Goal: Contribute content: Contribute content

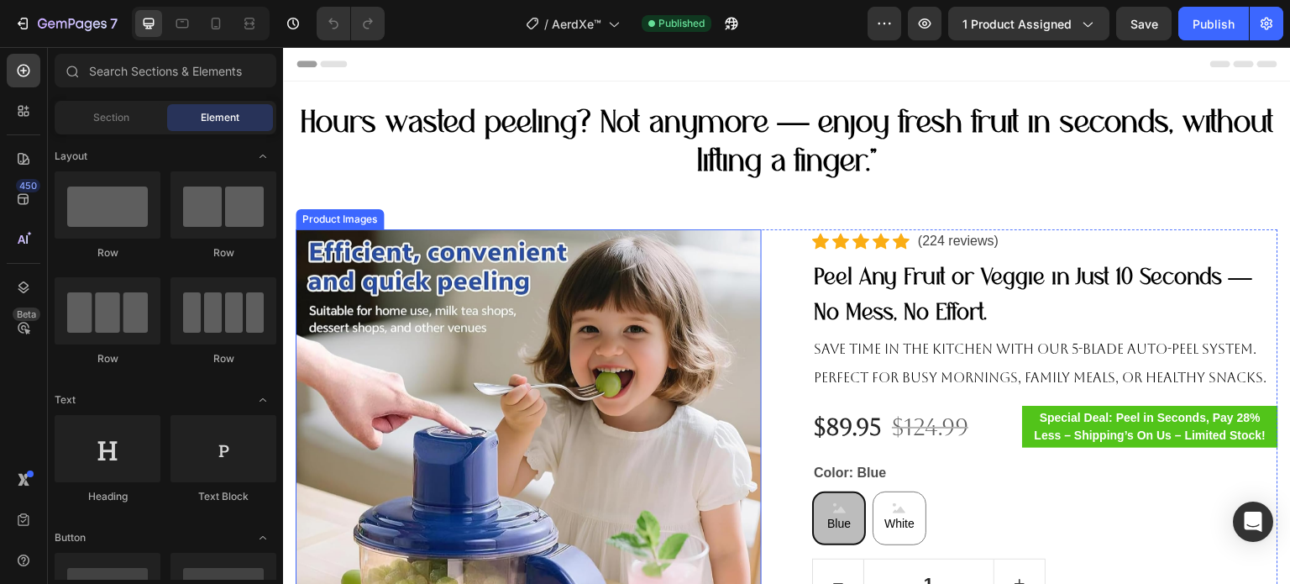
click at [618, 289] on img at bounding box center [529, 462] width 466 height 466
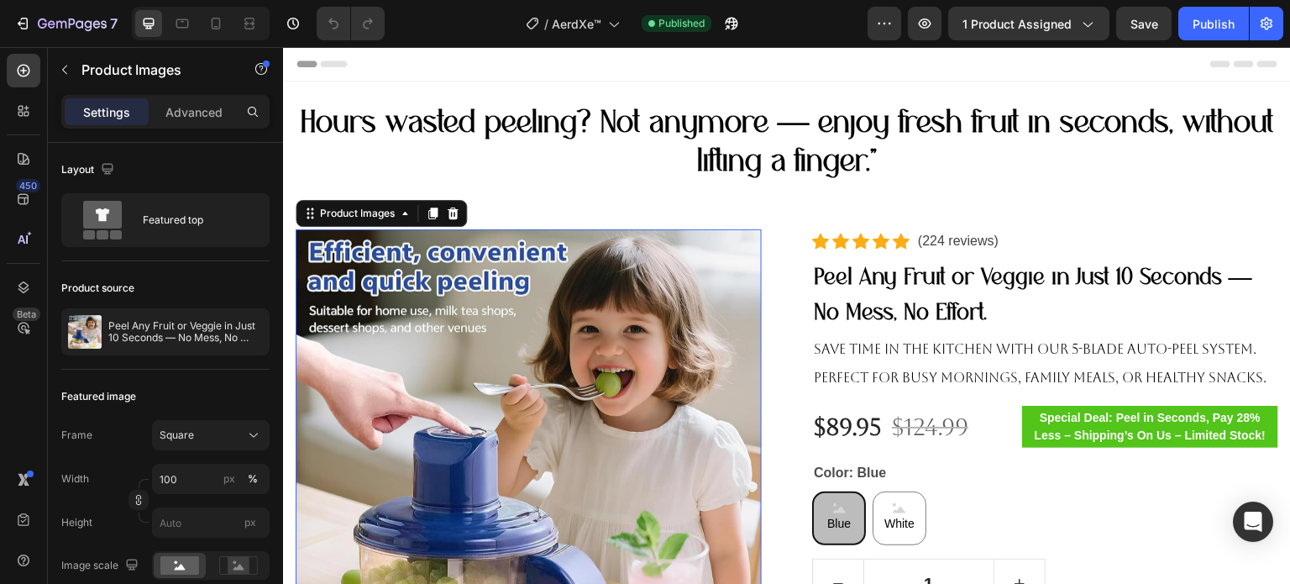
scroll to position [84, 0]
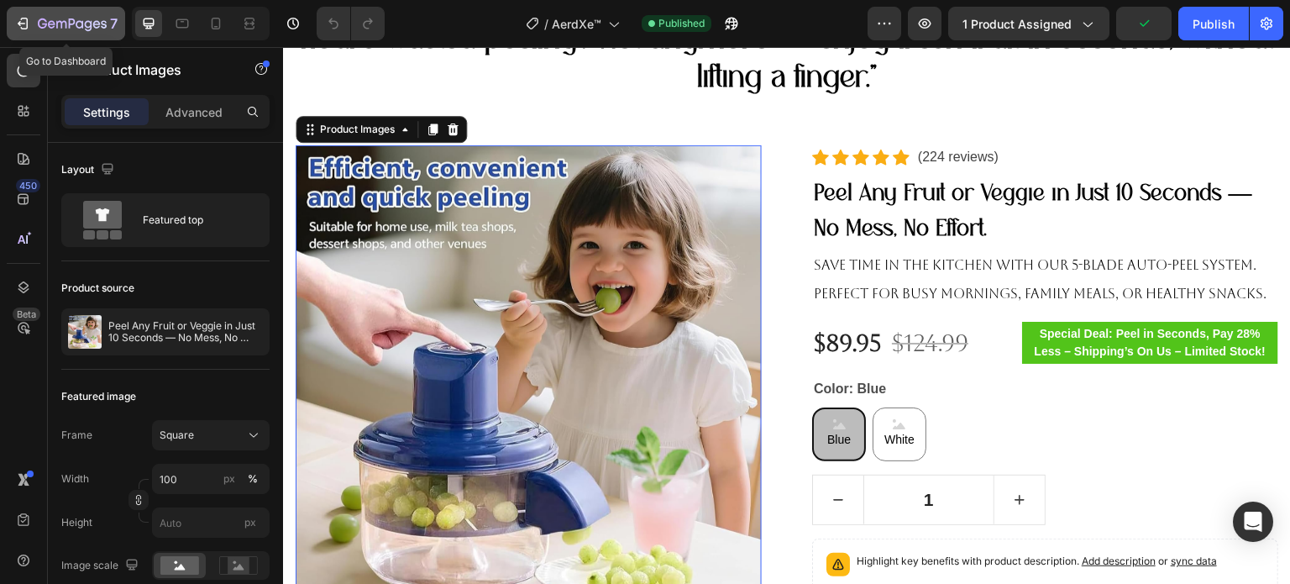
click at [24, 21] on icon "button" at bounding box center [22, 23] width 17 height 17
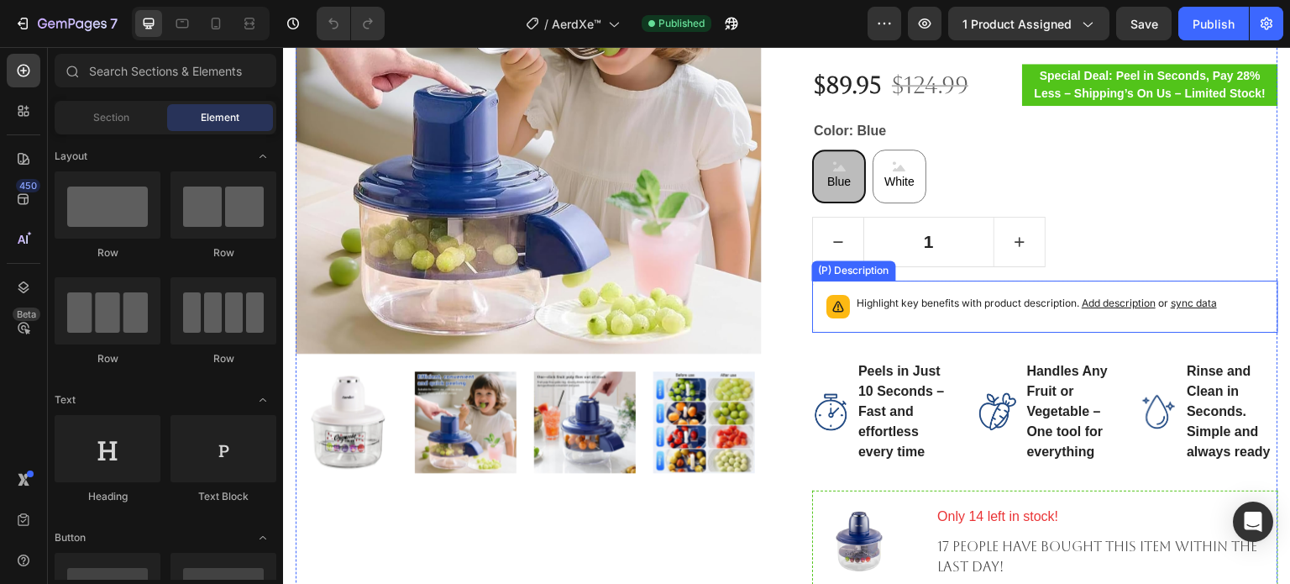
scroll to position [588, 0]
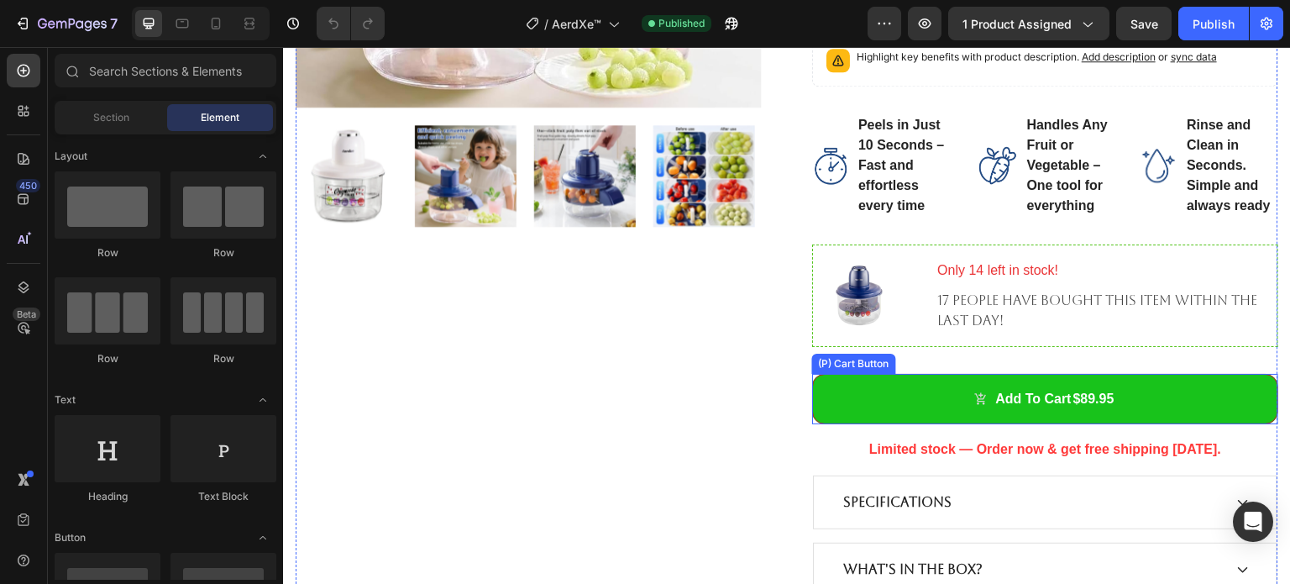
click at [901, 390] on button "Add to cart $89.95" at bounding box center [1045, 399] width 466 height 50
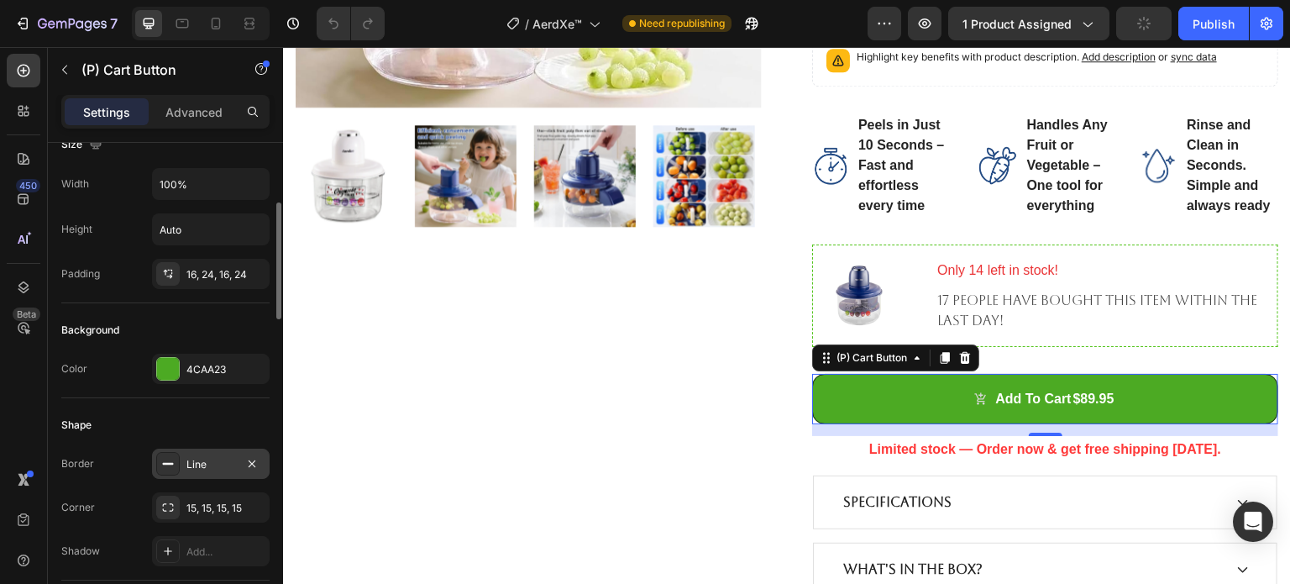
scroll to position [420, 0]
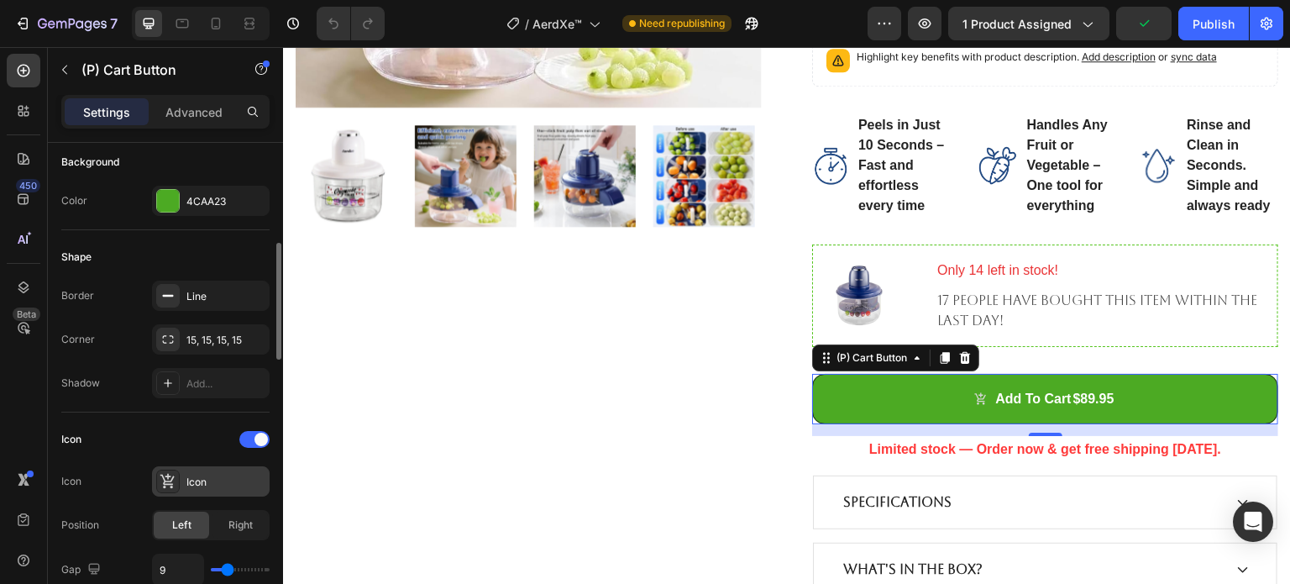
click at [192, 478] on div "Icon" at bounding box center [225, 482] width 79 height 15
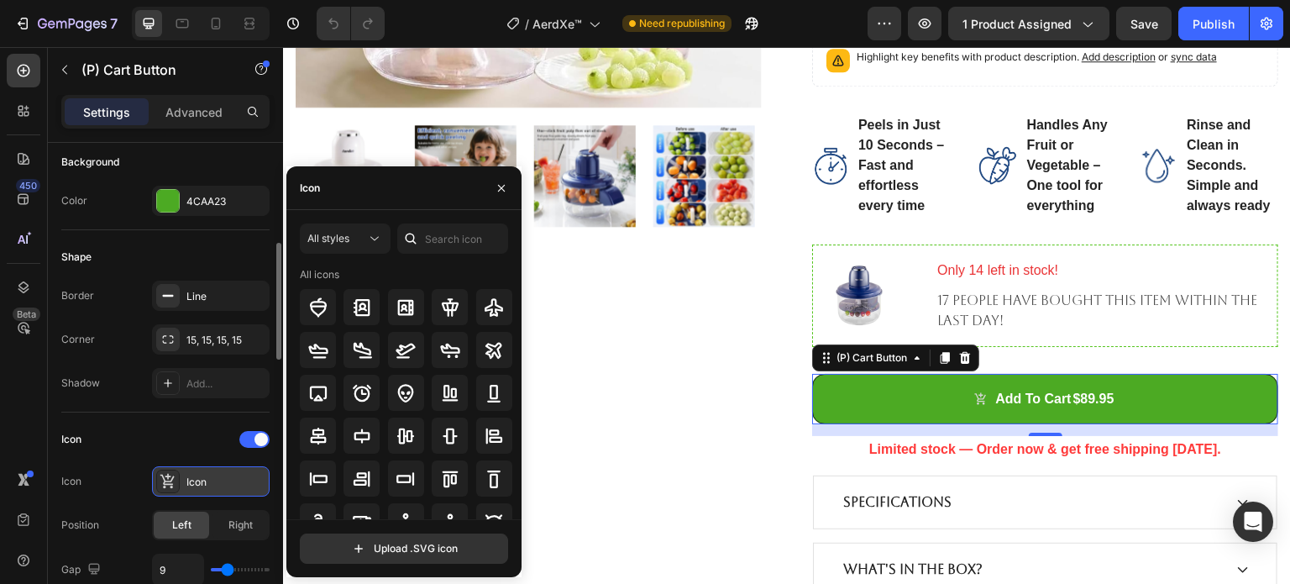
click at [192, 478] on div "Icon" at bounding box center [225, 482] width 79 height 15
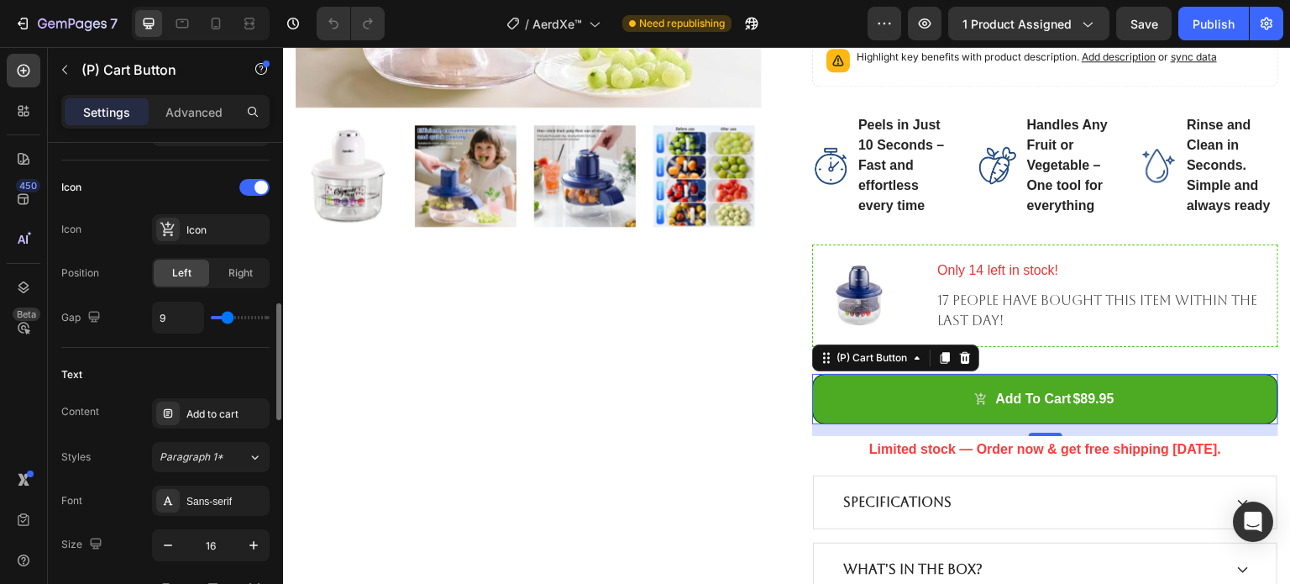
scroll to position [756, 0]
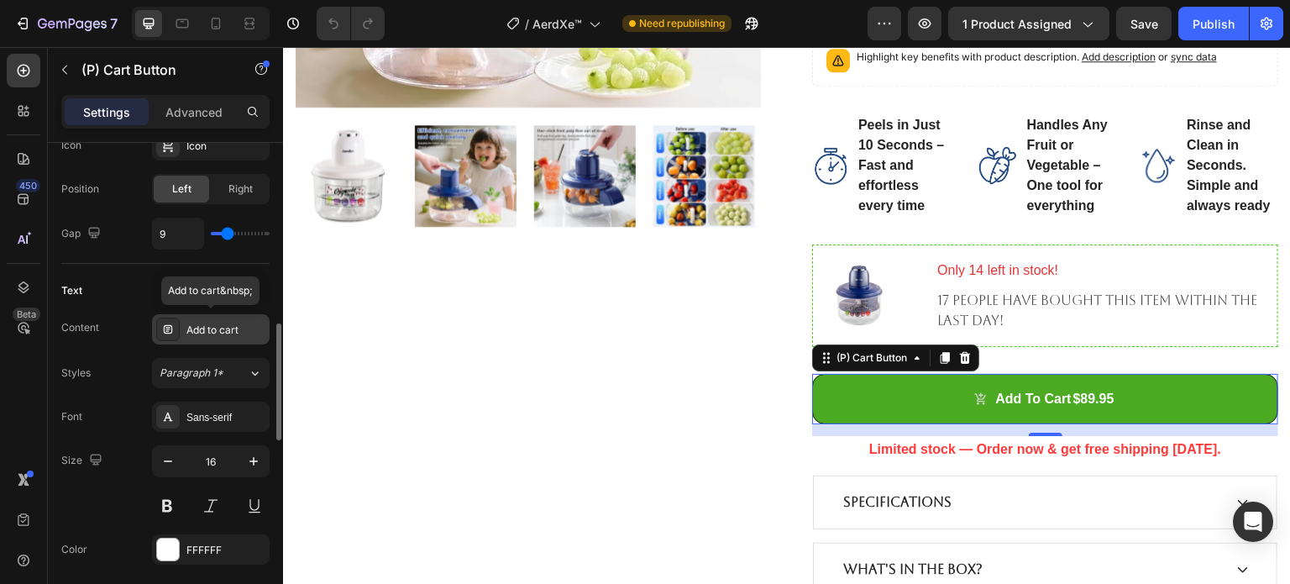
click at [223, 323] on div "Add to cart" at bounding box center [225, 330] width 79 height 15
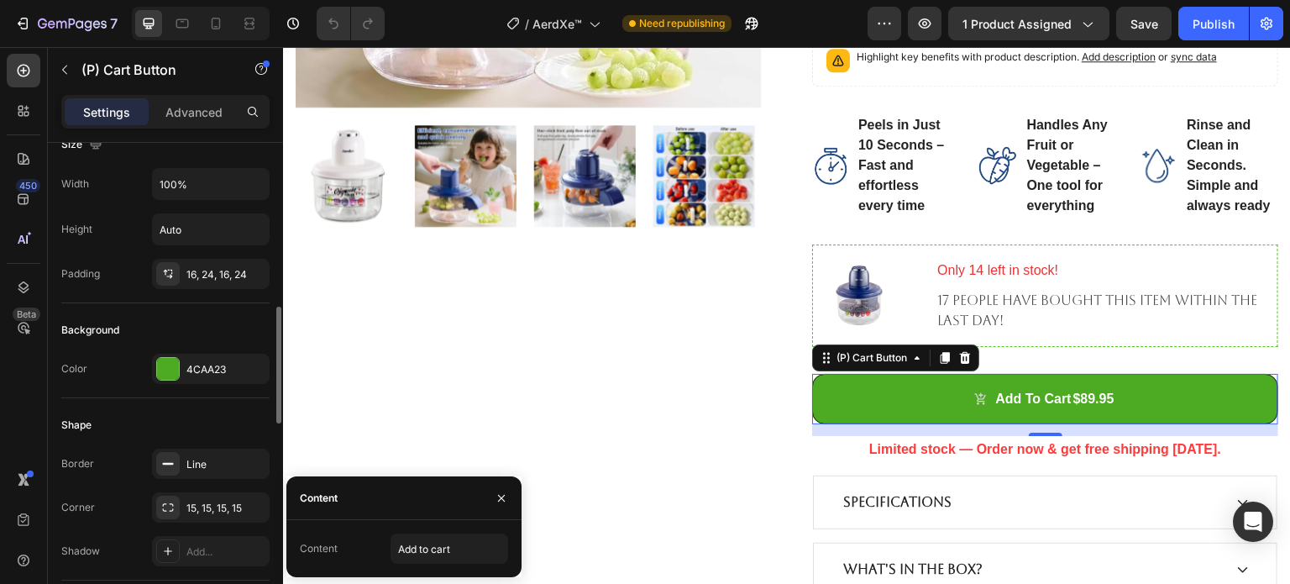
scroll to position [504, 0]
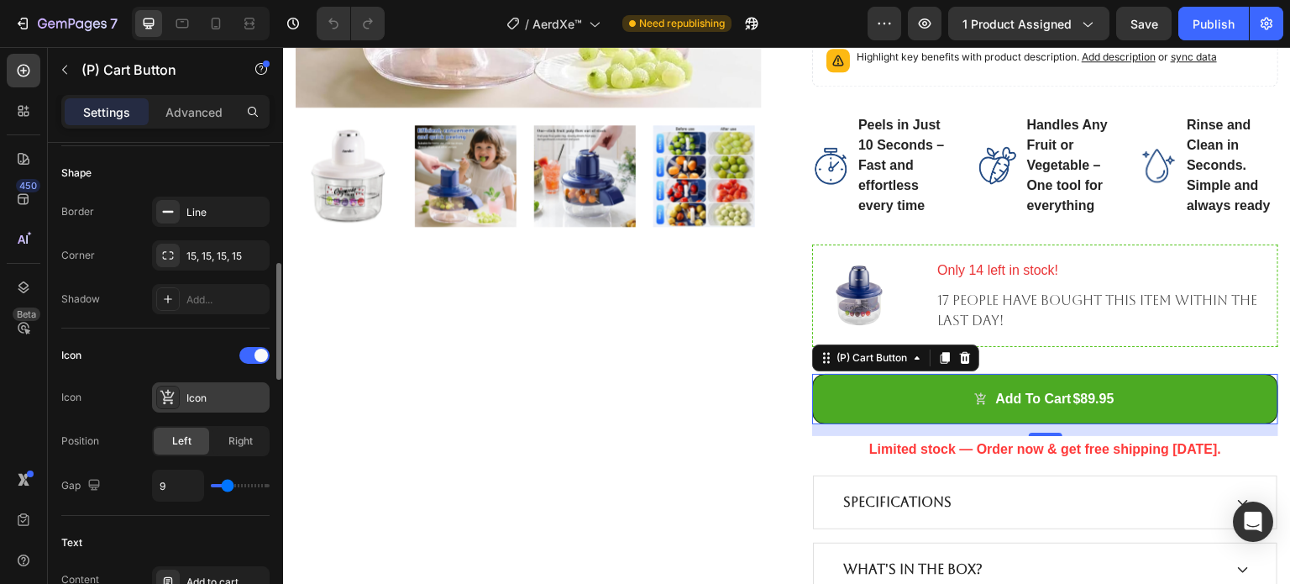
click at [210, 394] on div "Icon" at bounding box center [225, 398] width 79 height 15
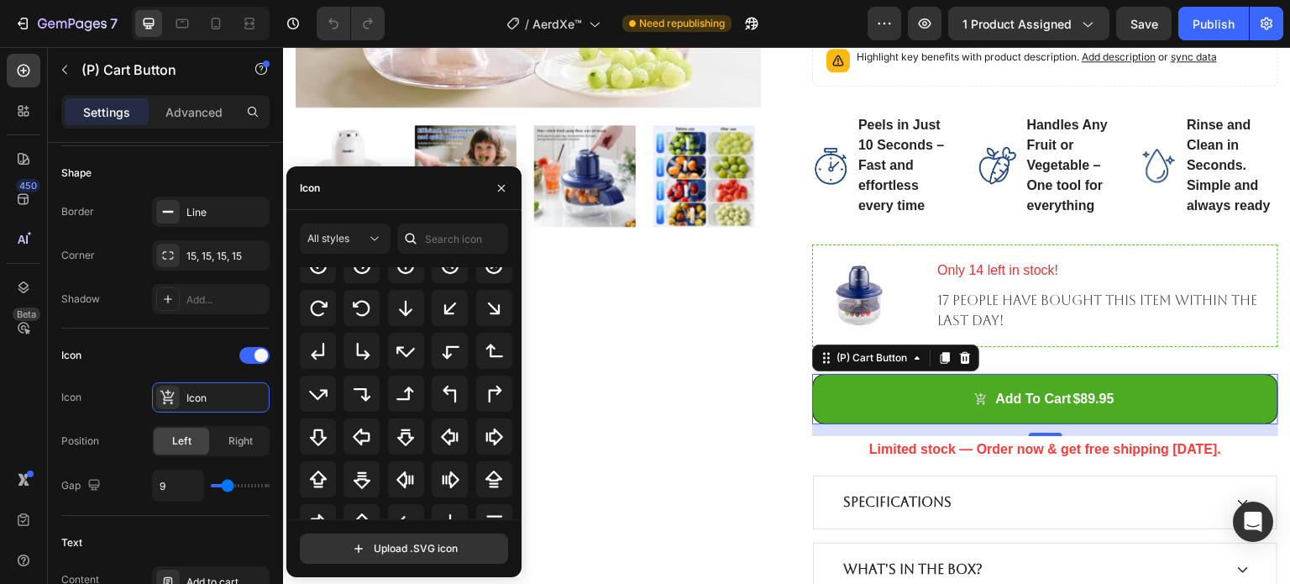
scroll to position [546, 0]
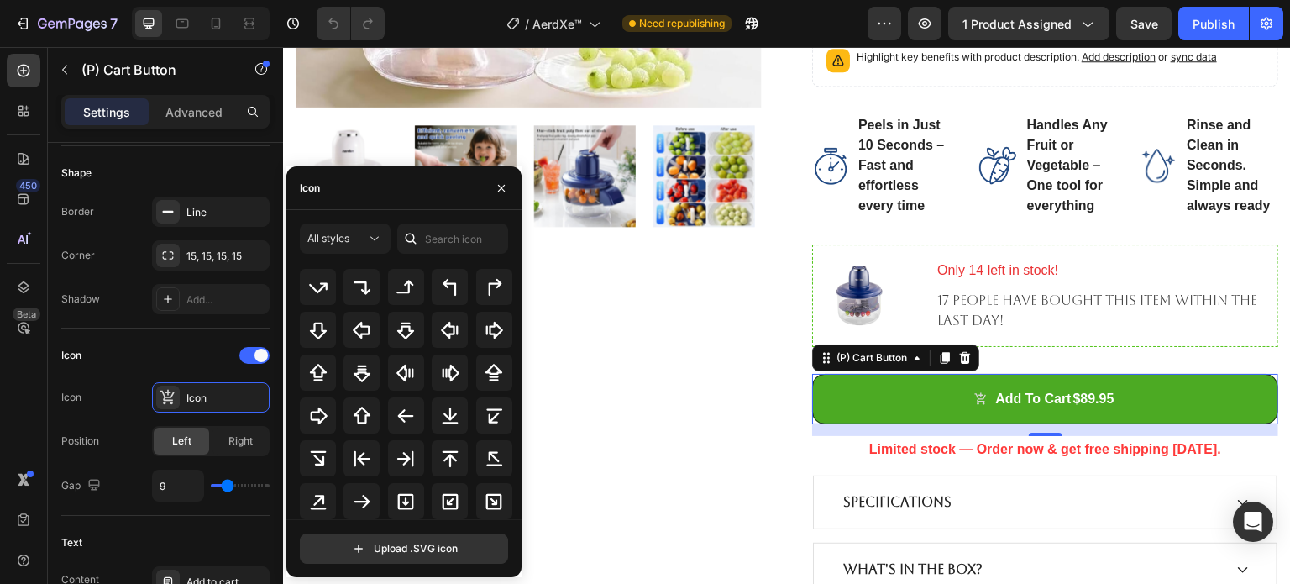
click at [39, 405] on div "450 Beta" at bounding box center [24, 258] width 34 height 409
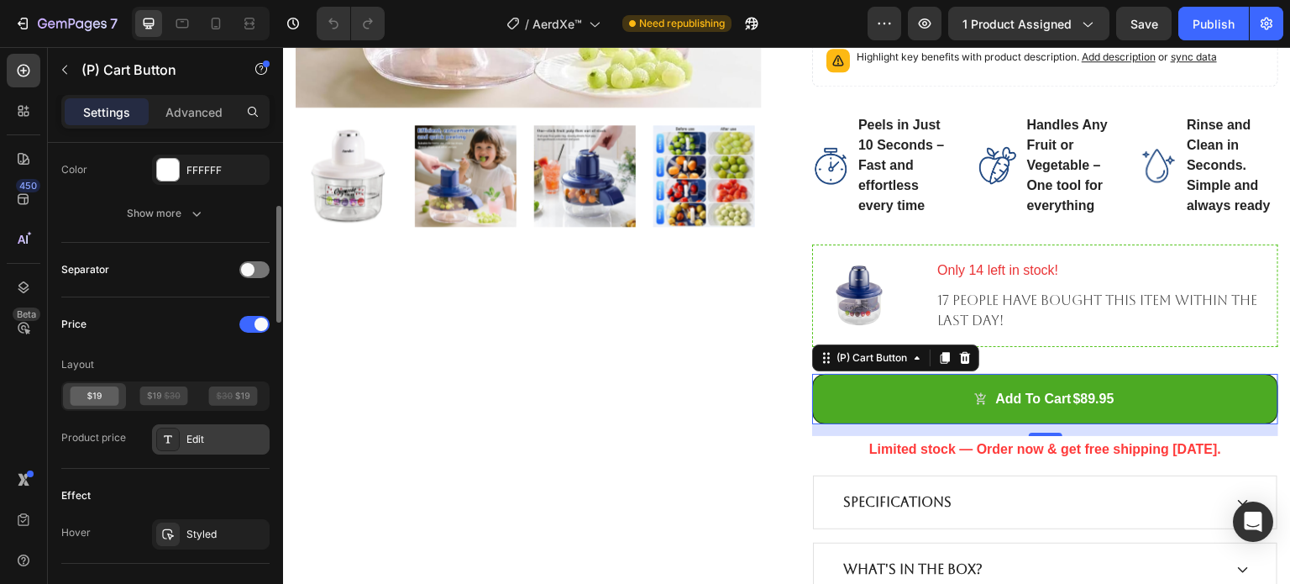
scroll to position [800, 0]
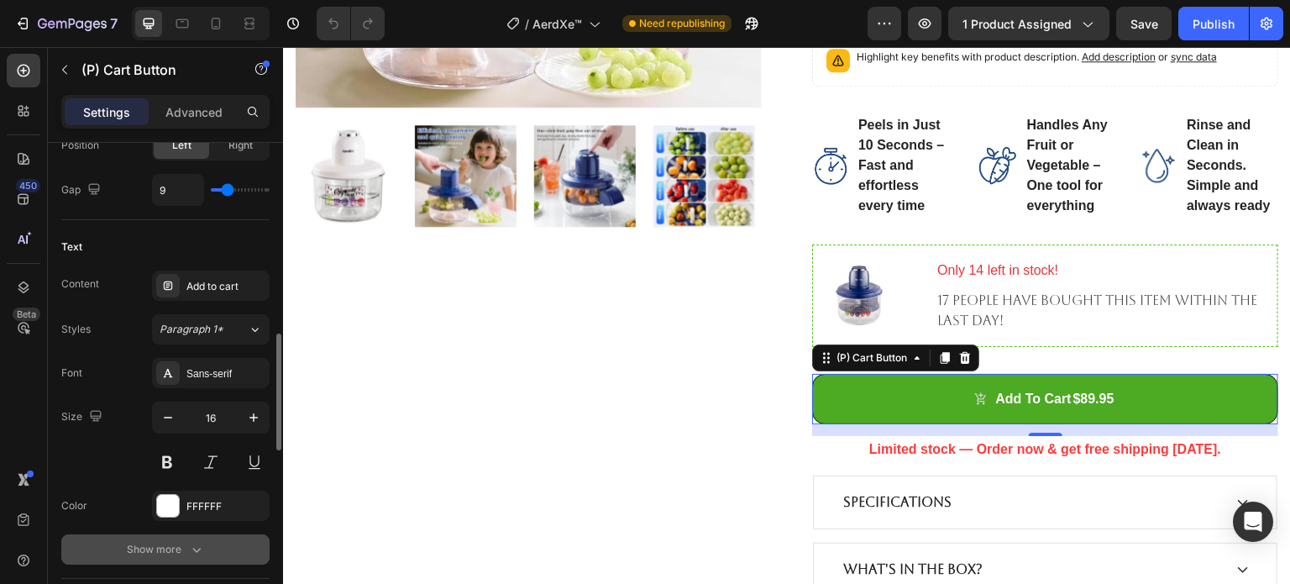
click at [178, 544] on div "Show more" at bounding box center [166, 549] width 78 height 17
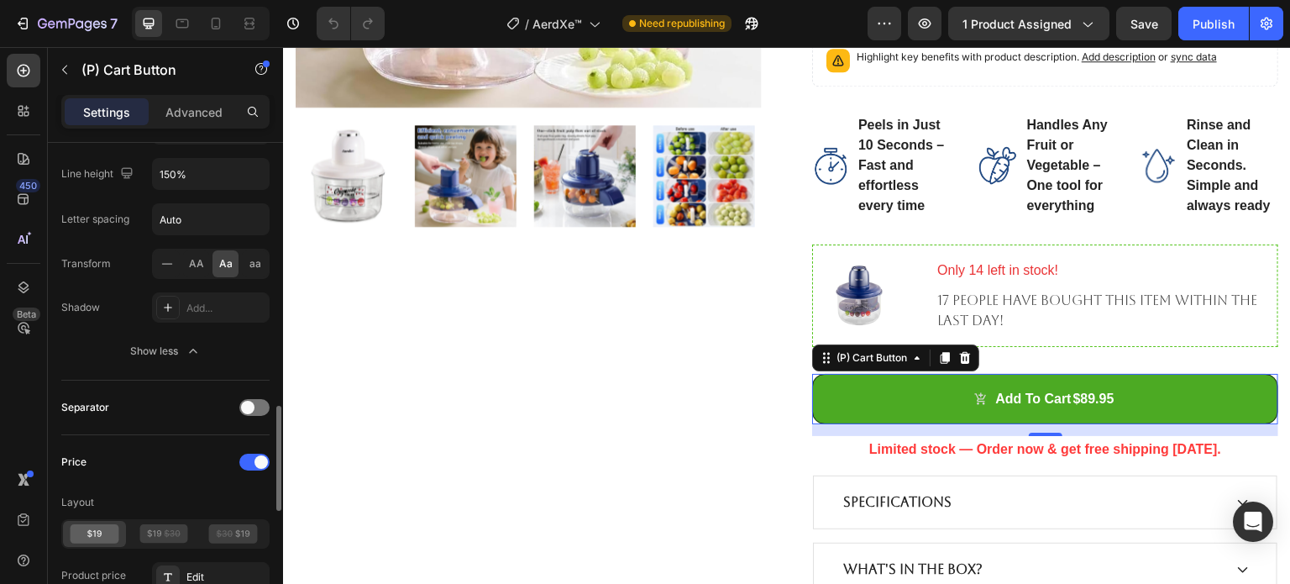
scroll to position [1388, 0]
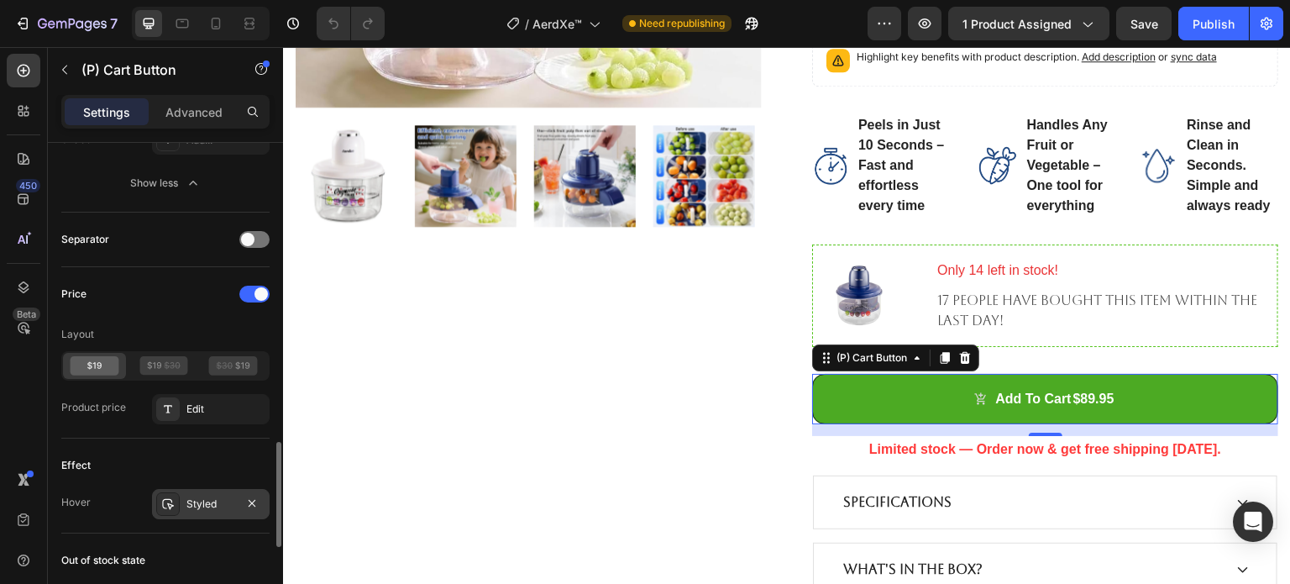
click at [195, 496] on div "Styled" at bounding box center [210, 503] width 49 height 15
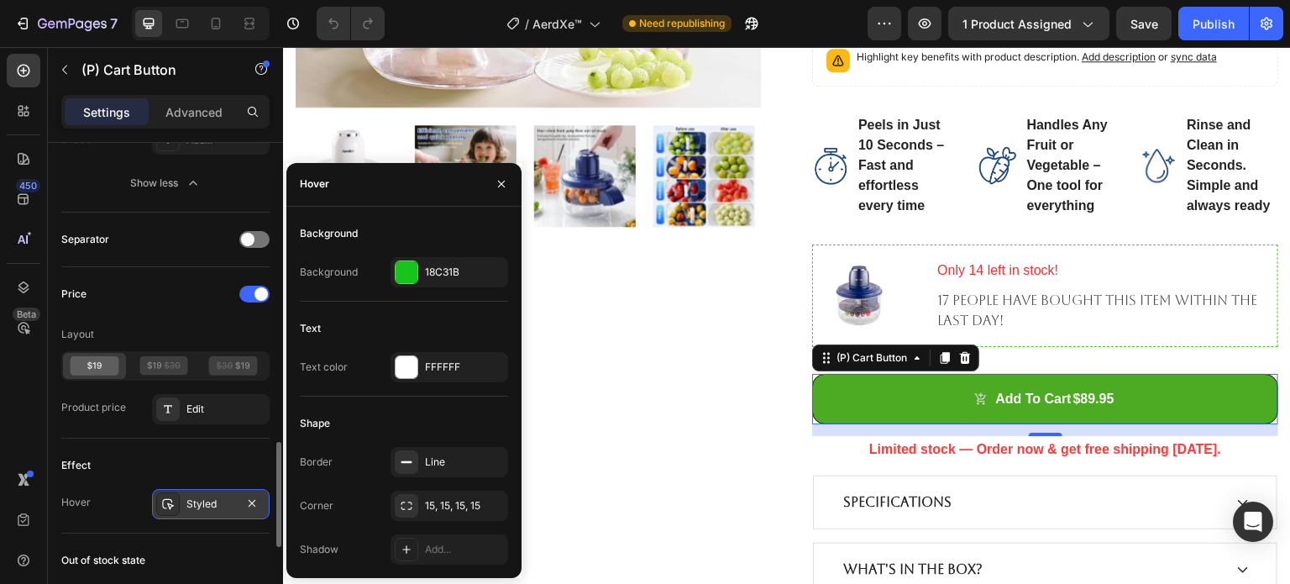
click at [195, 496] on div "Styled" at bounding box center [210, 503] width 49 height 15
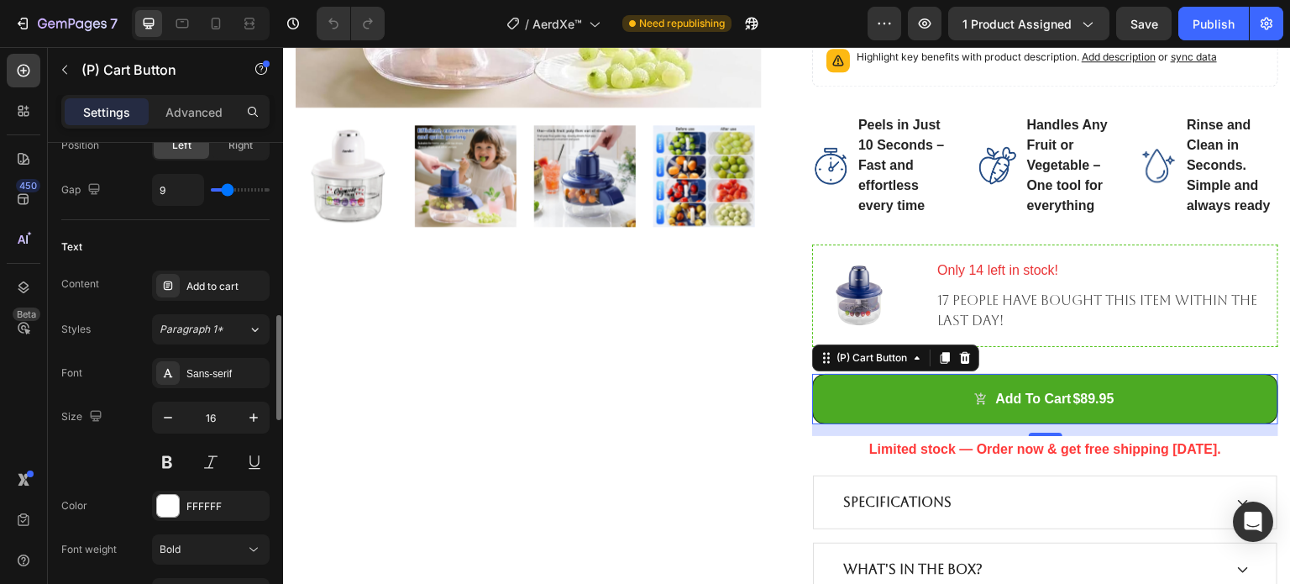
scroll to position [632, 0]
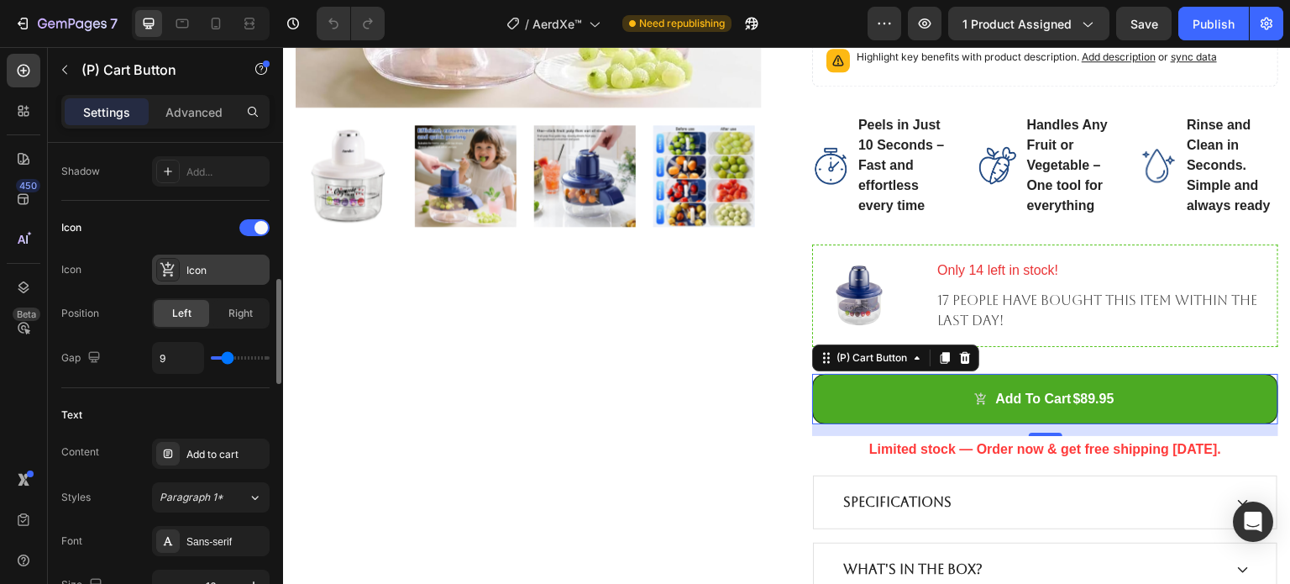
click at [195, 268] on div "Icon" at bounding box center [225, 270] width 79 height 15
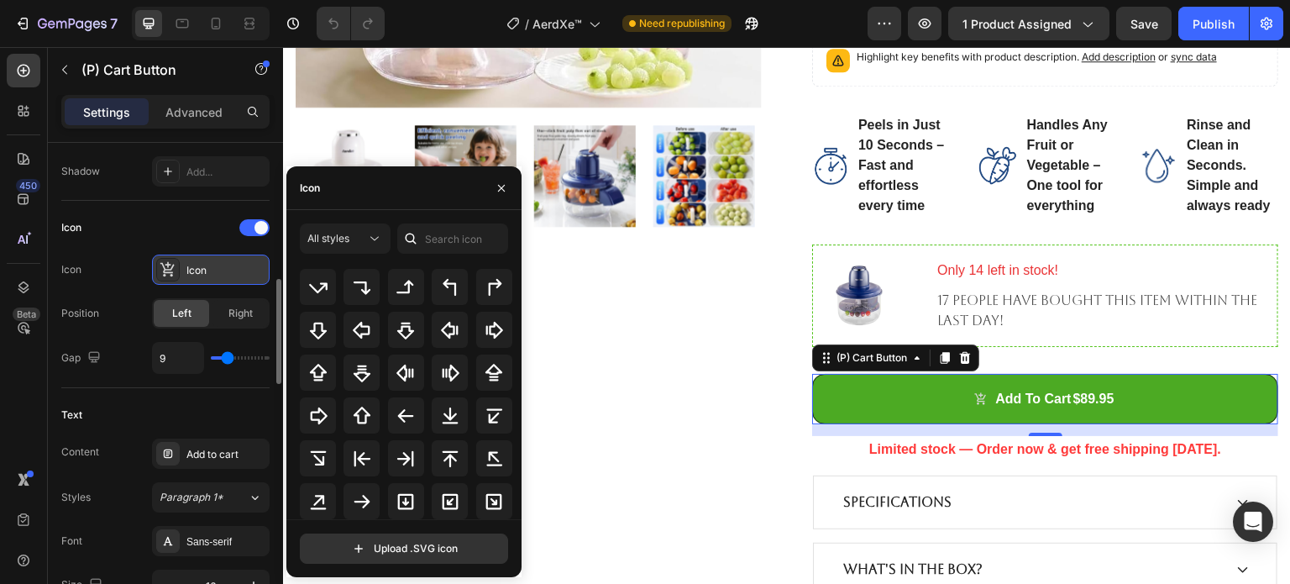
click at [195, 268] on div "Icon" at bounding box center [225, 270] width 79 height 15
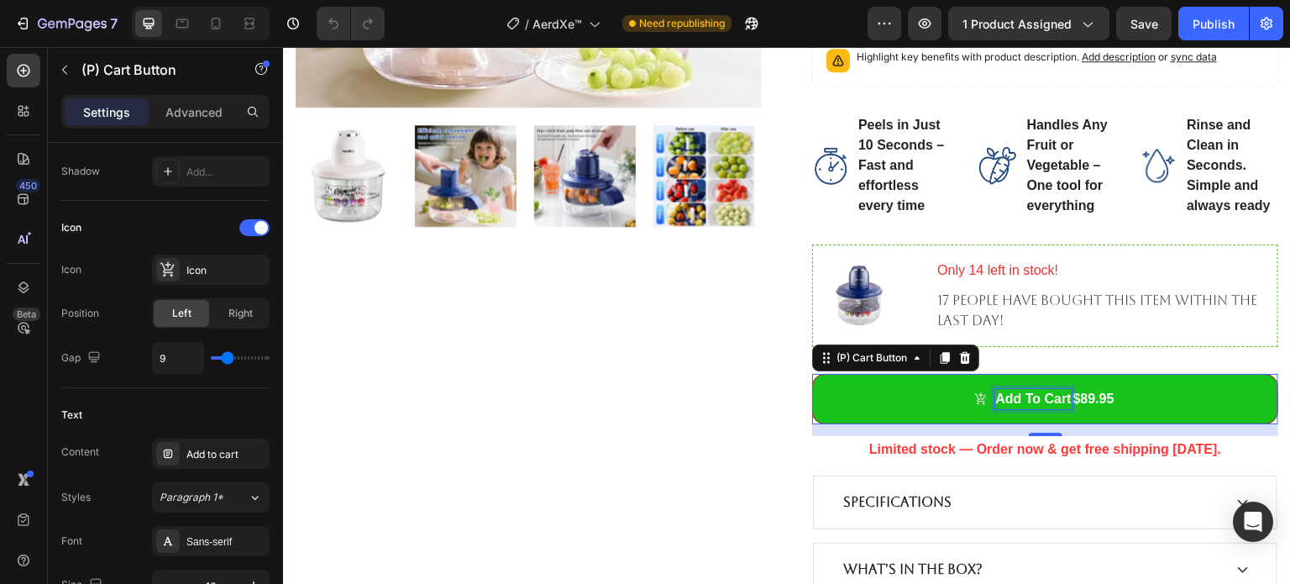
click at [998, 392] on div "Add to cart" at bounding box center [1033, 399] width 76 height 20
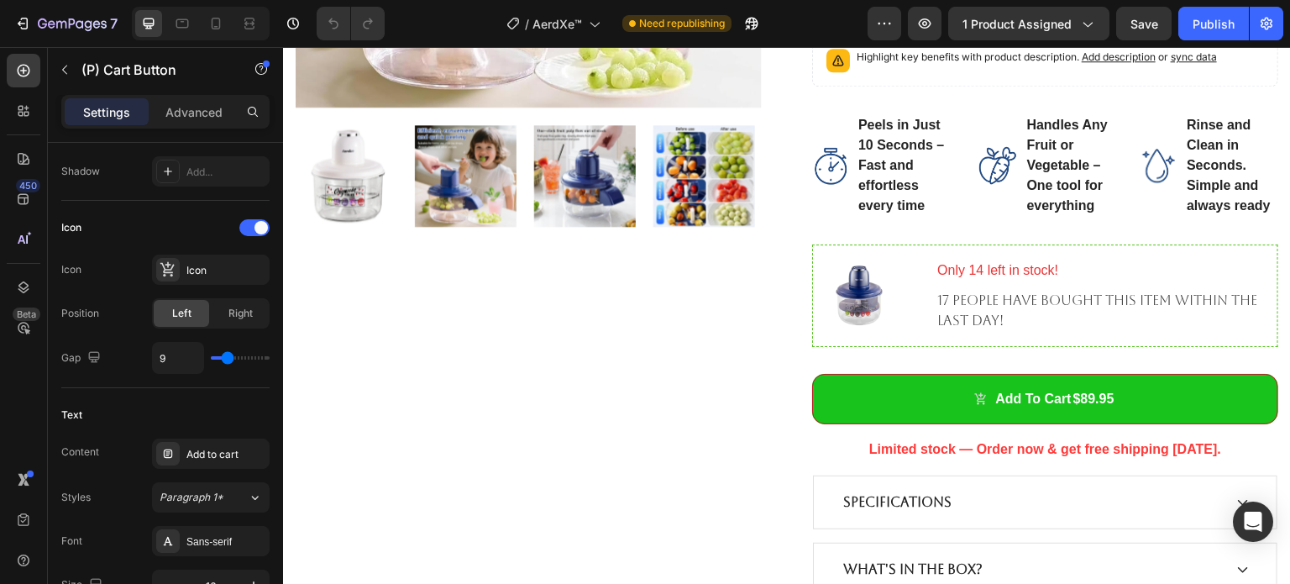
click at [1072, 397] on div "$89.95" at bounding box center [1094, 399] width 45 height 24
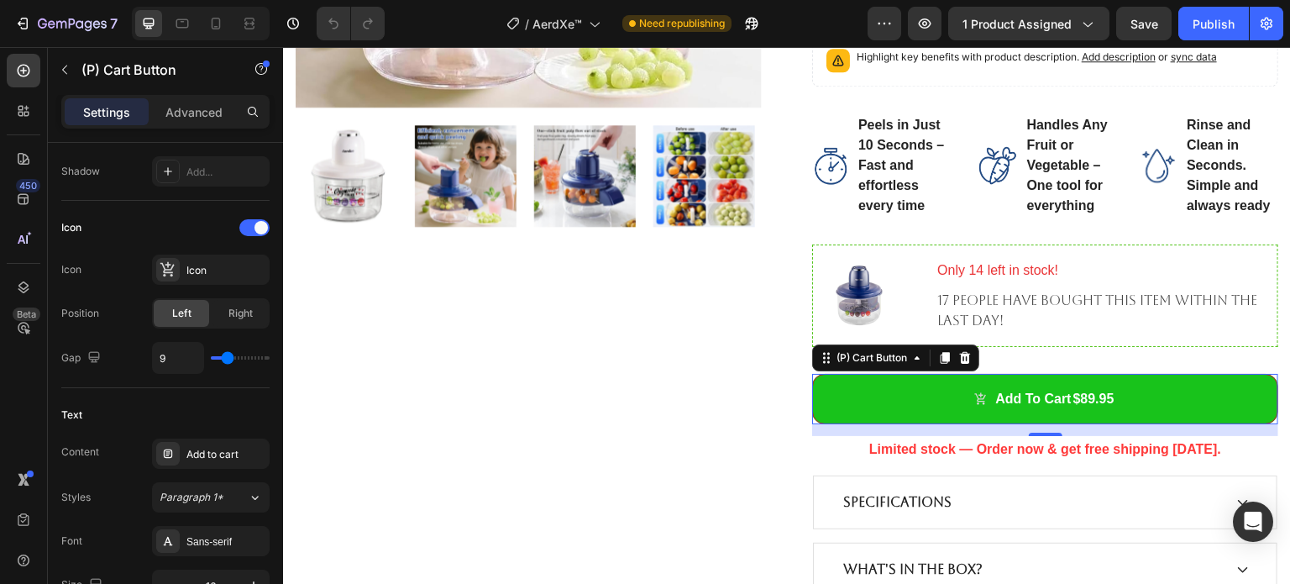
click at [1086, 397] on div "$89.95" at bounding box center [1094, 399] width 45 height 24
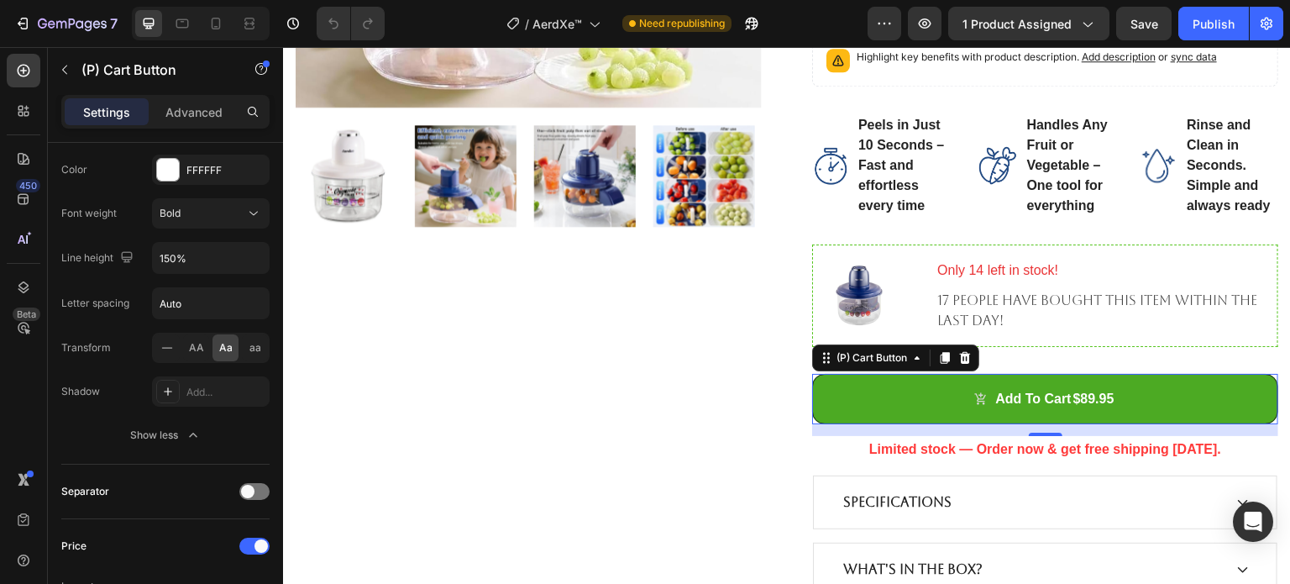
scroll to position [1304, 0]
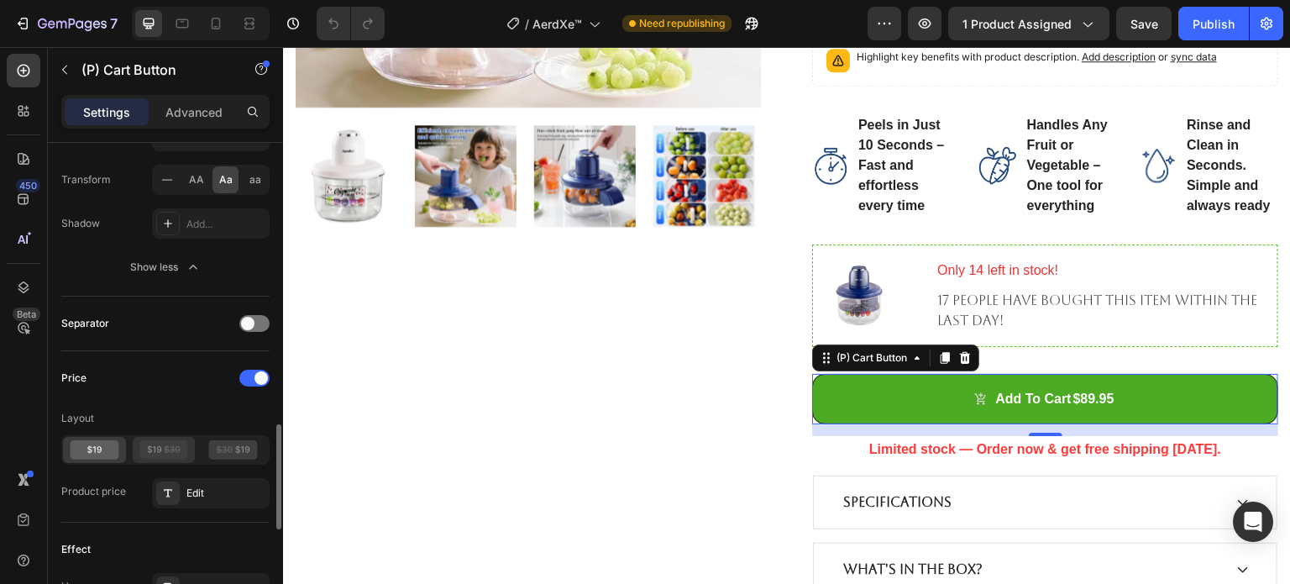
click at [168, 450] on icon at bounding box center [163, 449] width 49 height 19
click at [225, 449] on icon at bounding box center [225, 449] width 17 height 1
click at [94, 447] on icon at bounding box center [95, 449] width 49 height 19
click at [97, 444] on icon at bounding box center [95, 449] width 50 height 19
click at [249, 374] on div at bounding box center [254, 378] width 30 height 17
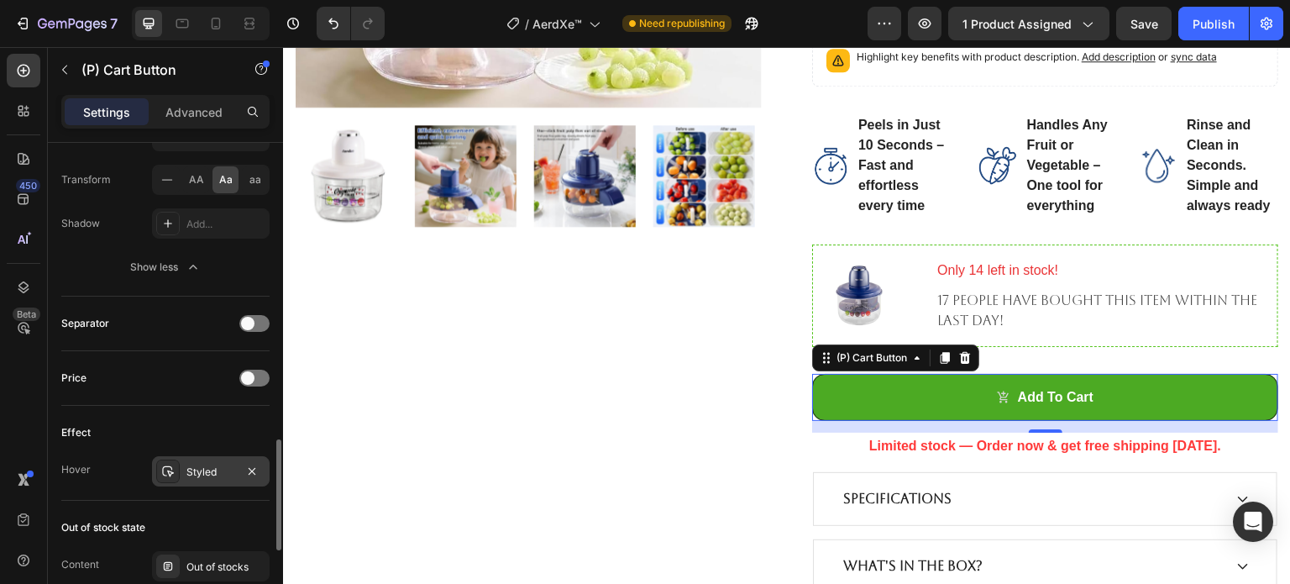
scroll to position [1388, 0]
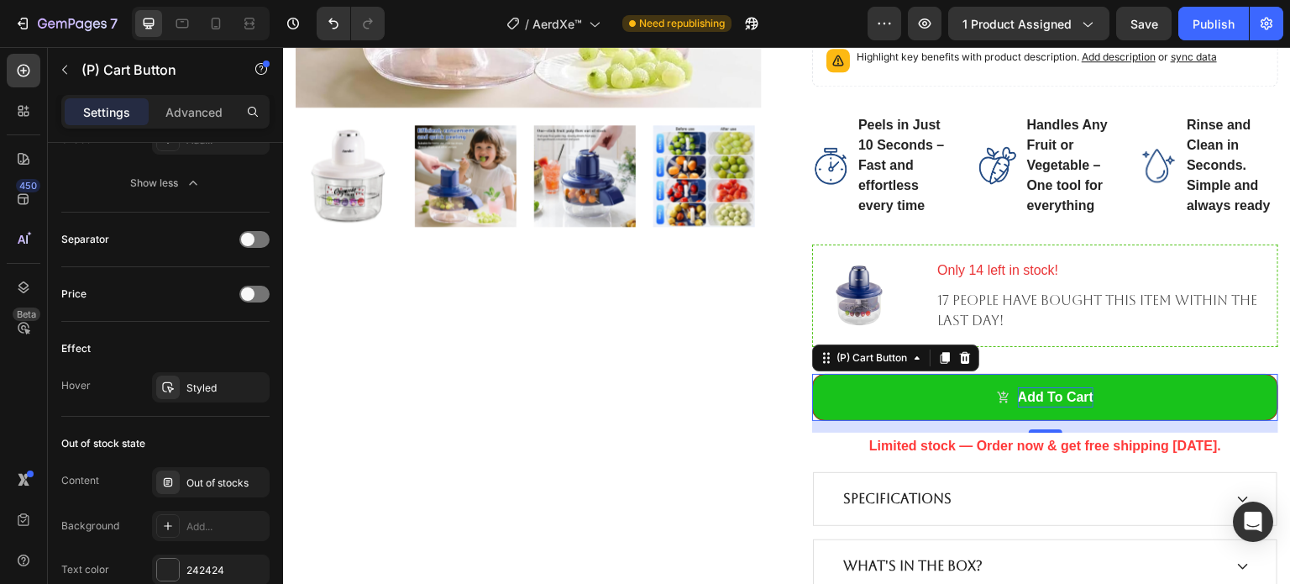
click at [1018, 393] on p "Add to cart" at bounding box center [1056, 397] width 76 height 20
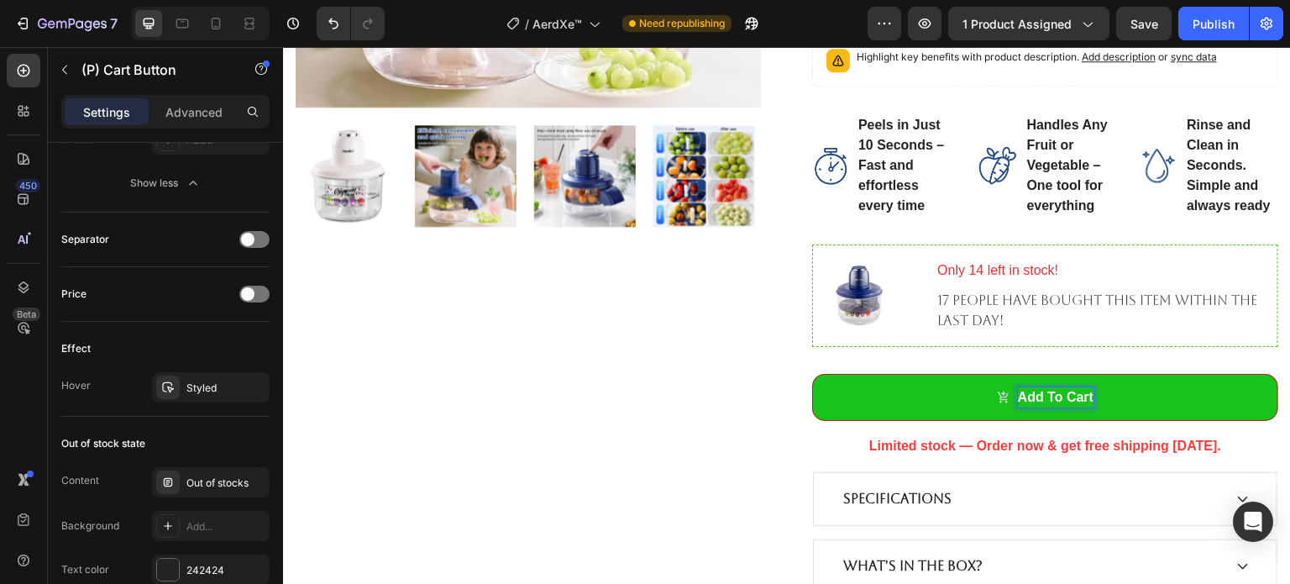
click at [1034, 393] on p "Add to cart" at bounding box center [1056, 397] width 76 height 20
click at [812, 374] on button "Get" at bounding box center [1045, 397] width 466 height 47
click at [812, 374] on button "Get yours" at bounding box center [1045, 397] width 466 height 47
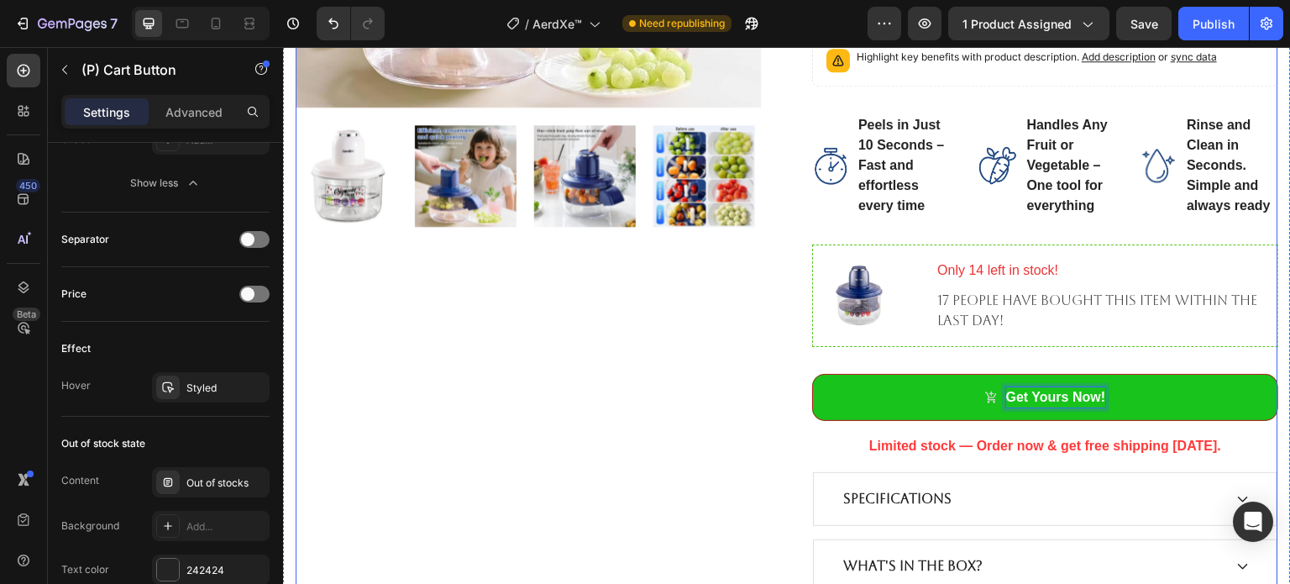
click at [674, 378] on div "Product Images" at bounding box center [529, 150] width 466 height 1019
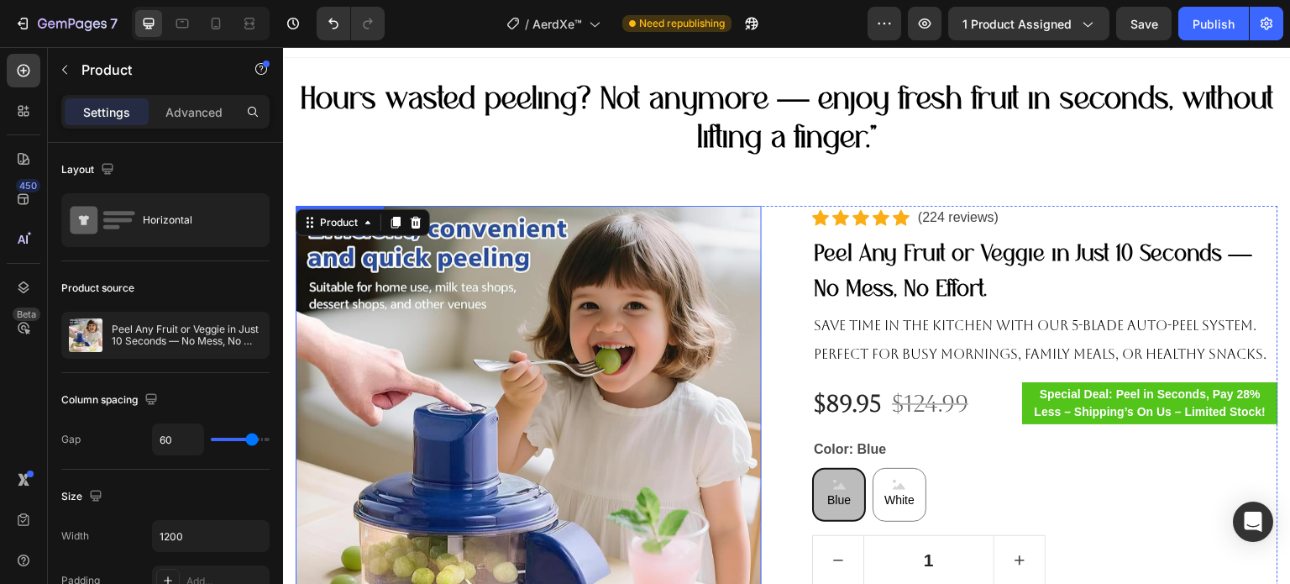
scroll to position [0, 0]
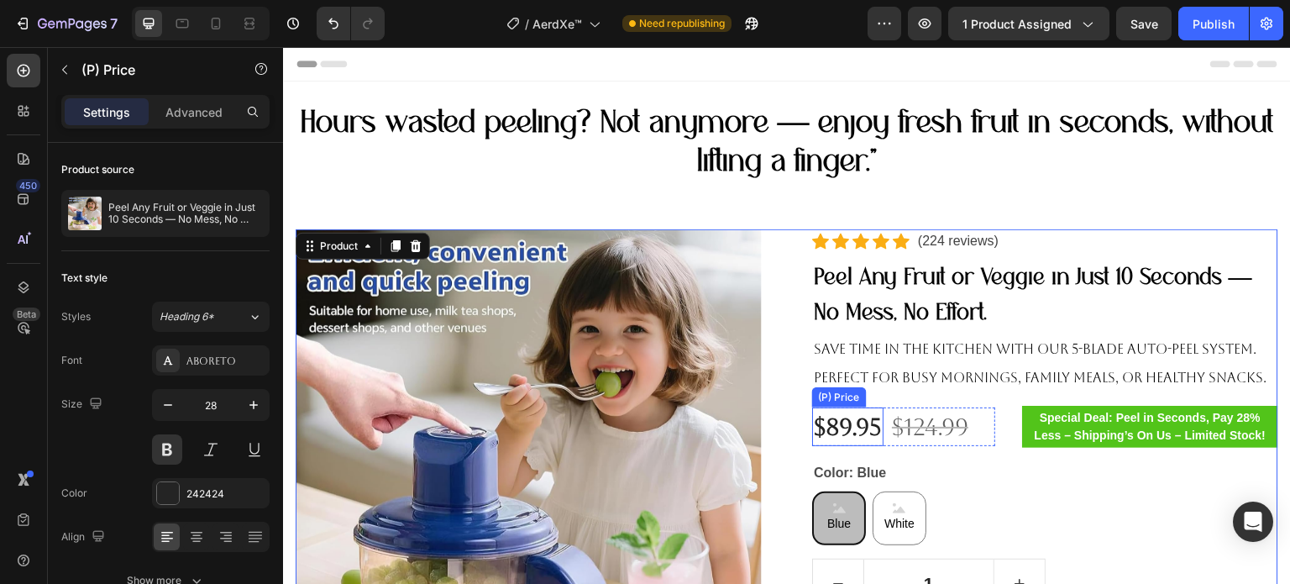
click at [840, 429] on div "$89.95" at bounding box center [847, 426] width 71 height 39
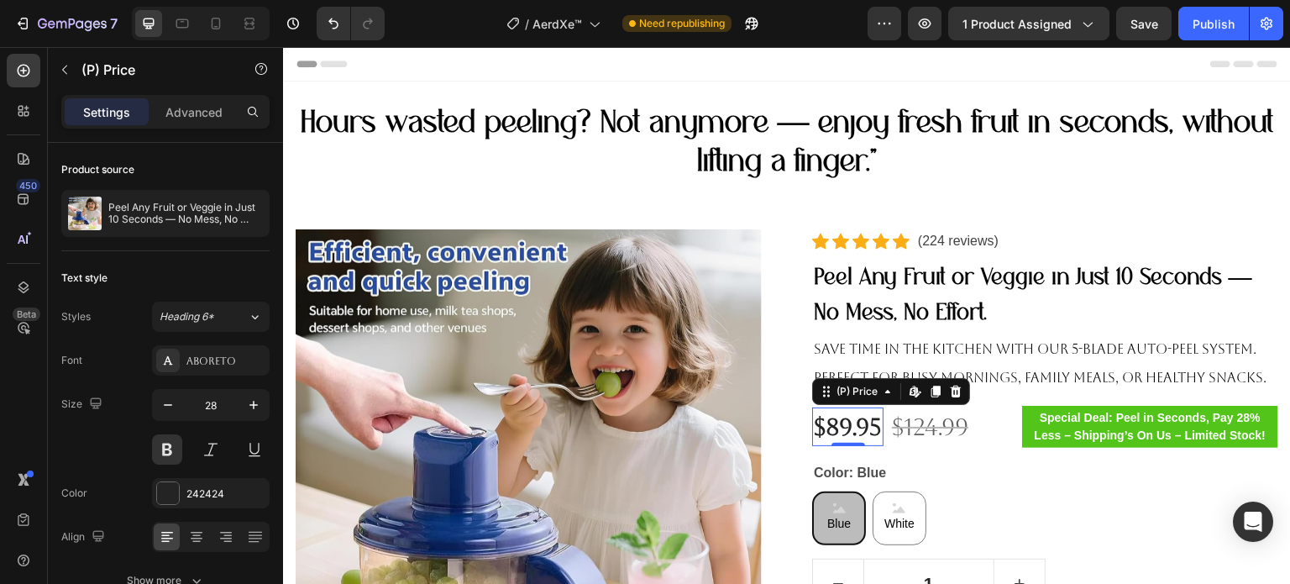
click at [840, 429] on div "$89.95" at bounding box center [847, 426] width 71 height 39
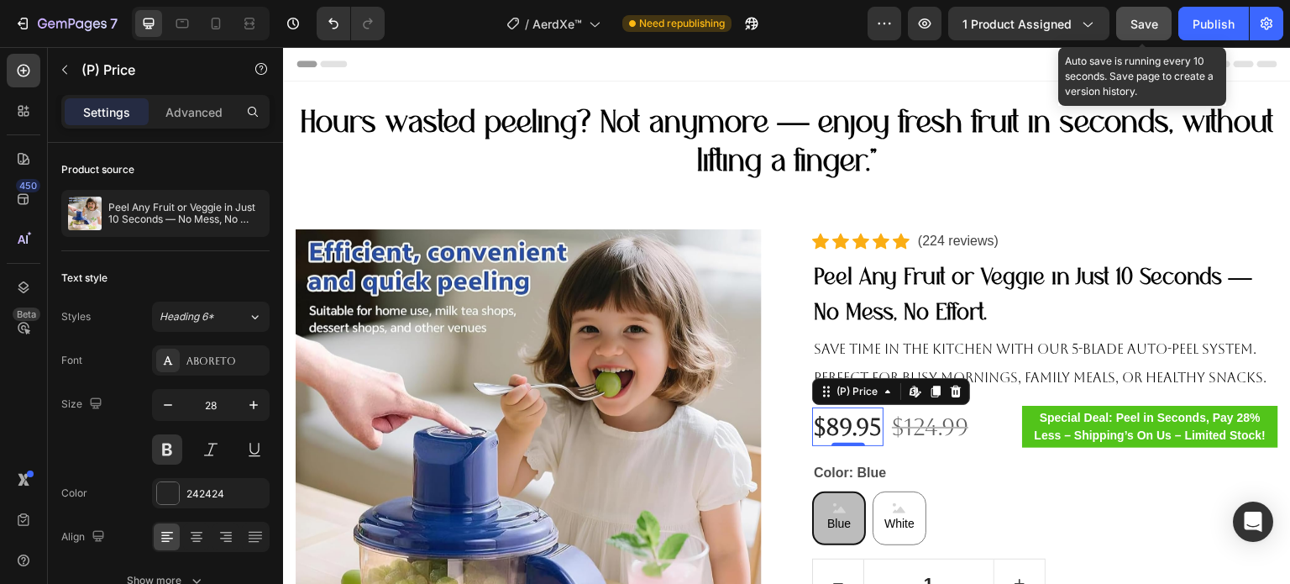
click at [1133, 23] on span "Save" at bounding box center [1145, 24] width 28 height 14
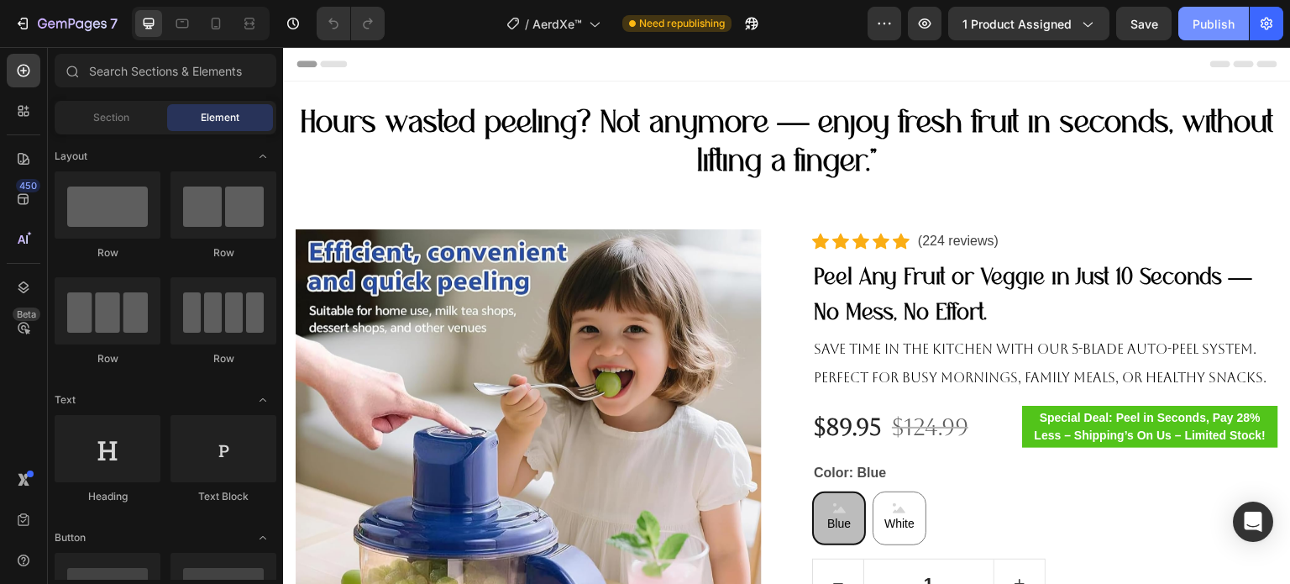
click at [1209, 10] on button "Publish" at bounding box center [1214, 24] width 71 height 34
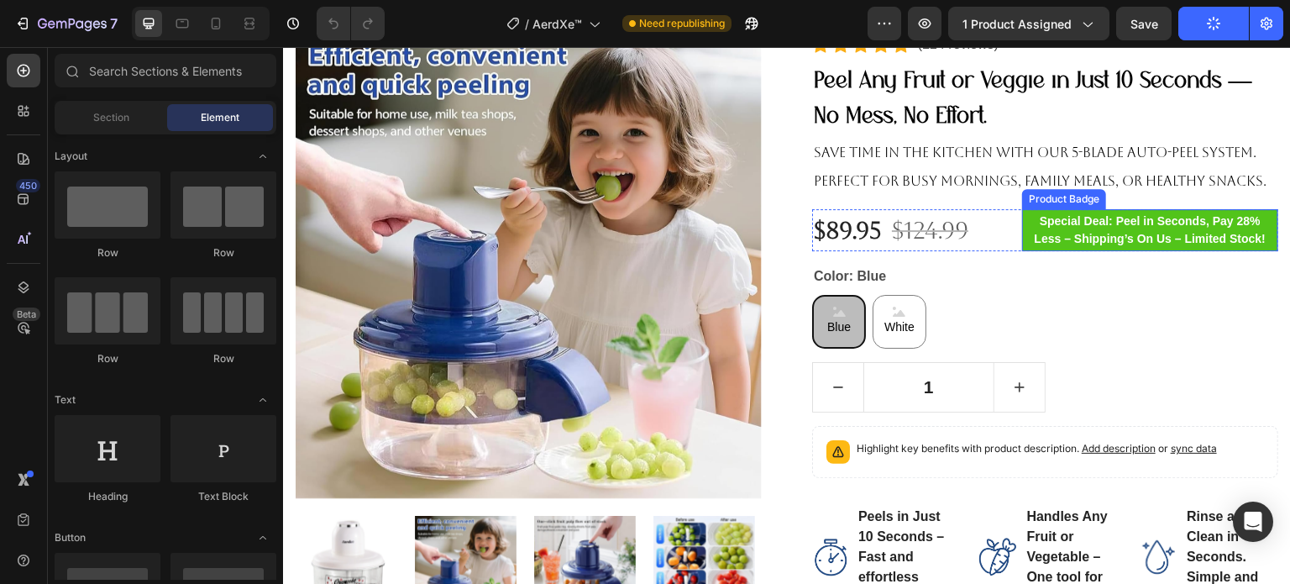
scroll to position [168, 0]
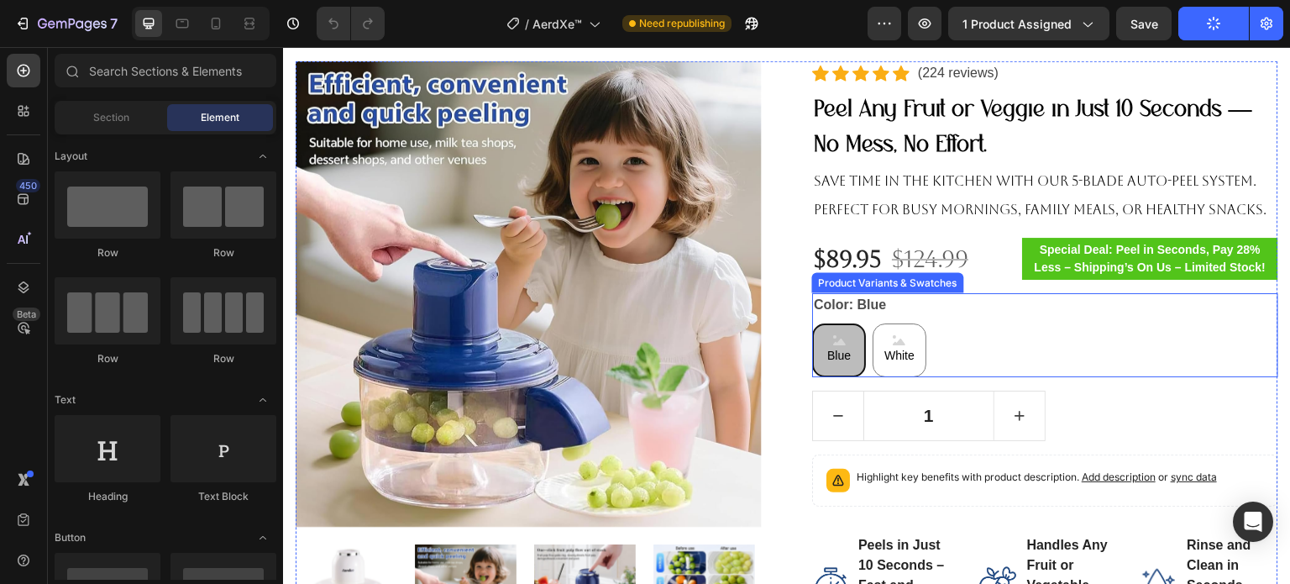
click at [824, 339] on div "Blue" at bounding box center [839, 350] width 30 height 45
click at [812, 323] on input "Blue Blue Blue" at bounding box center [812, 323] width 1 height 1
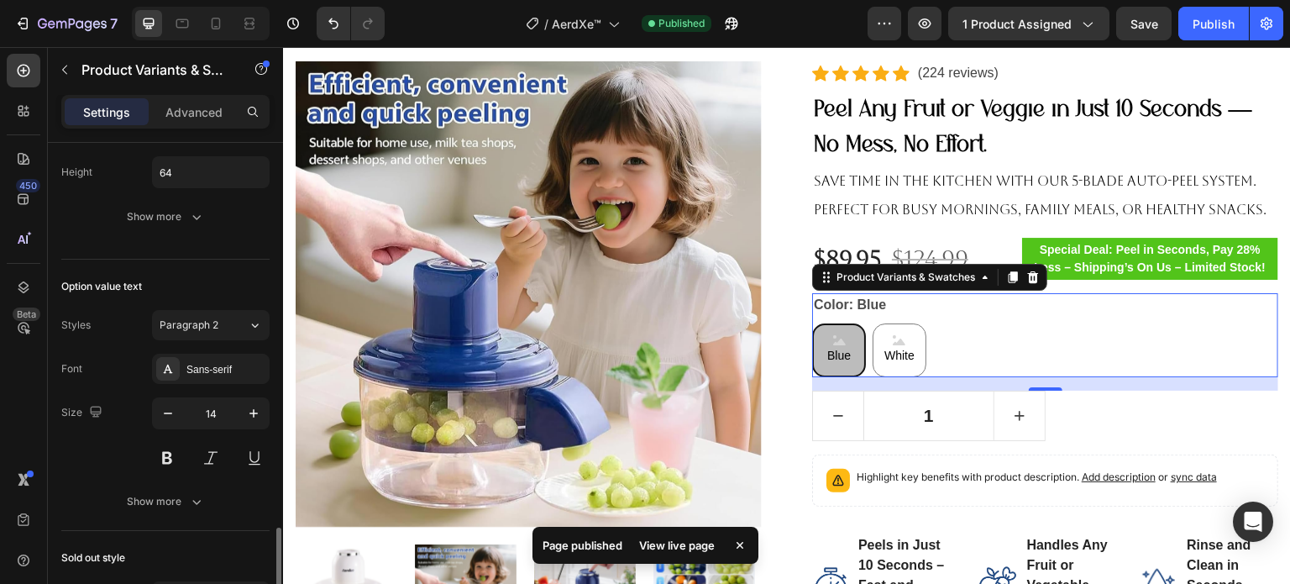
scroll to position [924, 0]
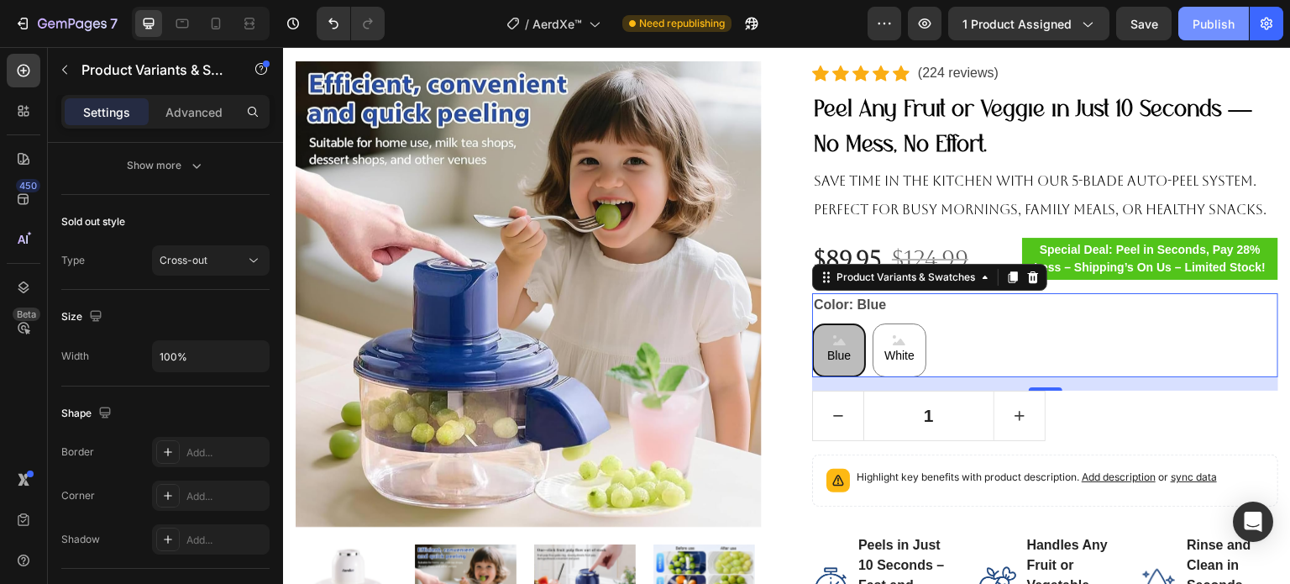
click at [1206, 29] on div "Publish" at bounding box center [1214, 24] width 42 height 18
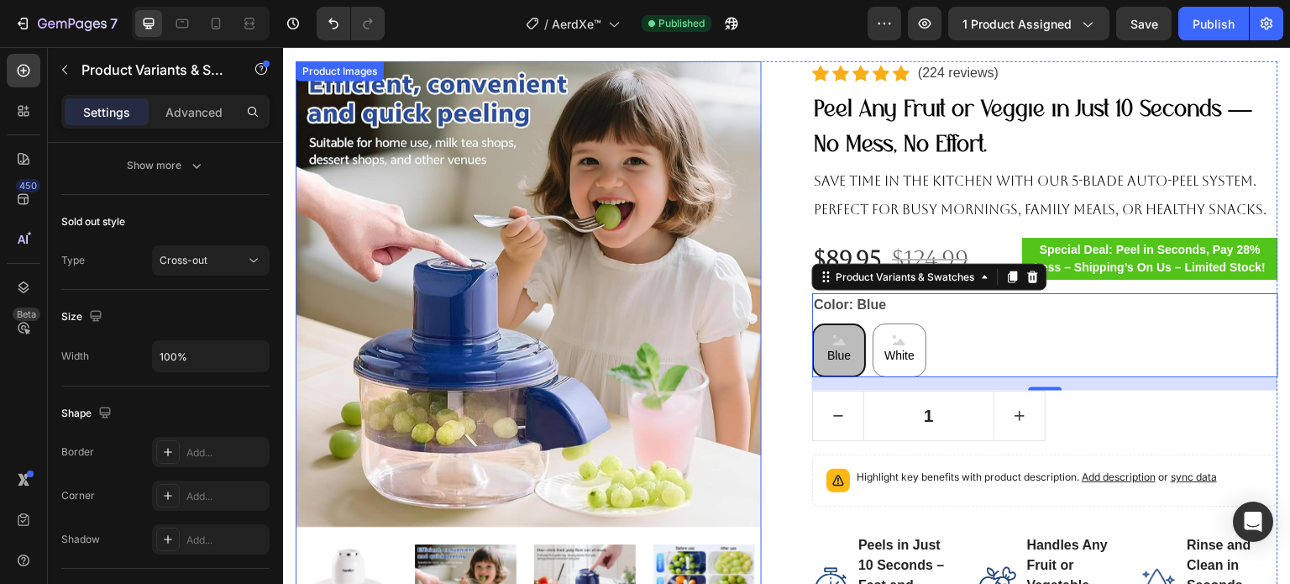
click at [544, 264] on img at bounding box center [529, 294] width 466 height 466
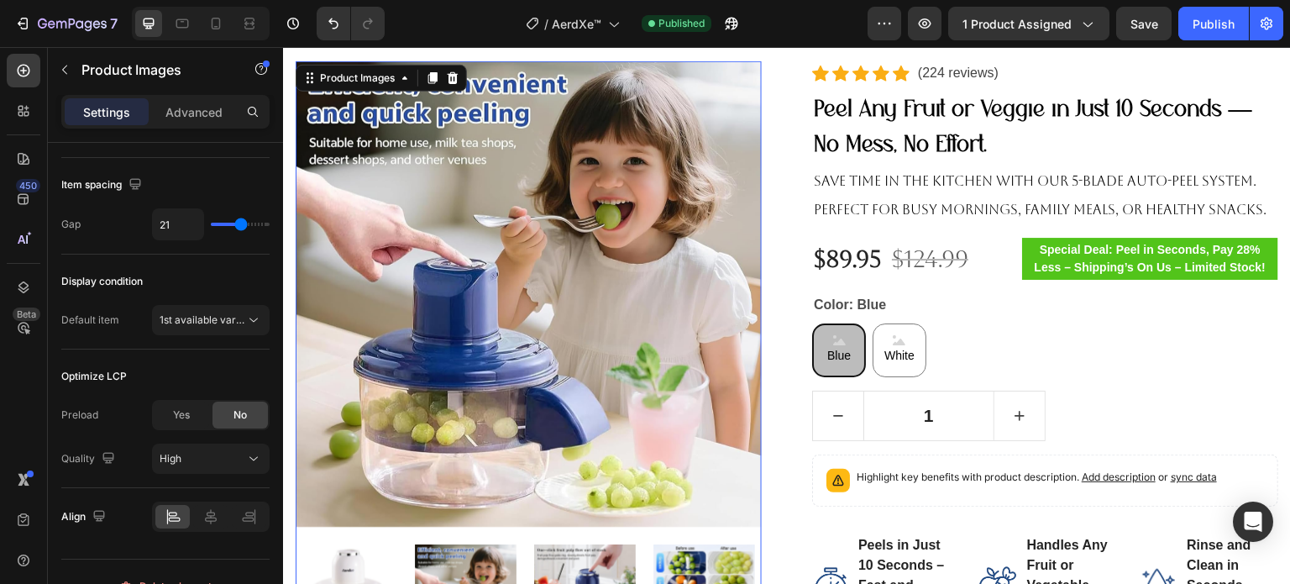
scroll to position [0, 0]
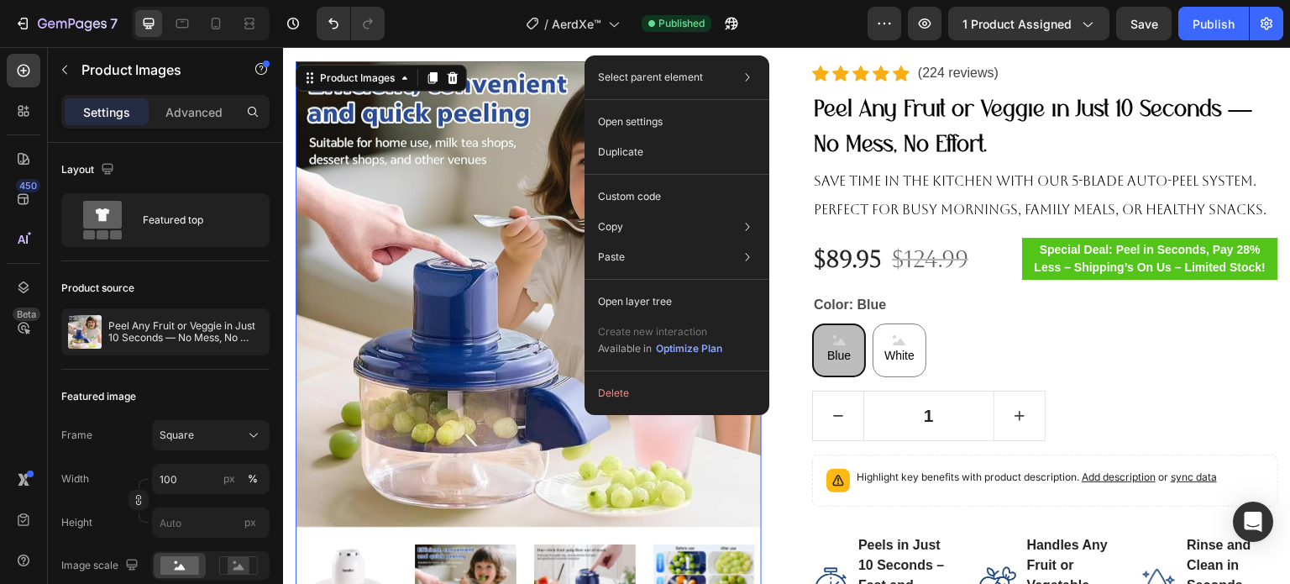
click at [508, 248] on img at bounding box center [529, 294] width 466 height 466
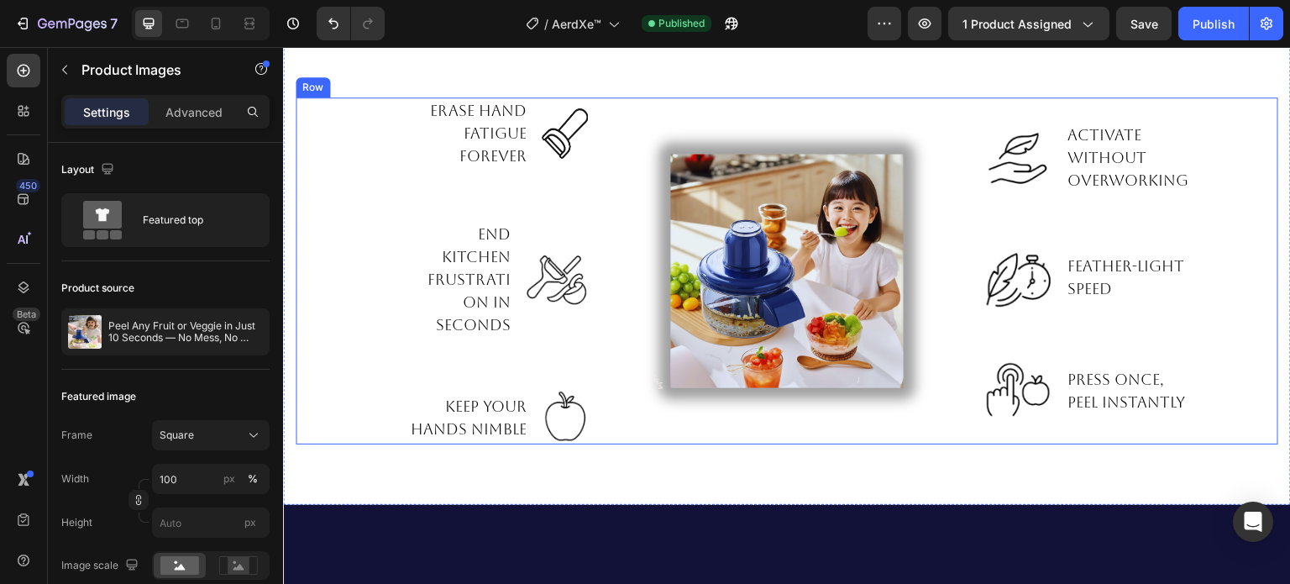
scroll to position [3192, 0]
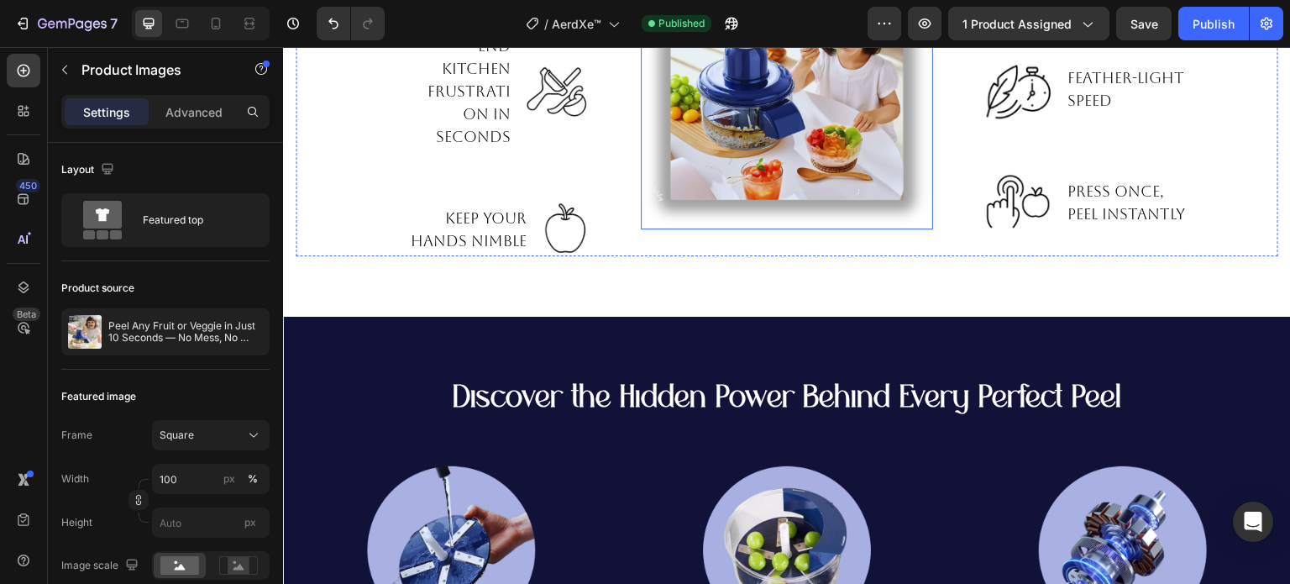
click at [746, 154] on img at bounding box center [787, 82] width 293 height 293
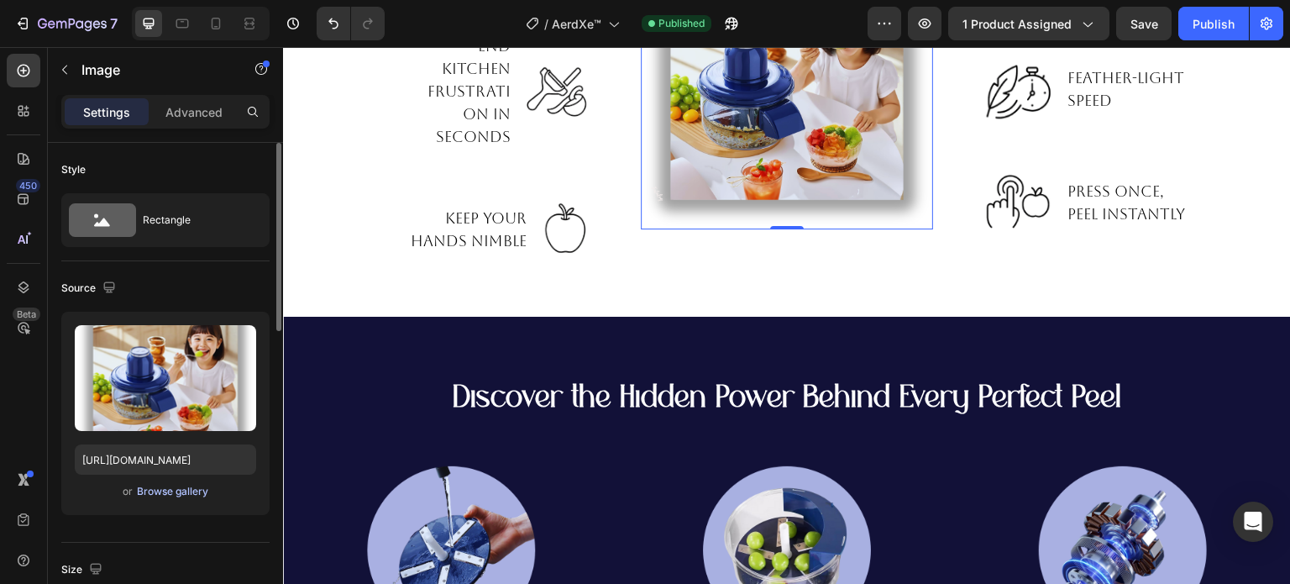
click at [160, 490] on div "Browse gallery" at bounding box center [172, 491] width 71 height 15
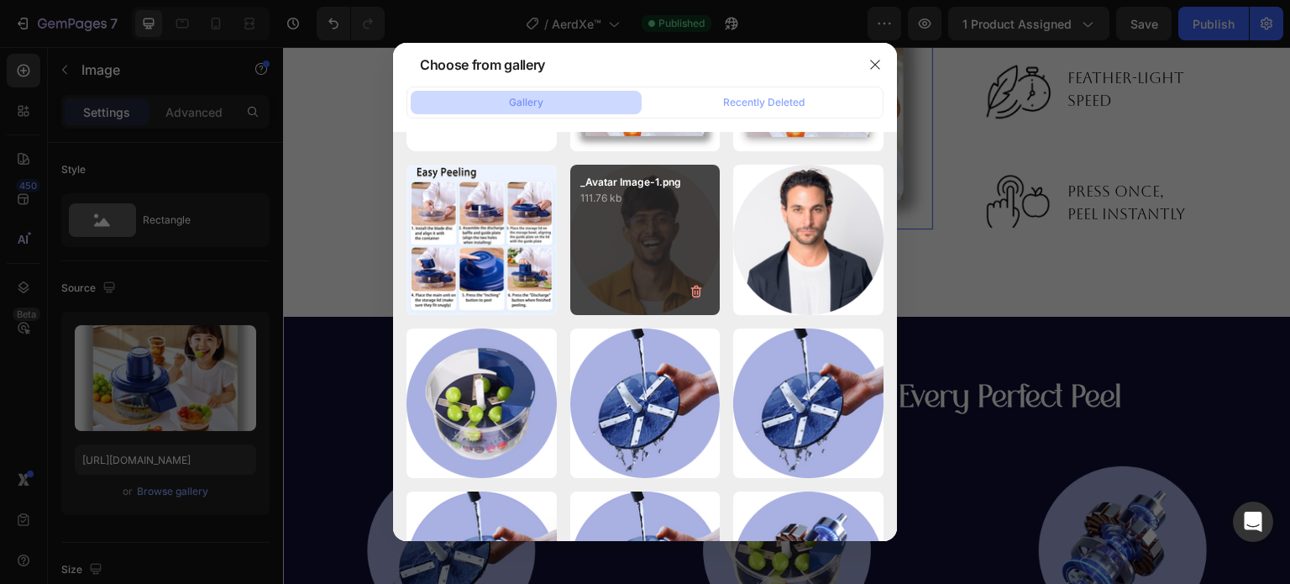
scroll to position [0, 0]
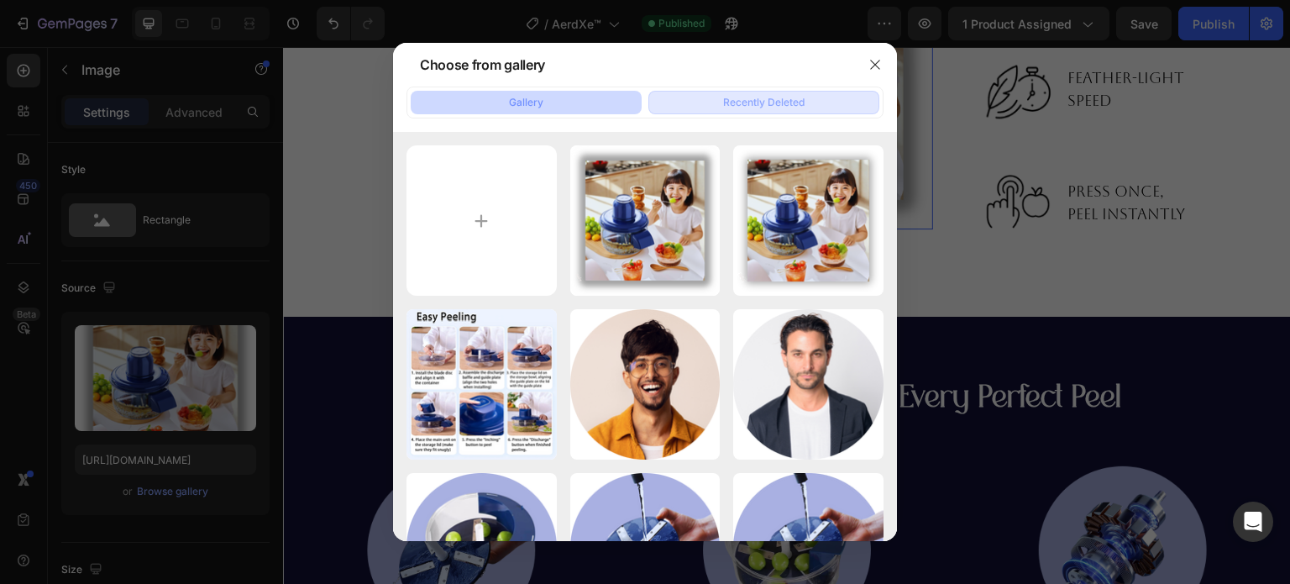
click at [723, 107] on div "Recently Deleted" at bounding box center [763, 102] width 81 height 15
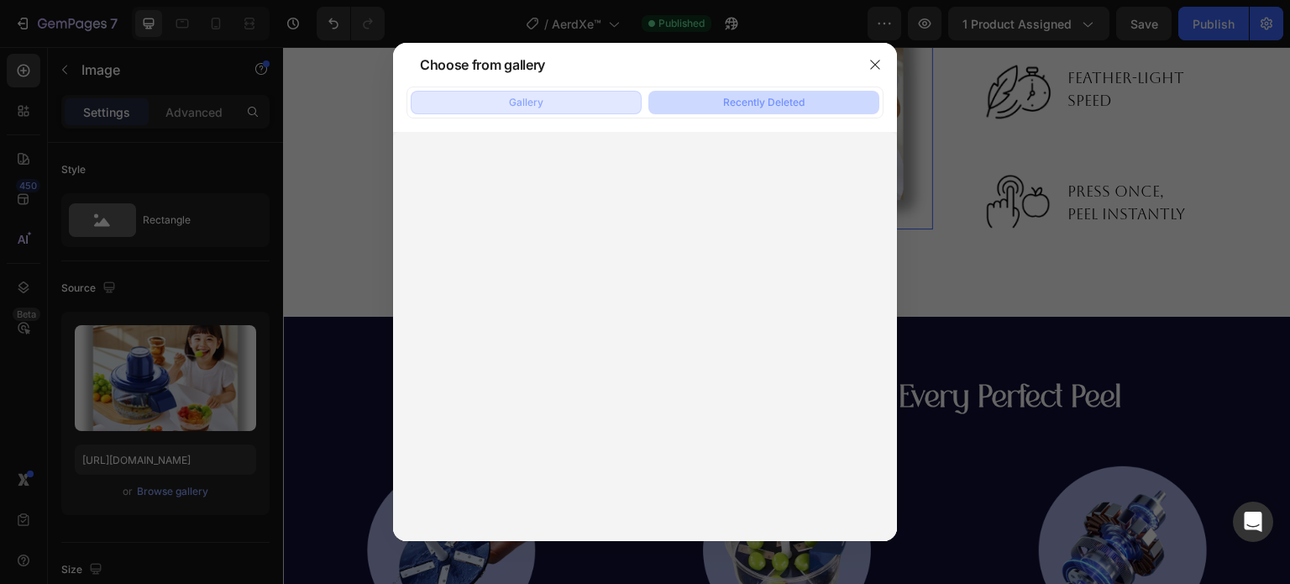
click at [568, 107] on button "Gallery" at bounding box center [526, 103] width 231 height 24
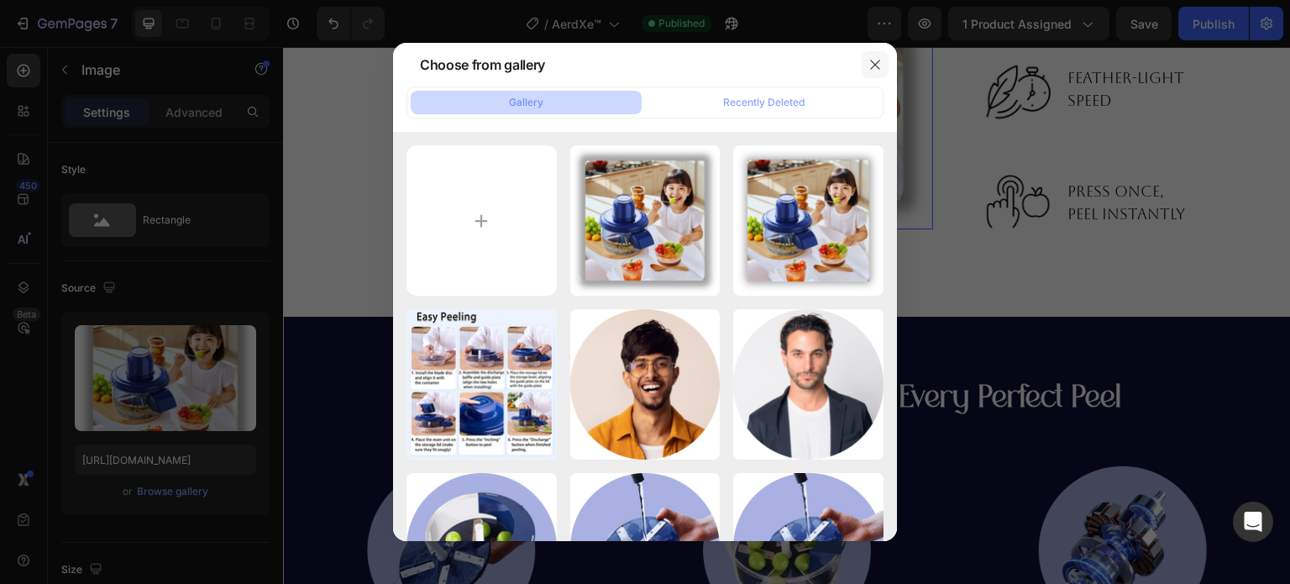
click at [874, 56] on button "button" at bounding box center [875, 64] width 27 height 27
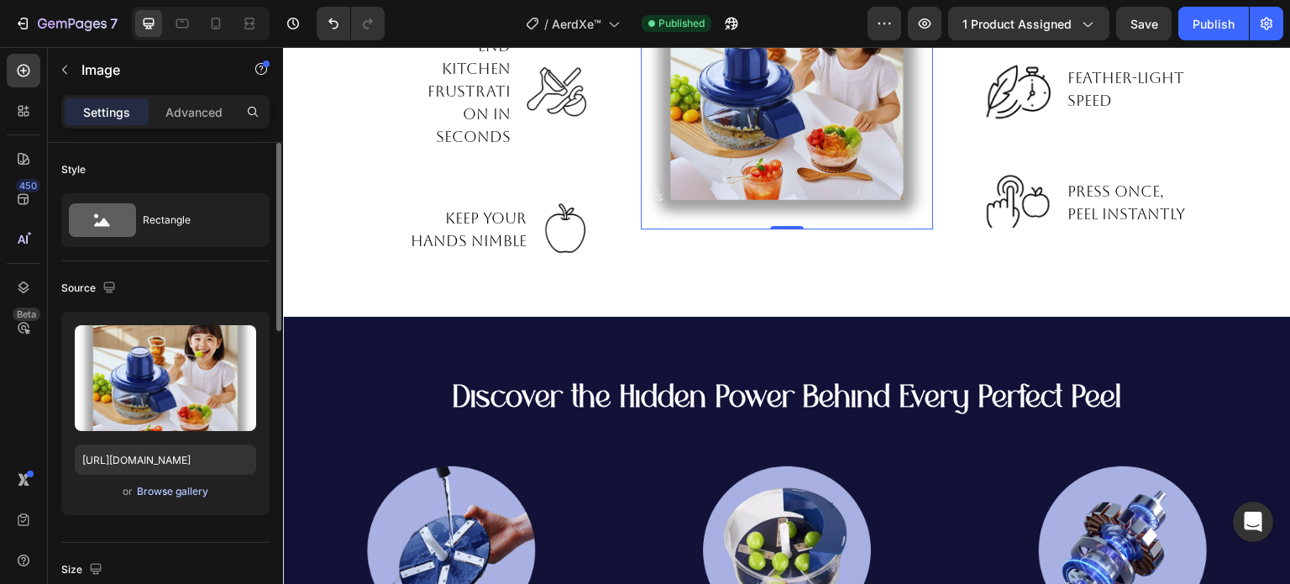
click at [149, 488] on div "Browse gallery" at bounding box center [172, 491] width 71 height 15
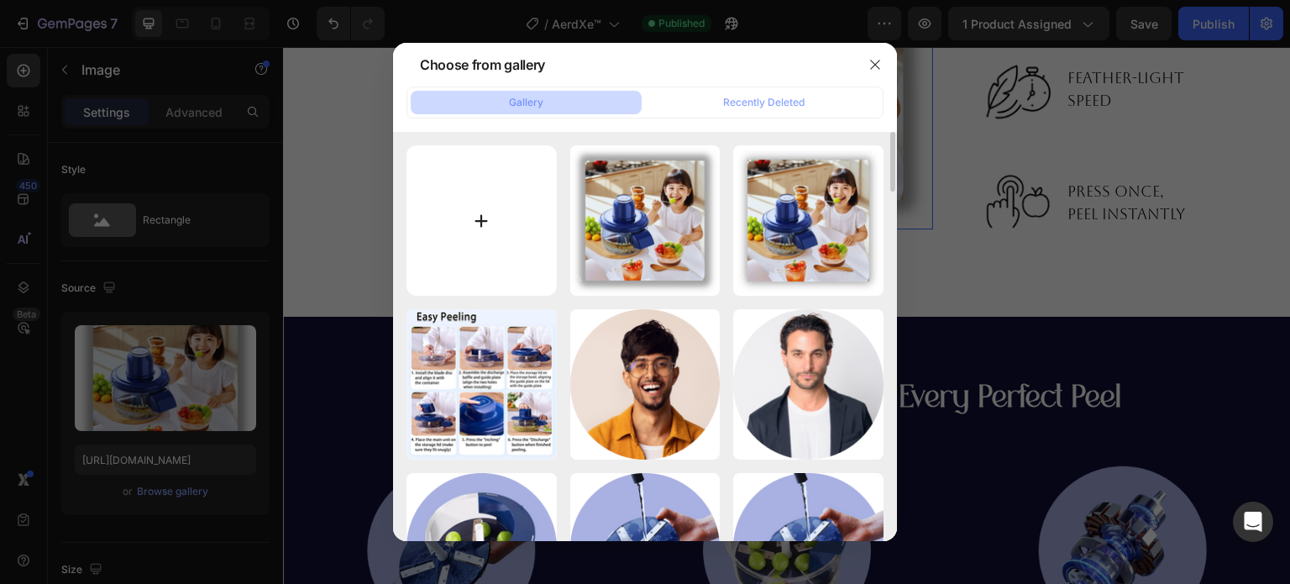
click at [464, 212] on input "file" at bounding box center [482, 220] width 150 height 150
type input "C:\fakepath\pic_4189a893-0a48-4661-b601-e17beb92d0bf.png"
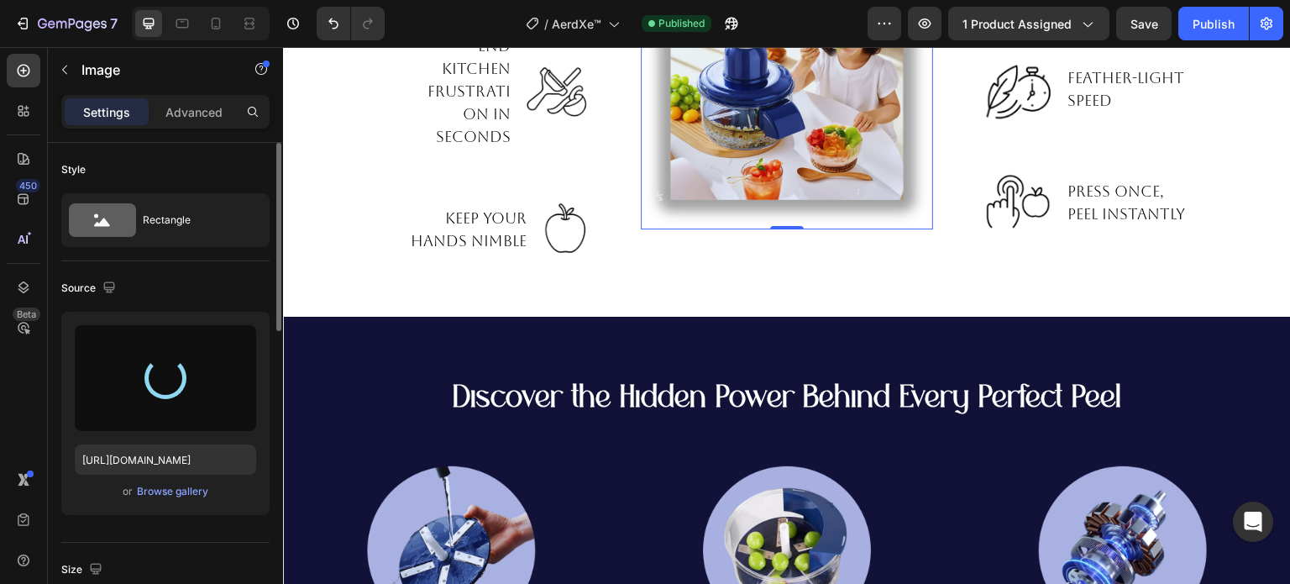
type input "https://cdn.shopify.com/s/files/1/0748/4430/7677/files/gempages_575510217756771…"
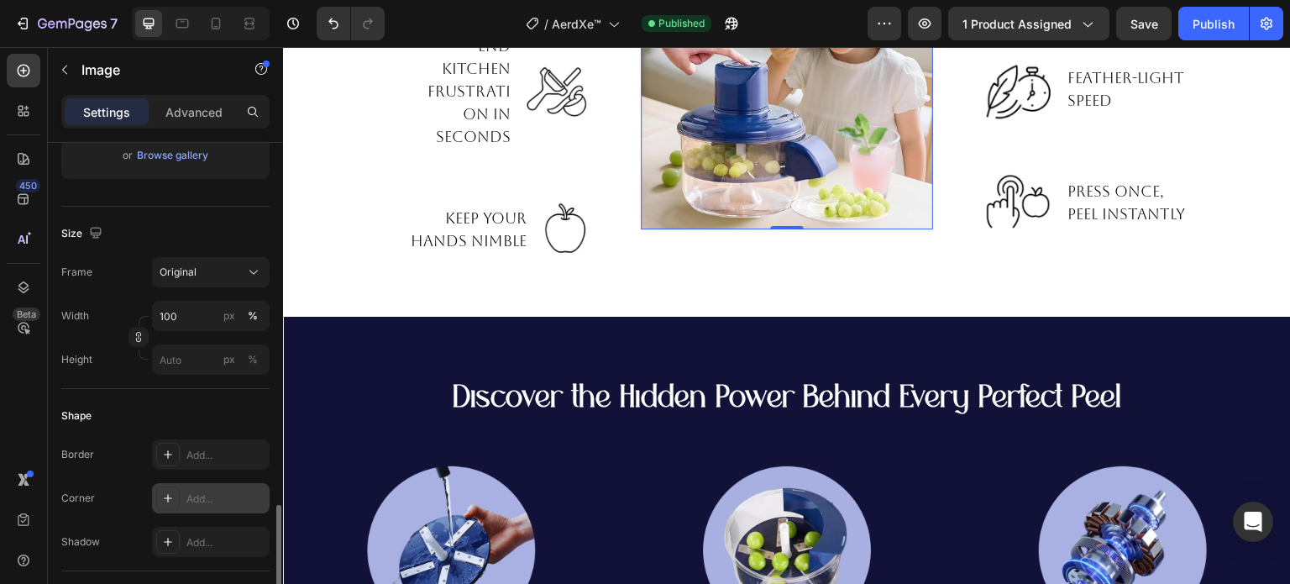
scroll to position [588, 0]
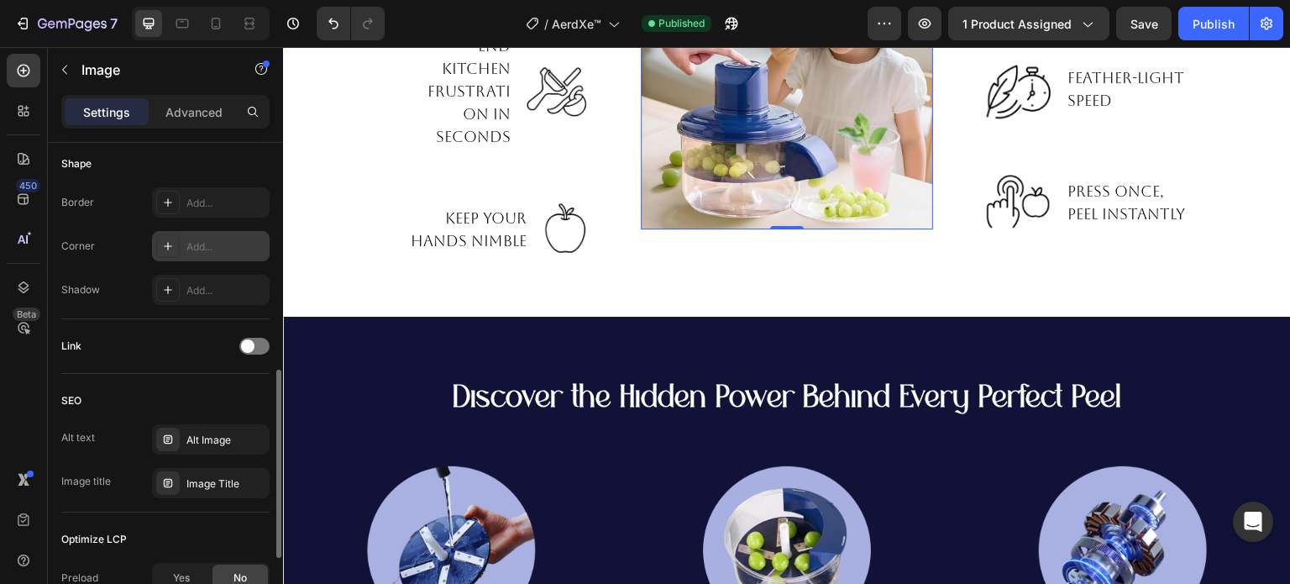
click at [194, 242] on div "Add..." at bounding box center [225, 246] width 79 height 15
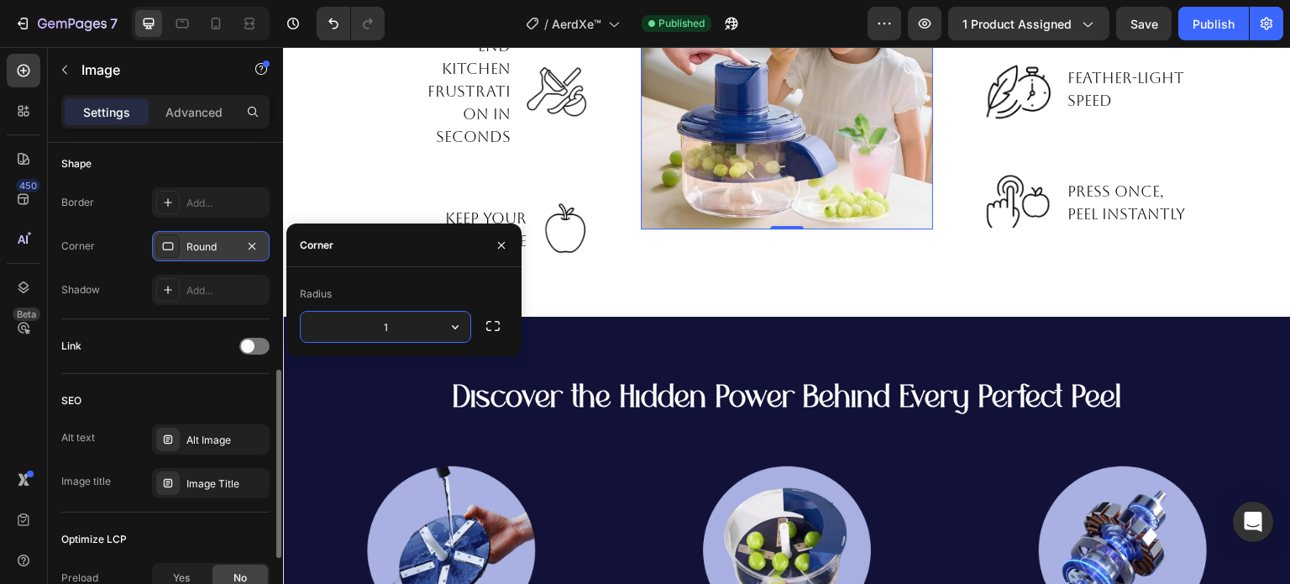
type input "15"
click at [336, 205] on div "Keep Your Hands Nimble Text block" at bounding box center [412, 229] width 233 height 49
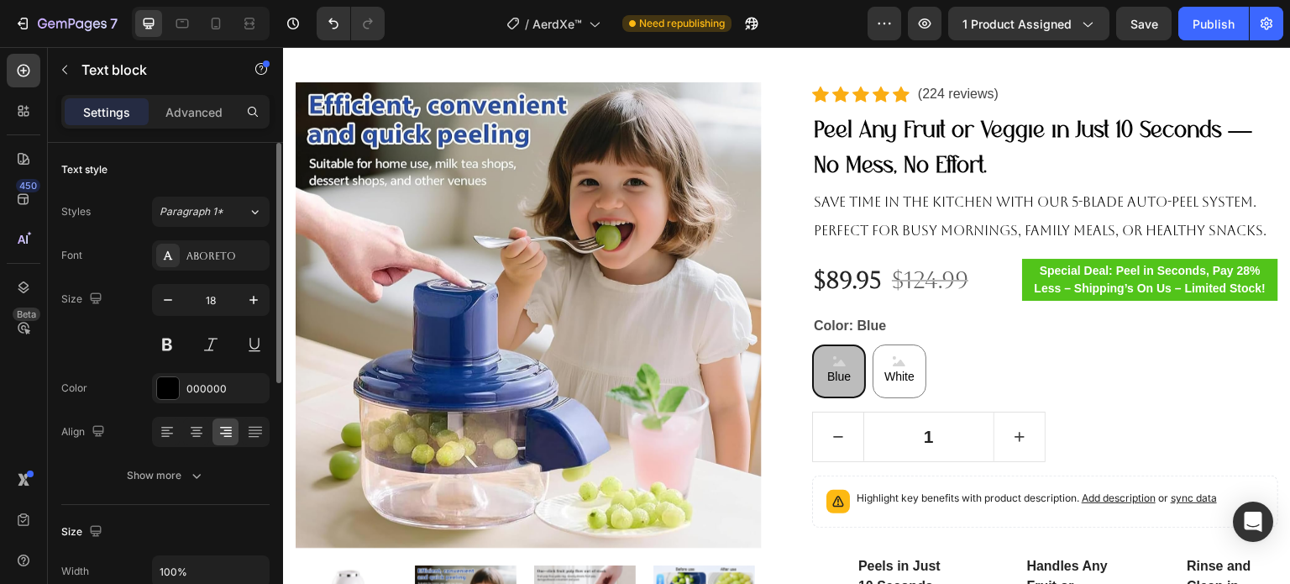
scroll to position [252, 0]
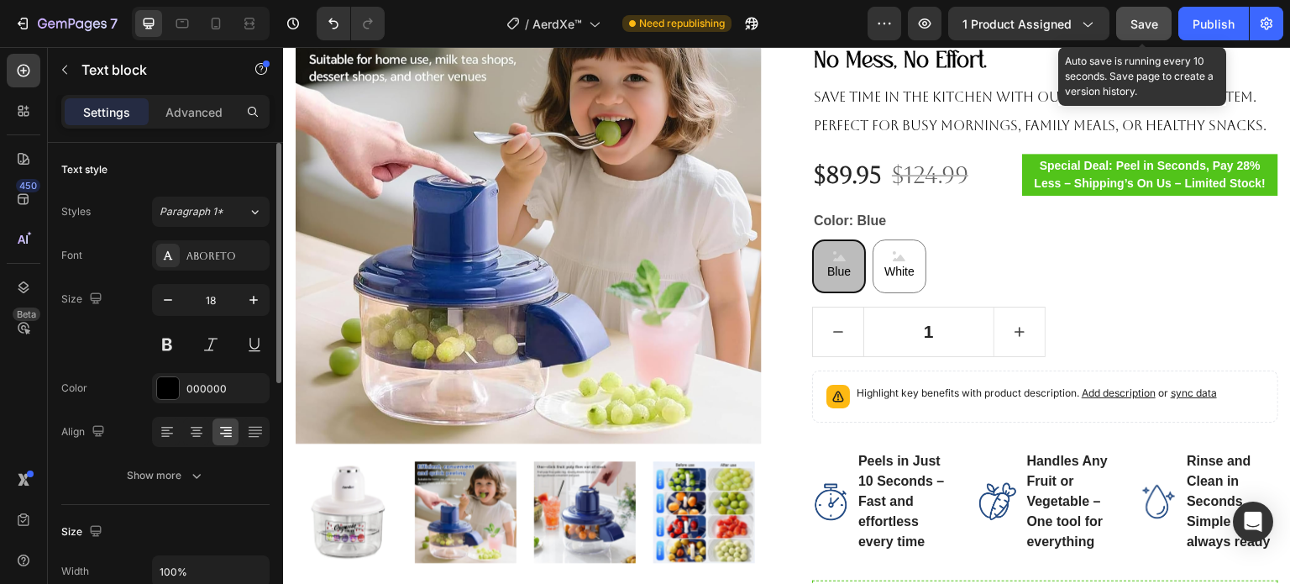
click at [1132, 29] on span "Save" at bounding box center [1145, 24] width 28 height 14
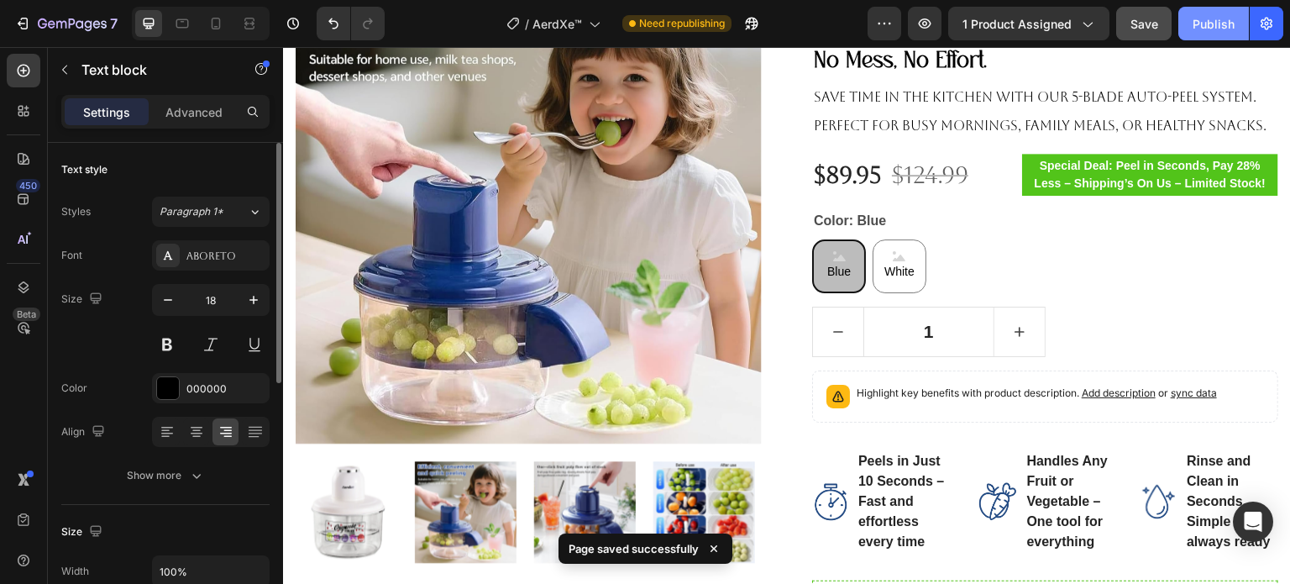
click at [1187, 25] on button "Publish" at bounding box center [1214, 24] width 71 height 34
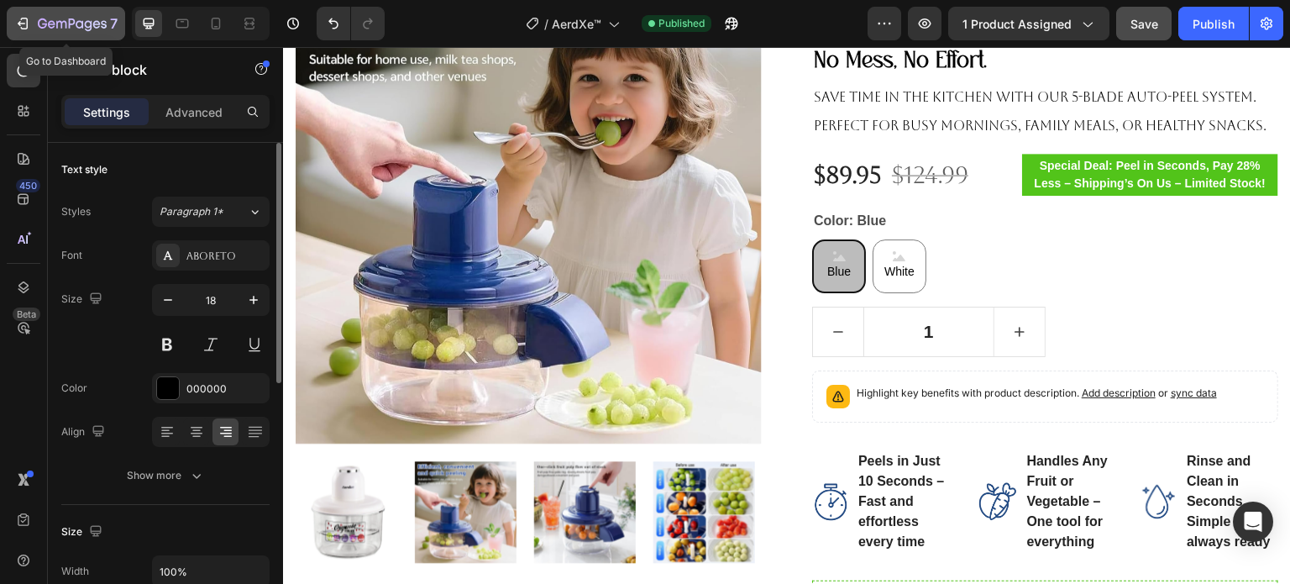
click at [34, 24] on div "7" at bounding box center [65, 23] width 103 height 20
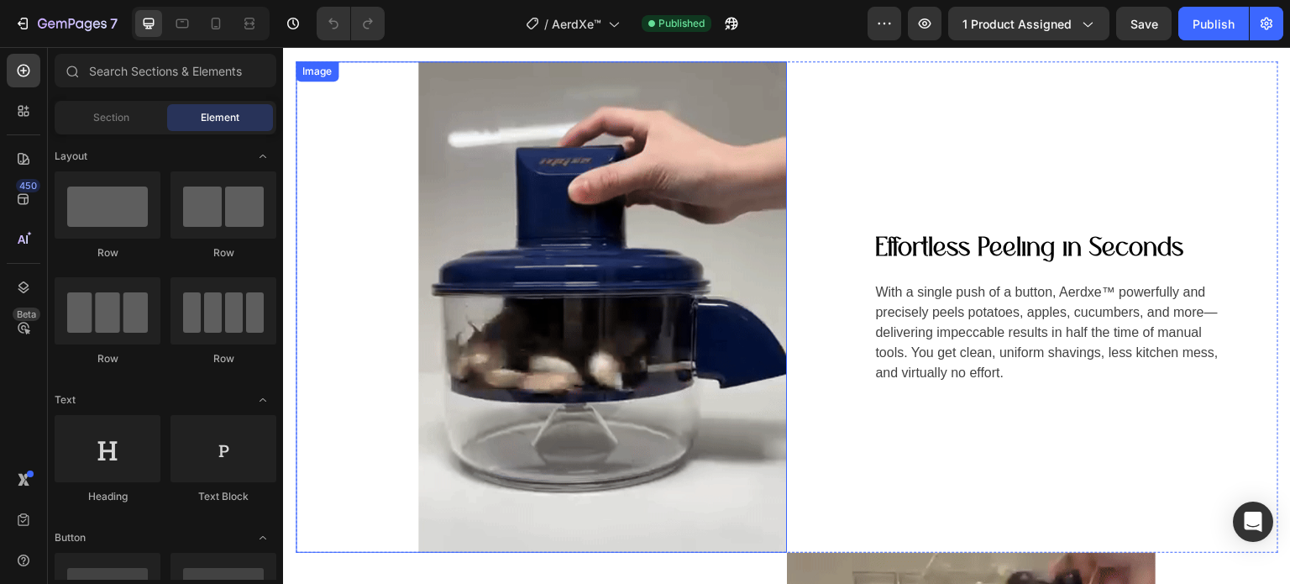
scroll to position [1680, 0]
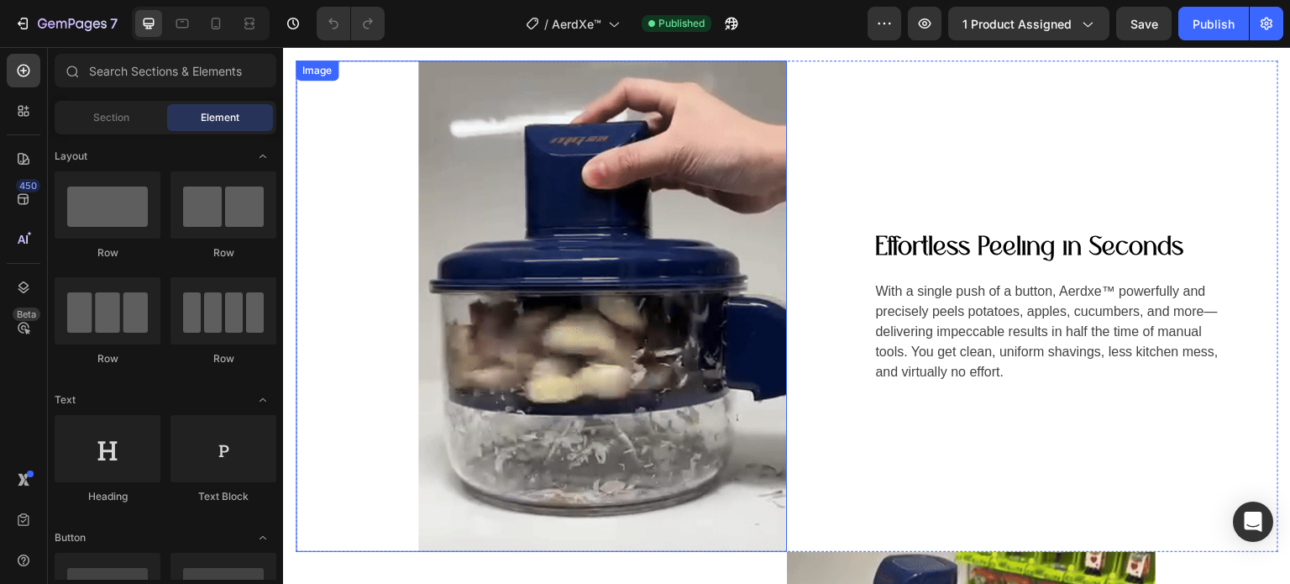
click at [625, 256] on img at bounding box center [602, 305] width 369 height 491
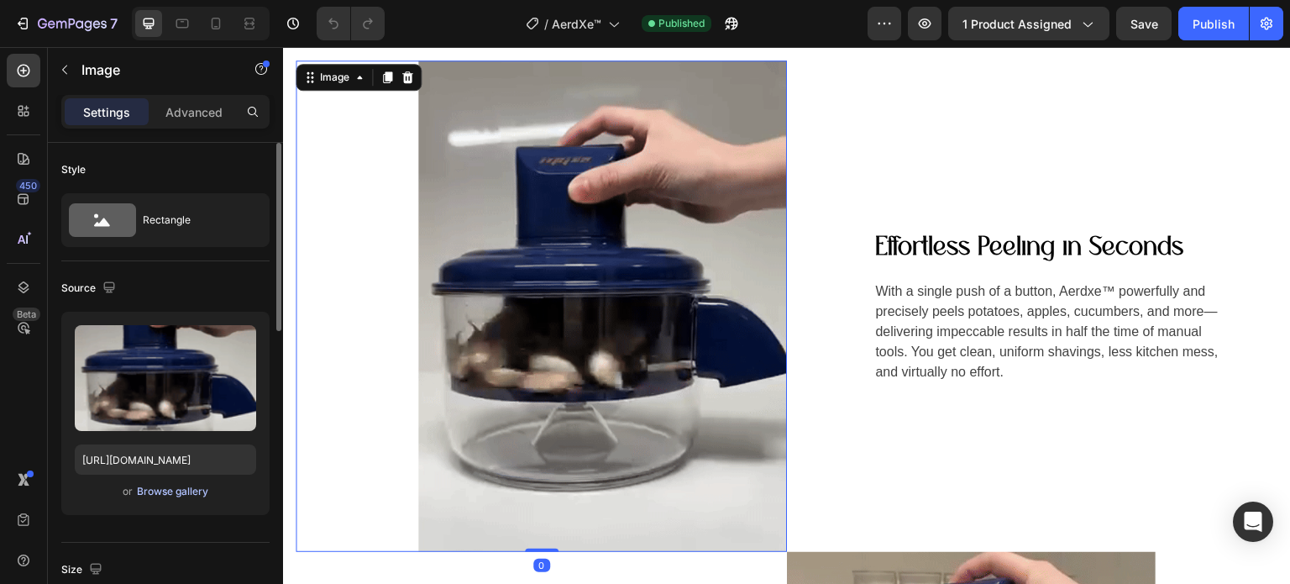
scroll to position [168, 0]
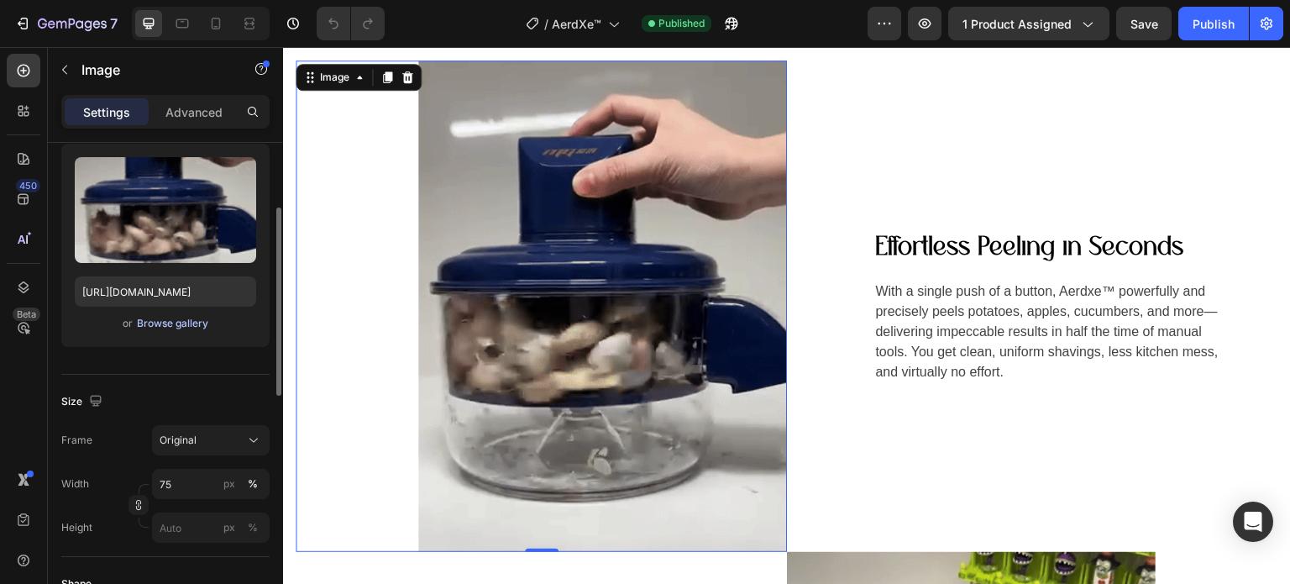
click at [148, 318] on div "Browse gallery" at bounding box center [172, 323] width 71 height 15
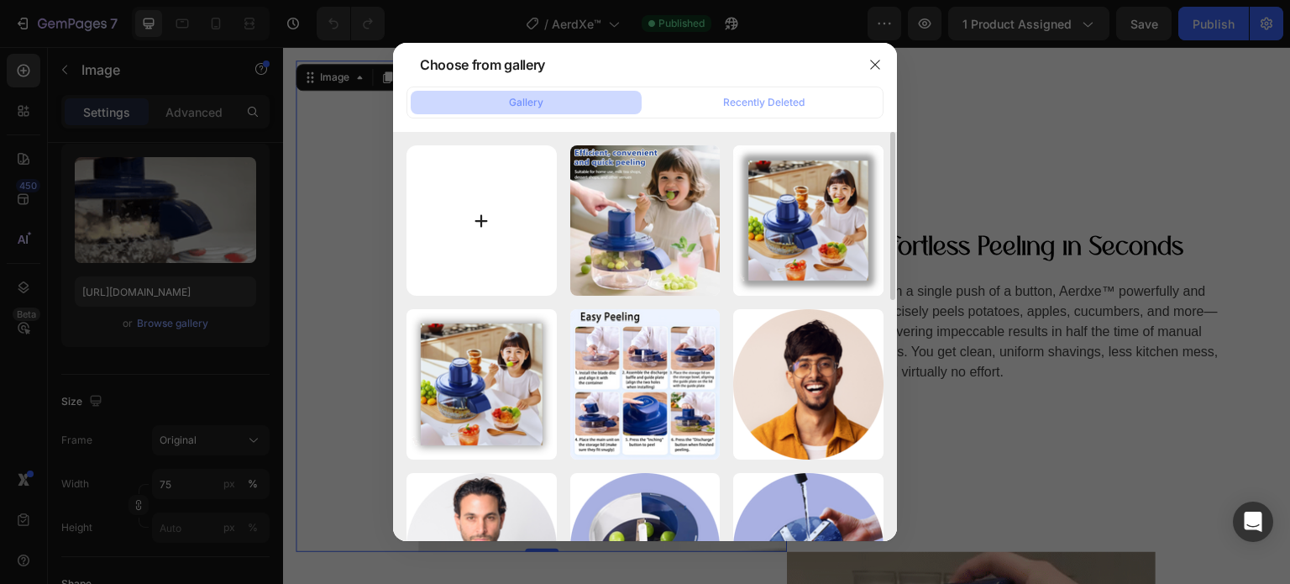
click at [481, 237] on input "file" at bounding box center [482, 220] width 150 height 150
type input "C:\fakepath\0825(1).gif"
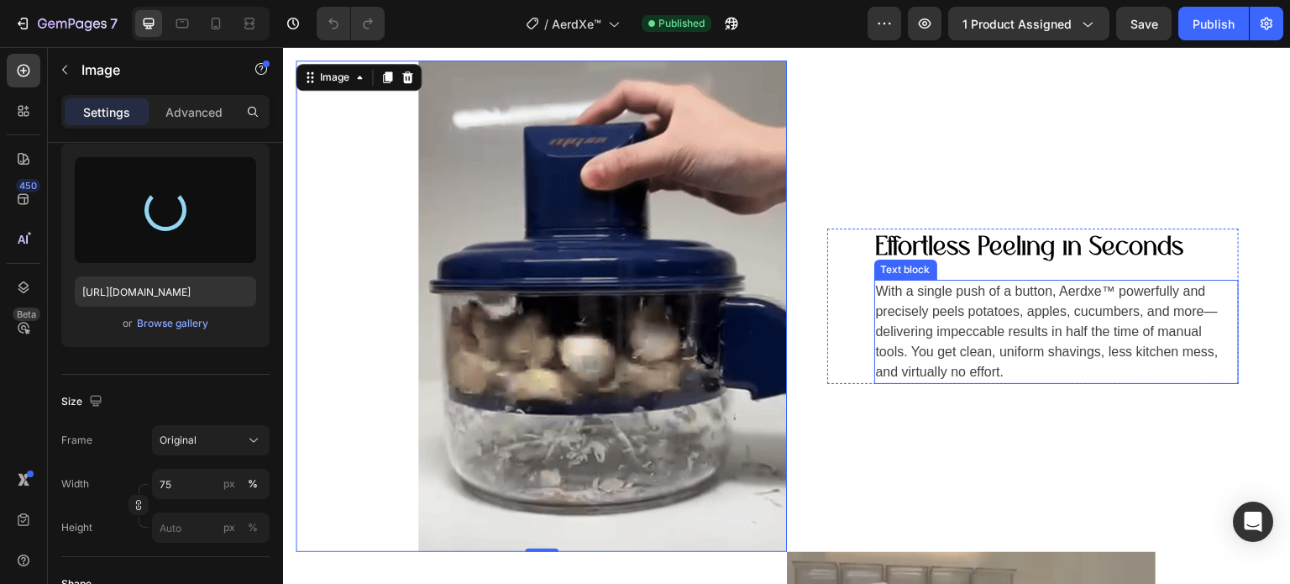
type input "[URL][DOMAIN_NAME]"
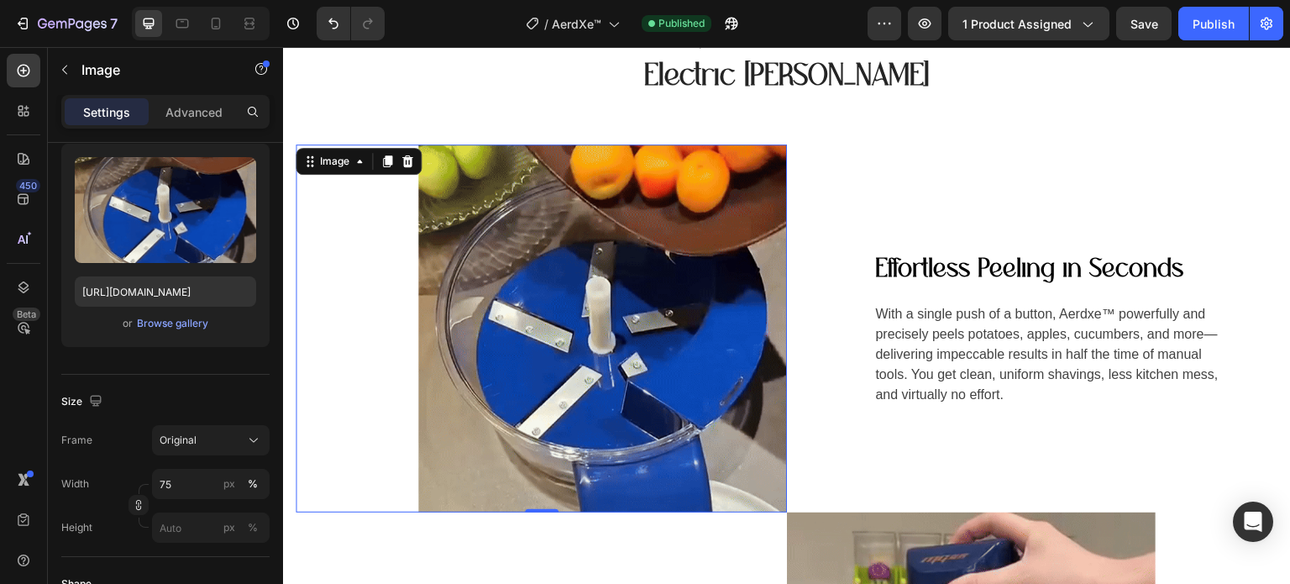
scroll to position [588, 0]
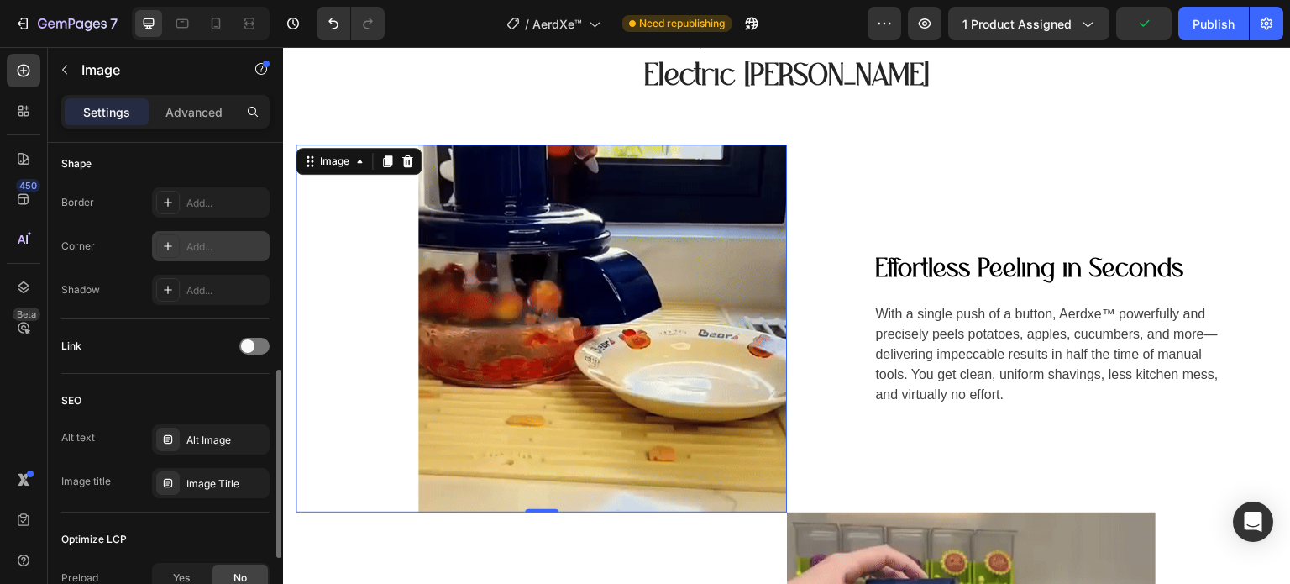
click at [191, 249] on div "Add..." at bounding box center [225, 246] width 79 height 15
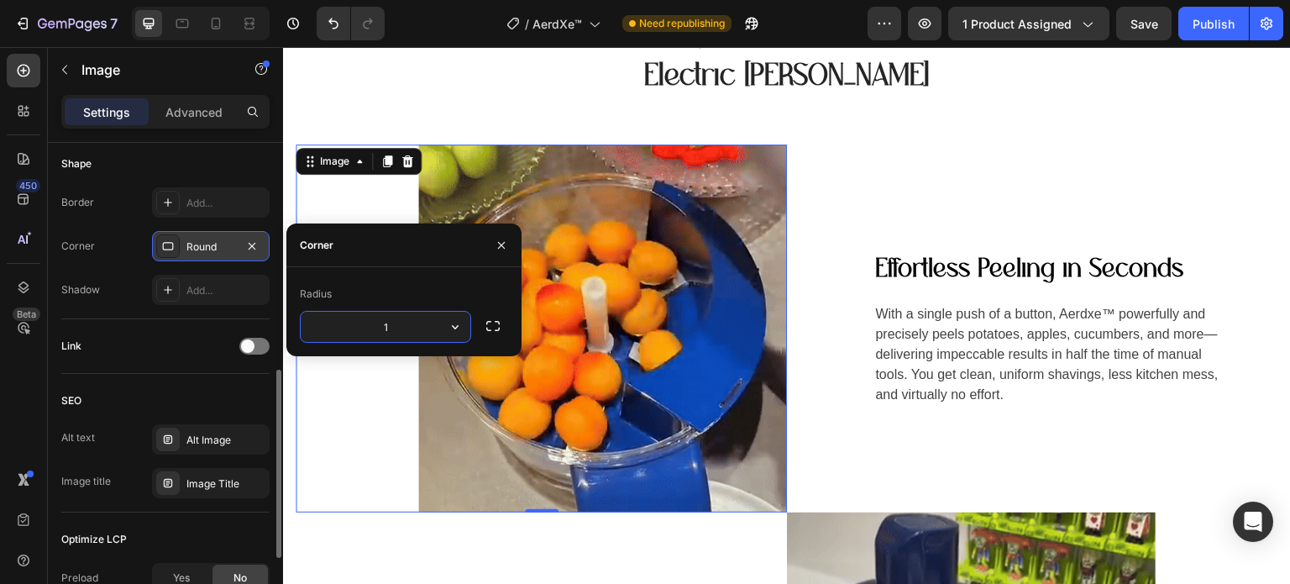
type input "15"
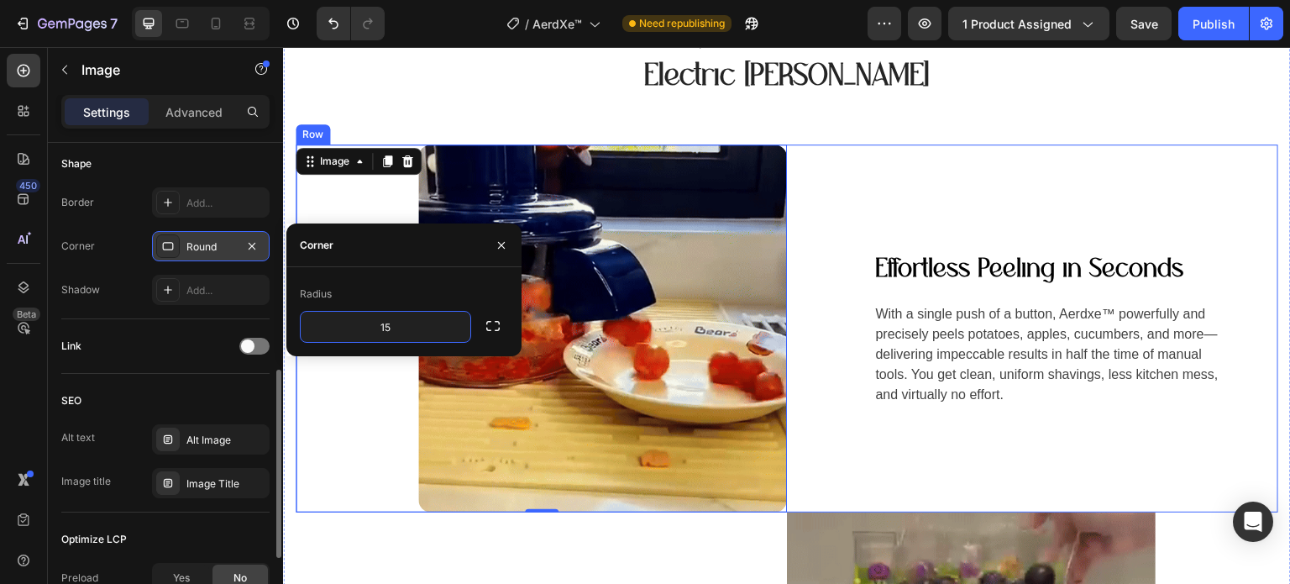
click at [896, 177] on div "Effortless Peeling in Seconds Text block With a single push of a button, Aerdxe…" at bounding box center [1032, 328] width 491 height 369
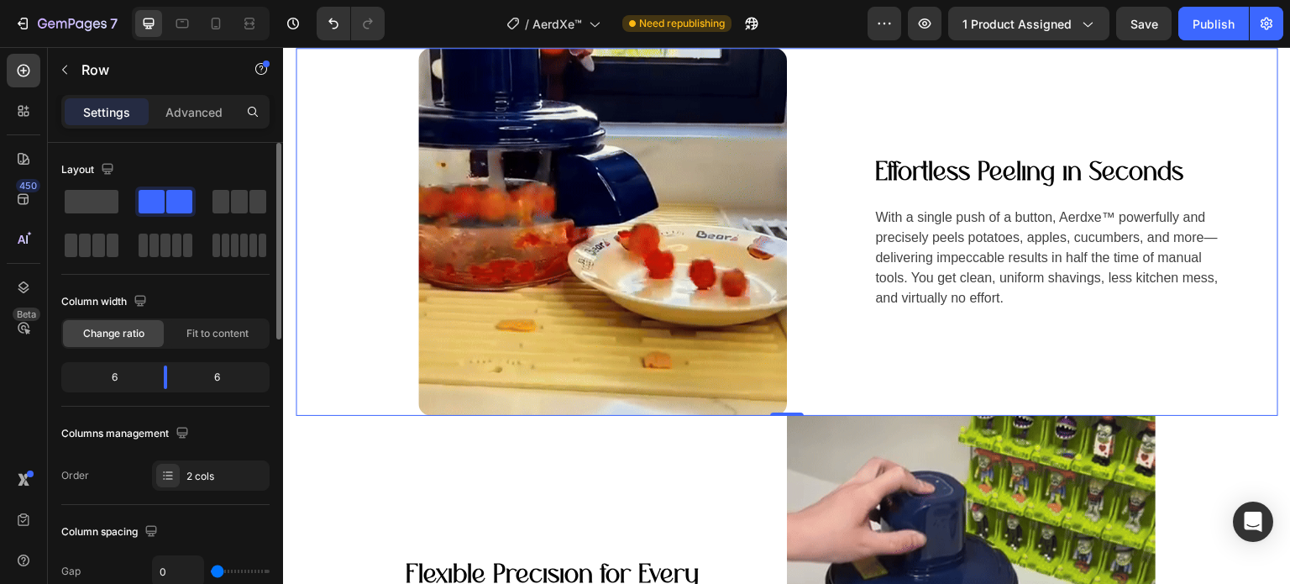
scroll to position [1764, 0]
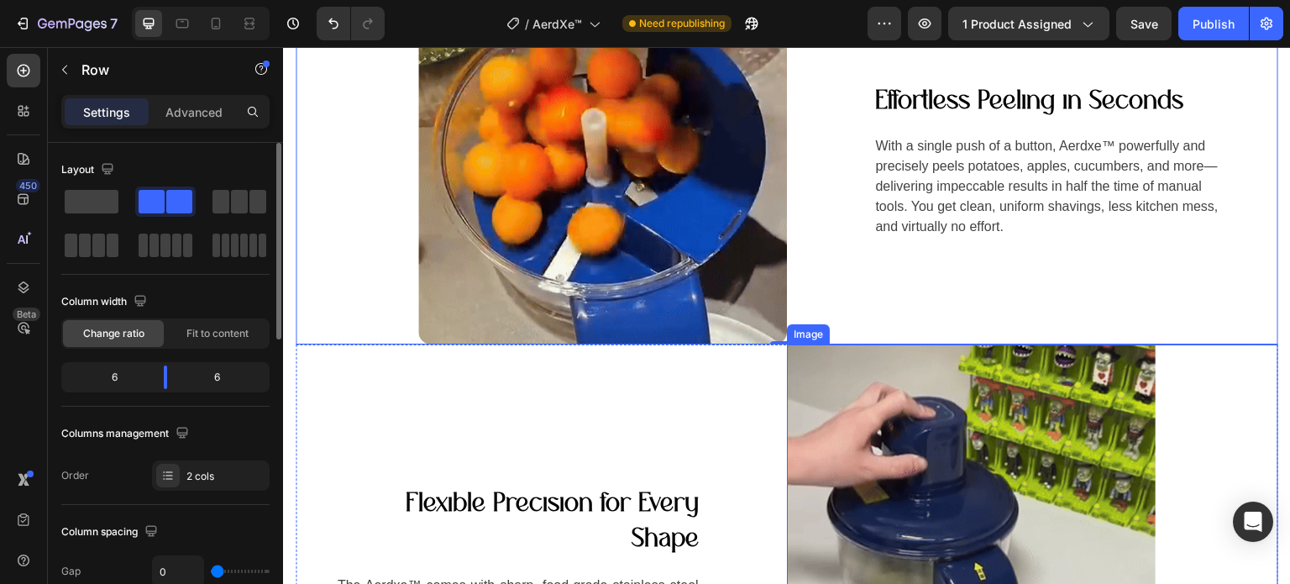
click at [927, 412] on img at bounding box center [971, 589] width 369 height 491
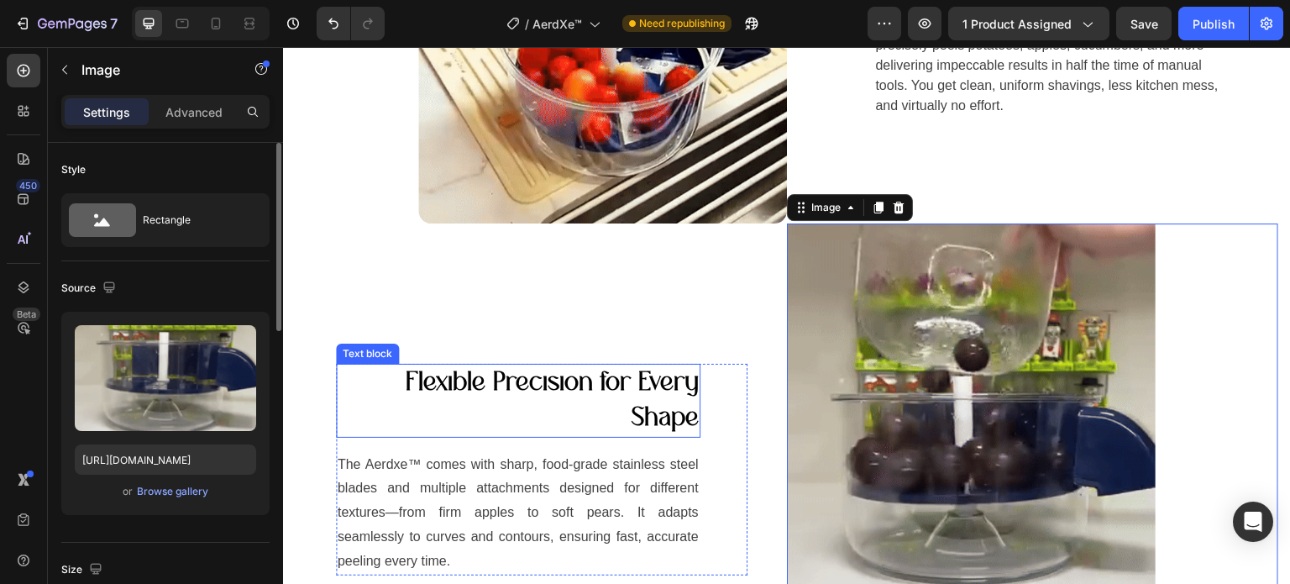
scroll to position [1932, 0]
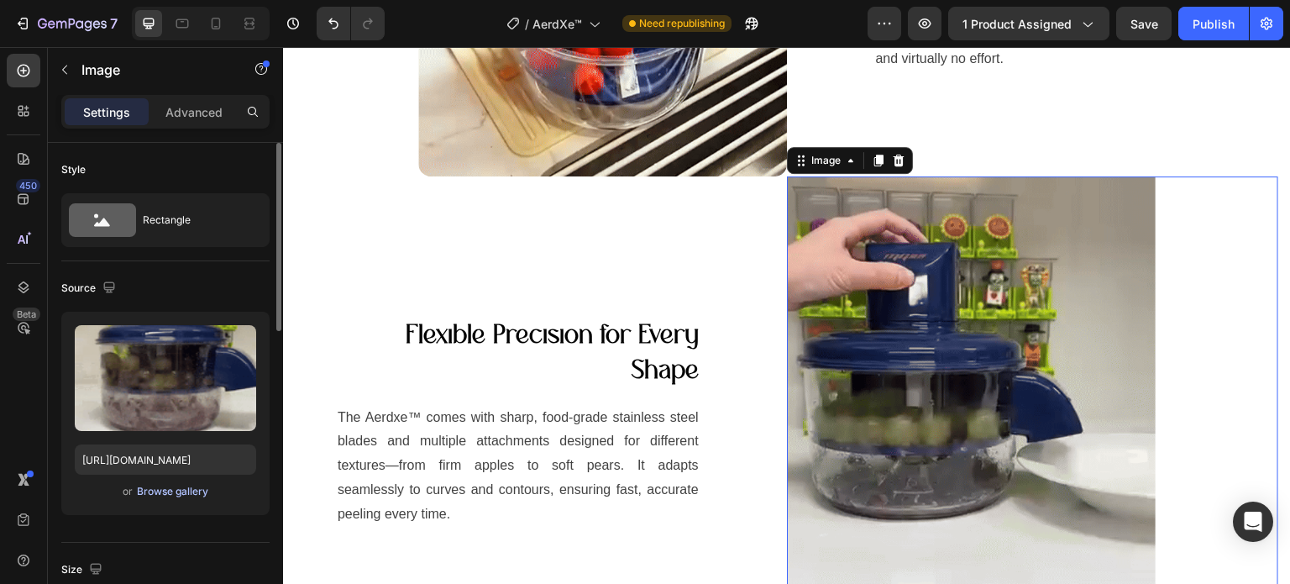
click at [150, 490] on div "Browse gallery" at bounding box center [172, 491] width 71 height 15
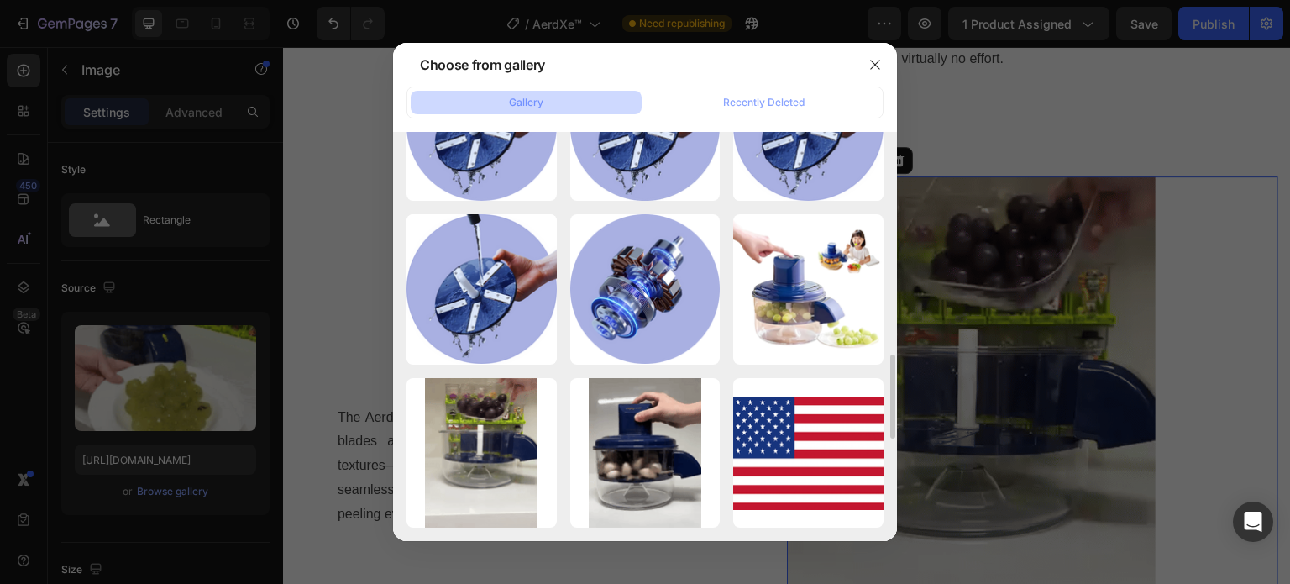
scroll to position [754, 0]
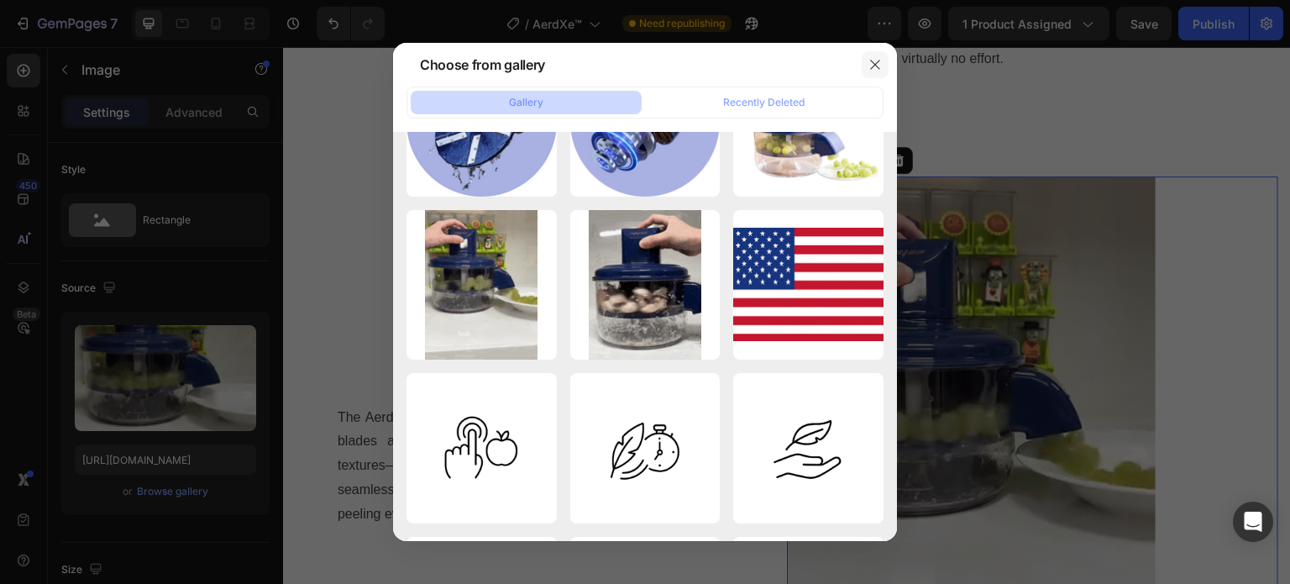
click at [872, 63] on icon "button" at bounding box center [875, 64] width 13 height 13
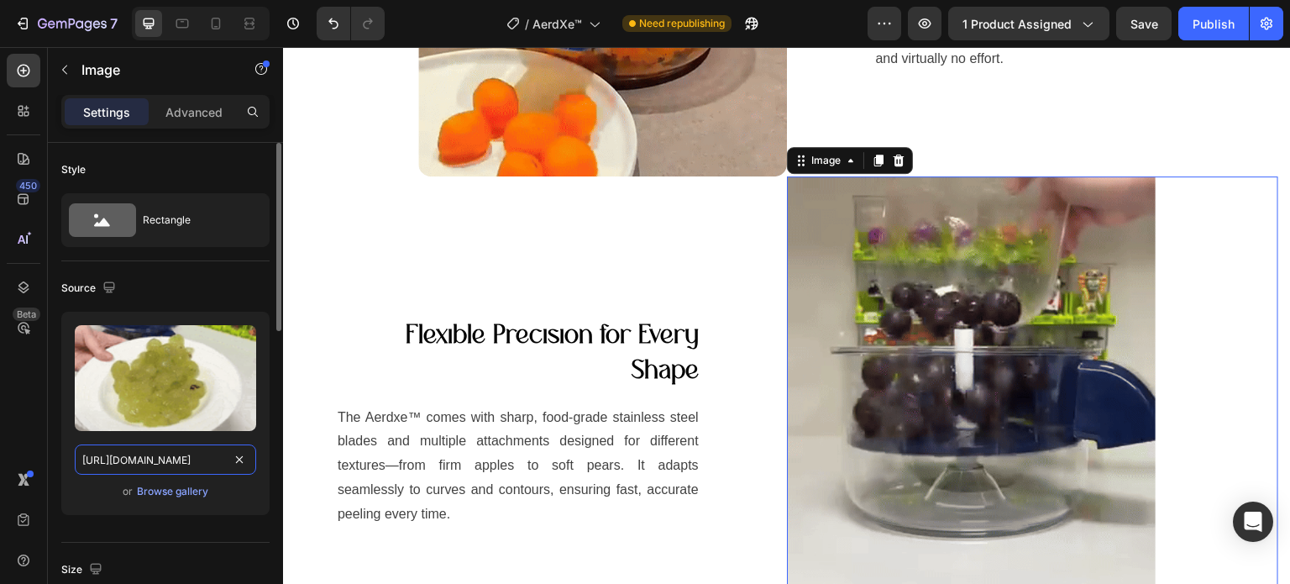
click at [134, 459] on input "[URL][DOMAIN_NAME]" at bounding box center [165, 459] width 181 height 30
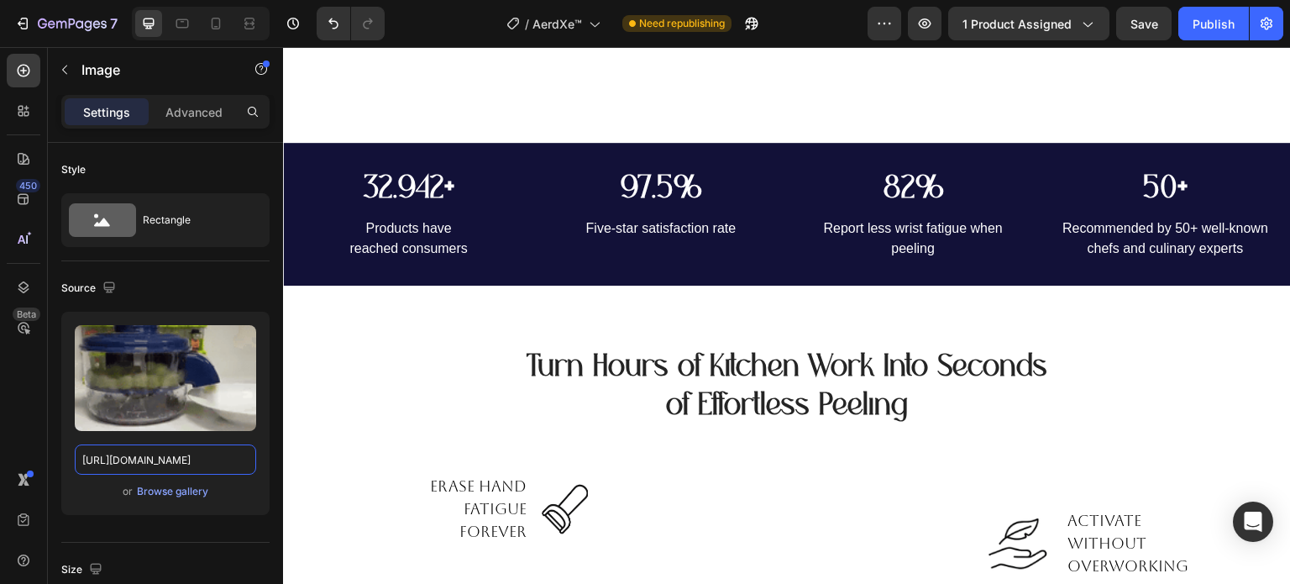
scroll to position [2604, 0]
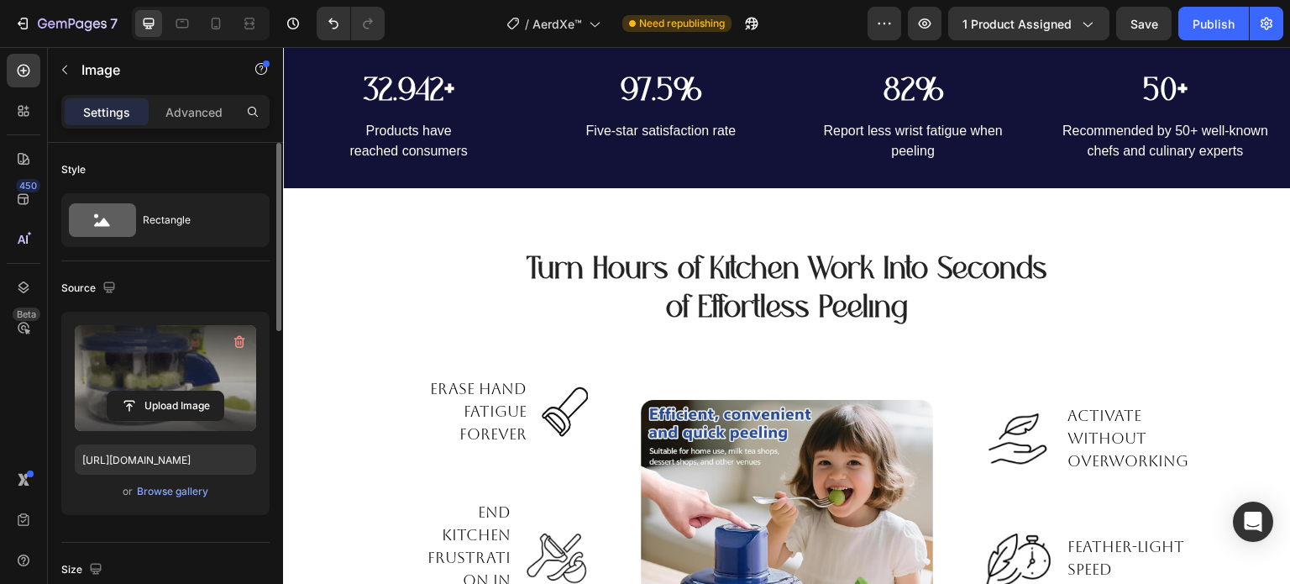
click at [151, 364] on label at bounding box center [165, 378] width 181 height 106
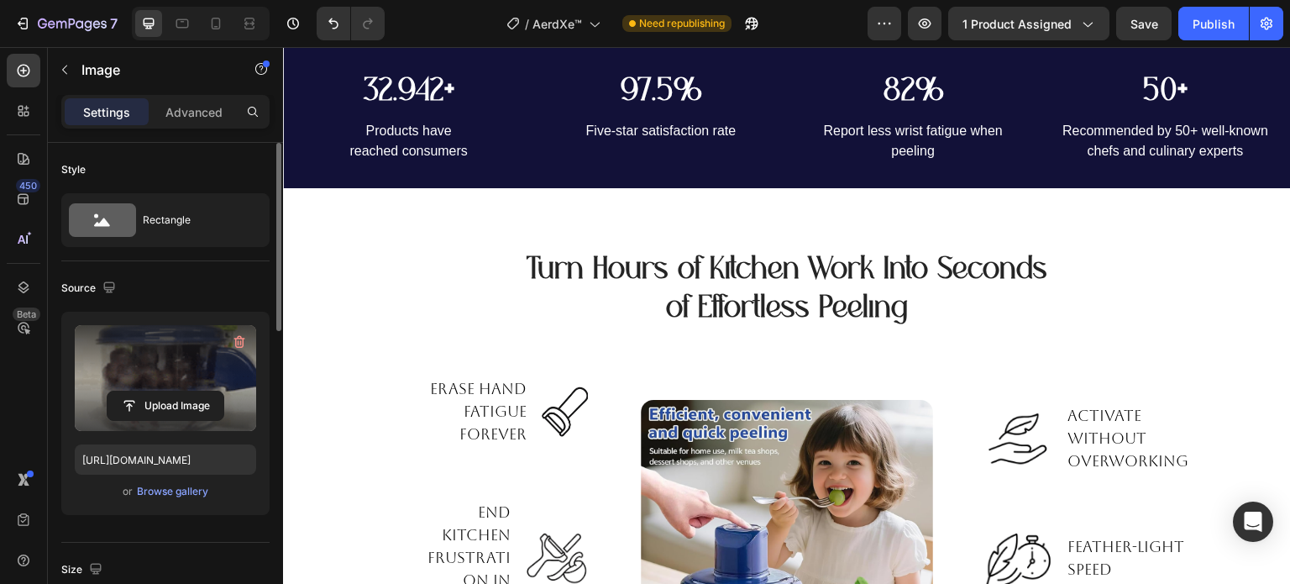
click at [151, 391] on input "file" at bounding box center [166, 405] width 116 height 29
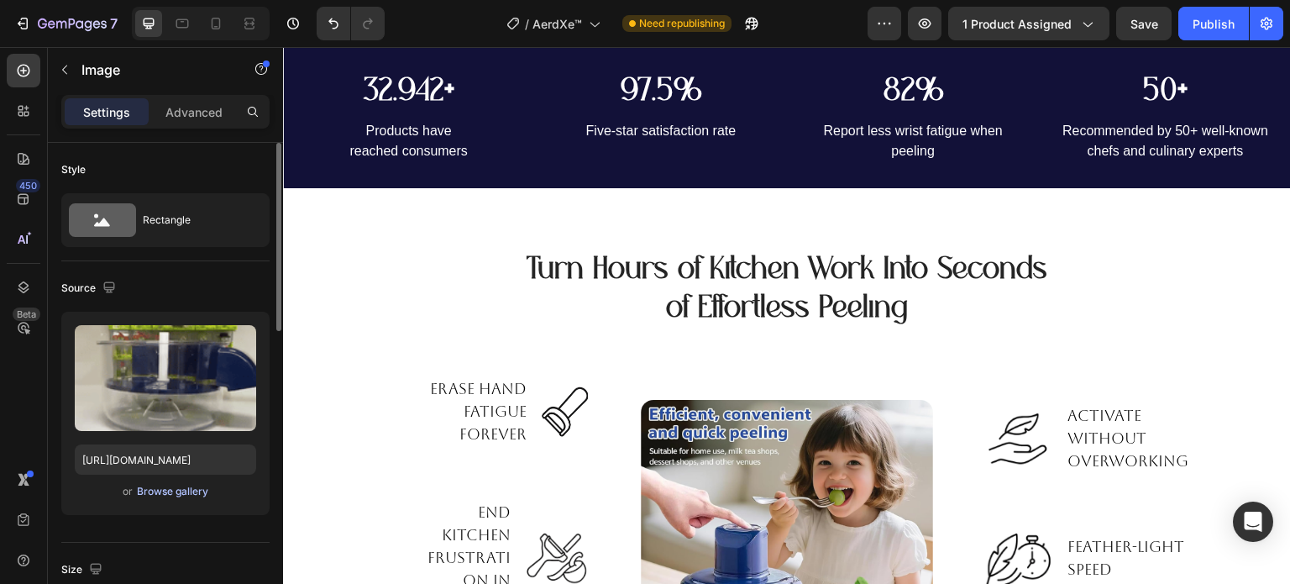
click at [137, 490] on div "Browse gallery" at bounding box center [172, 491] width 71 height 15
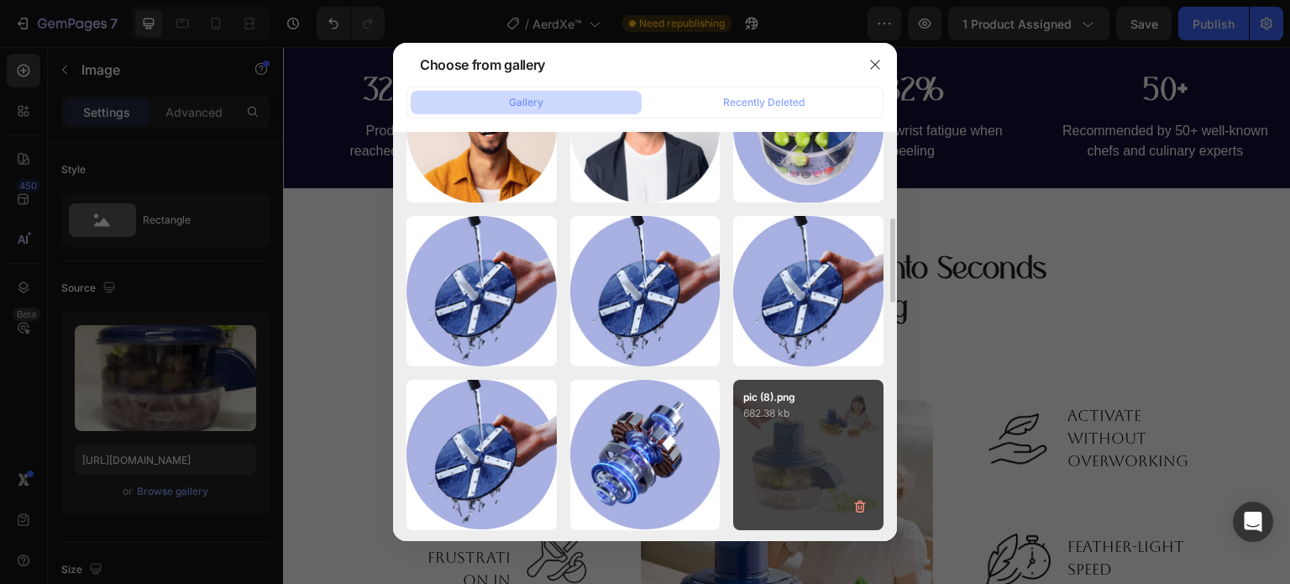
scroll to position [588, 0]
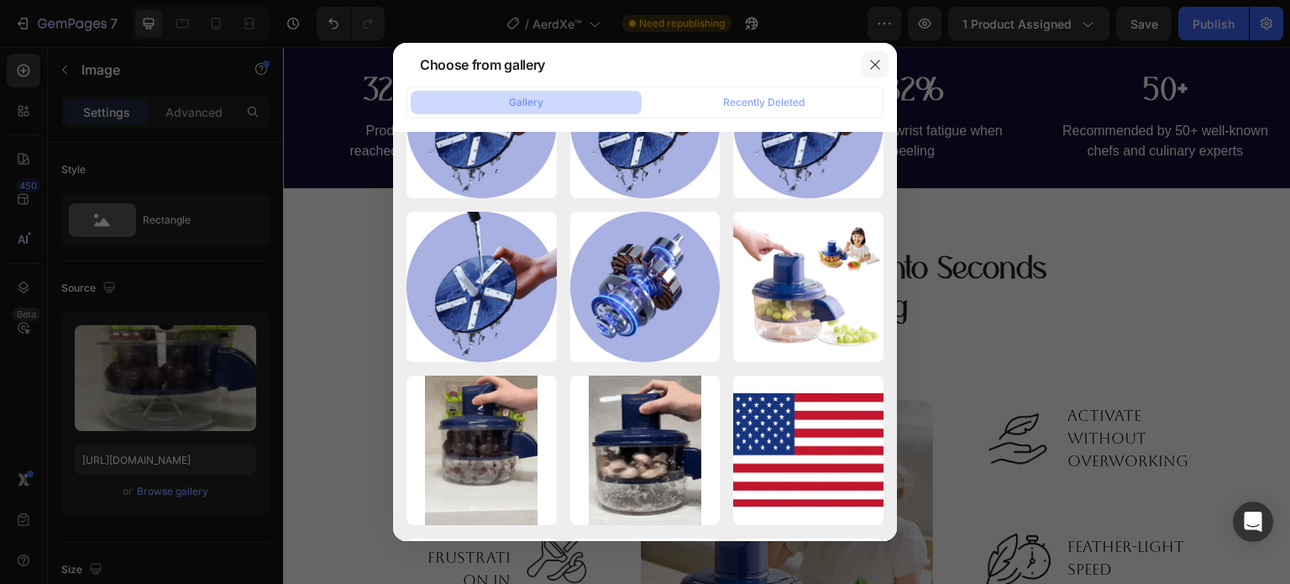
click at [878, 56] on button "button" at bounding box center [875, 64] width 27 height 27
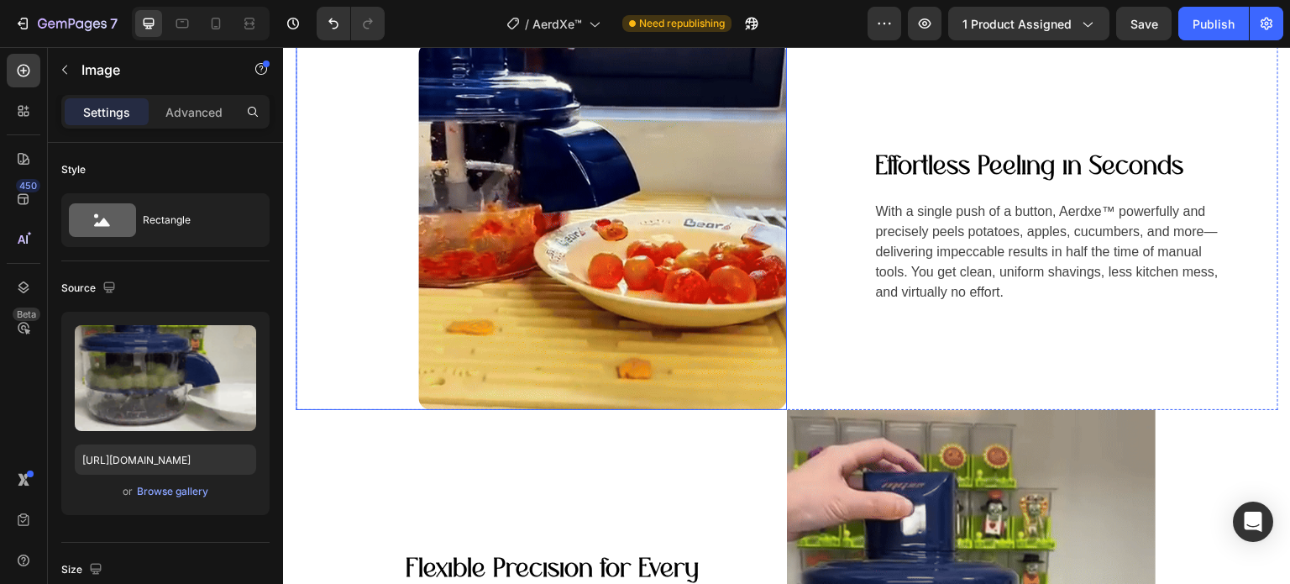
scroll to position [1848, 0]
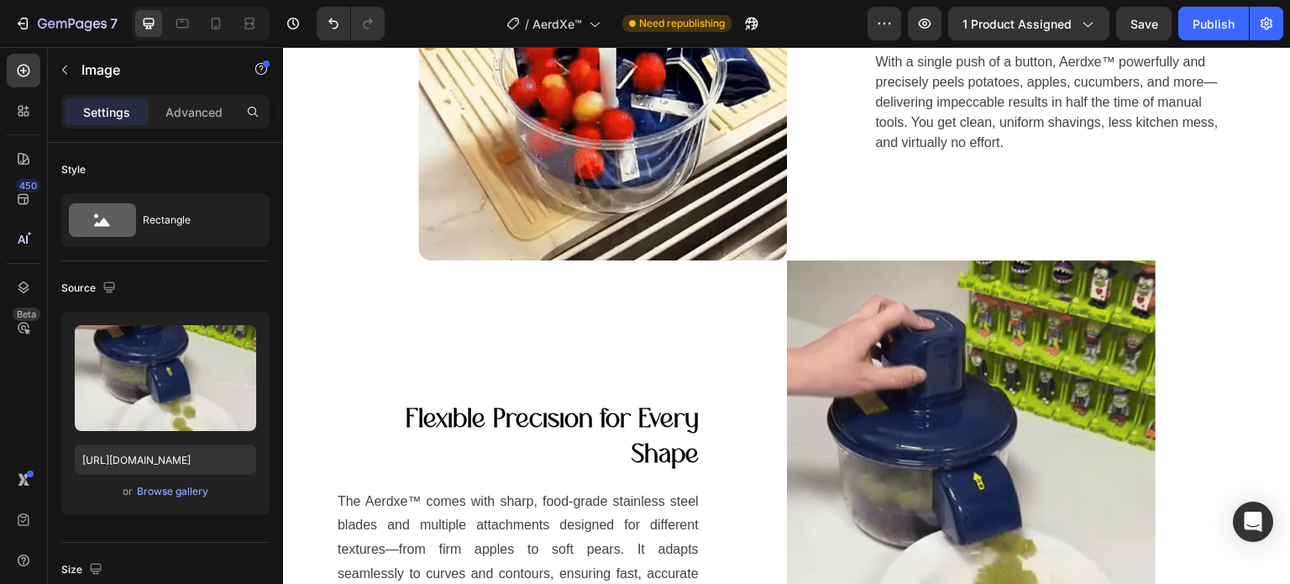
click at [916, 313] on img at bounding box center [971, 505] width 369 height 491
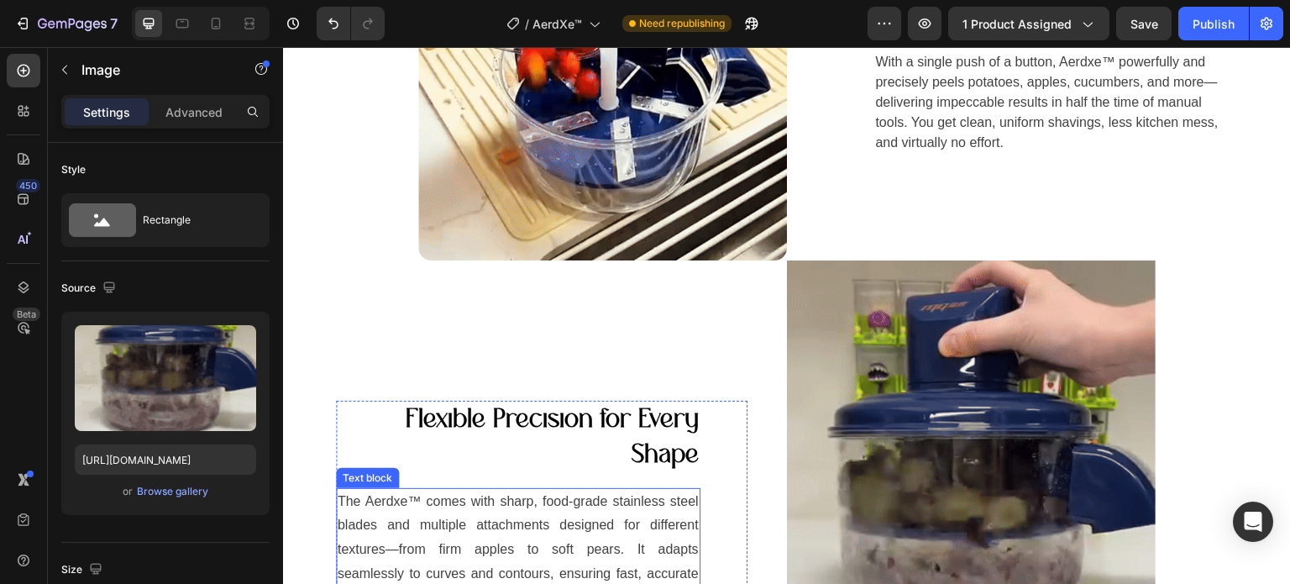
drag, startPoint x: 589, startPoint y: 507, endPoint x: 680, endPoint y: 474, distance: 96.7
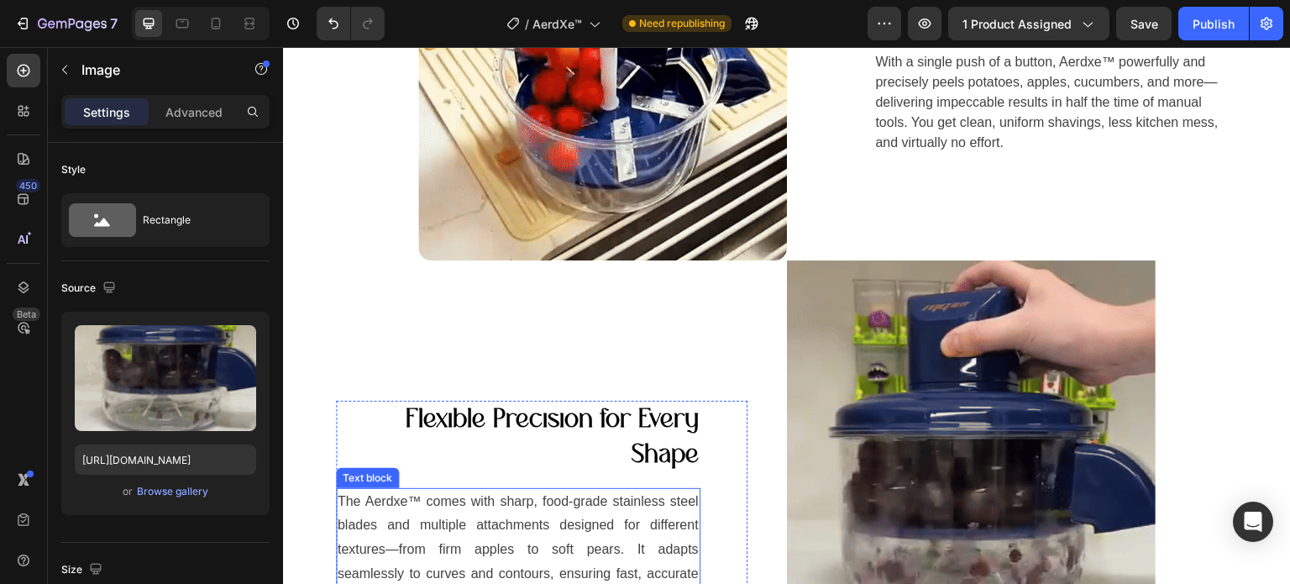
click at [589, 507] on p "The Aerdxe™ comes with sharp, food-grade stainless steel blades and multiple at…" at bounding box center [518, 550] width 361 height 121
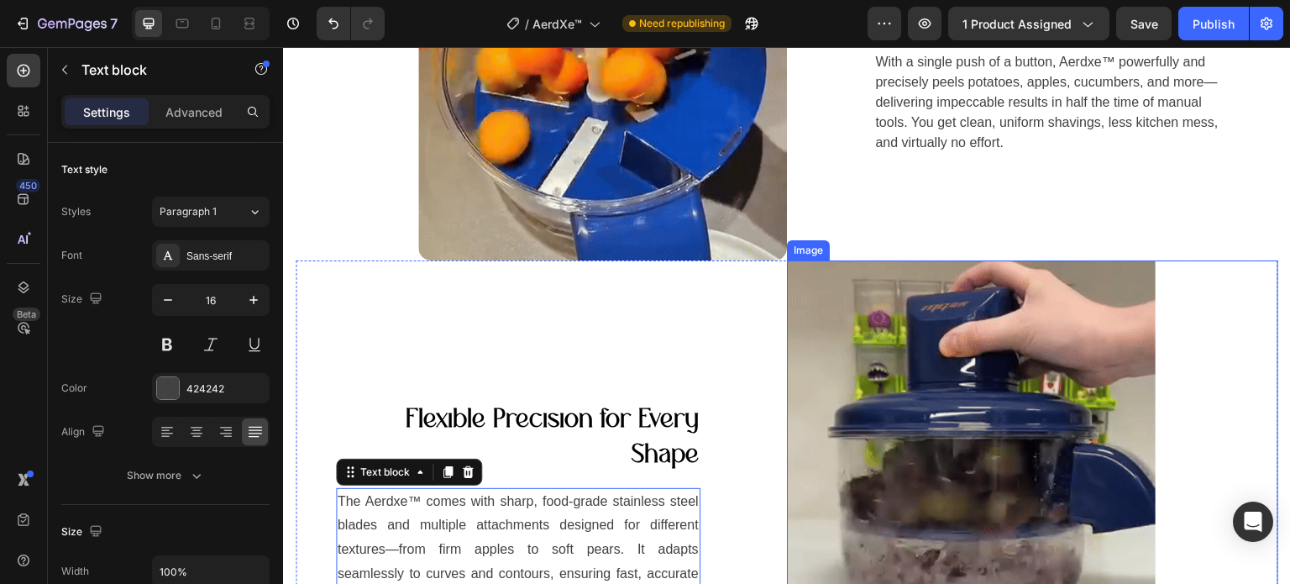
click at [921, 397] on img at bounding box center [971, 505] width 369 height 491
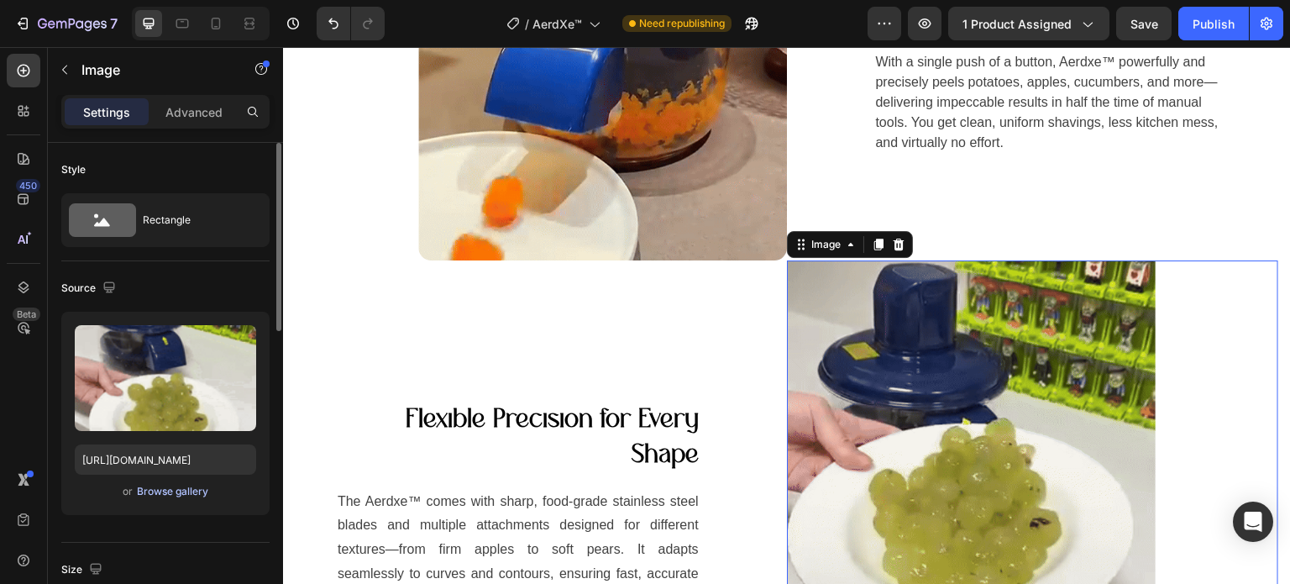
click at [172, 488] on div "Browse gallery" at bounding box center [172, 491] width 71 height 15
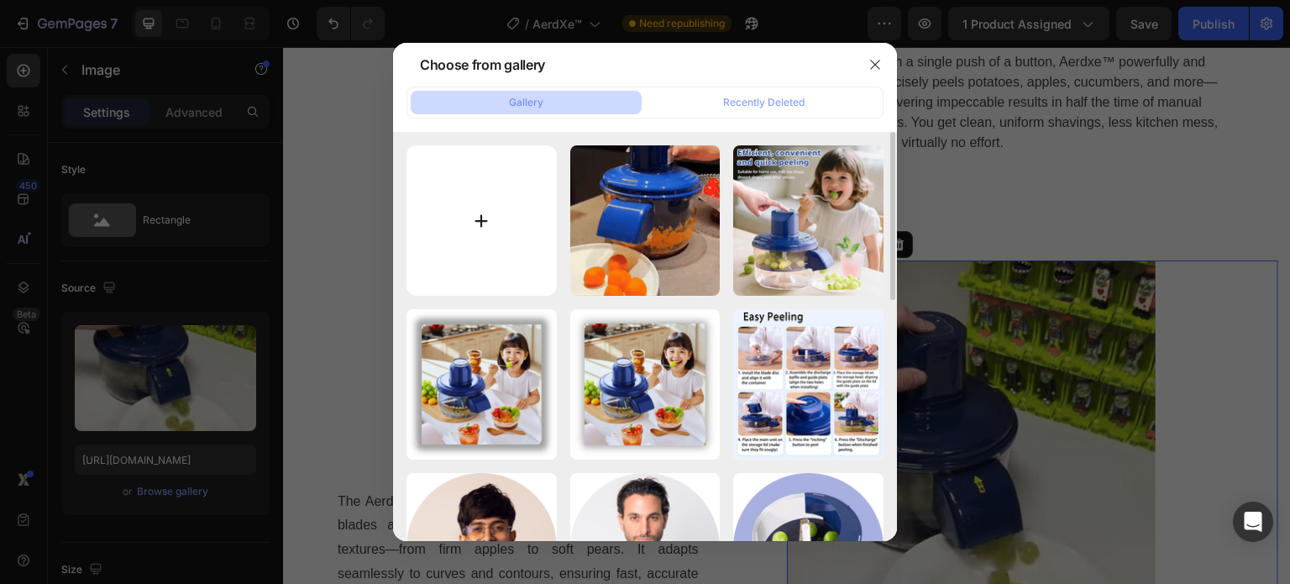
click at [488, 202] on input "file" at bounding box center [482, 220] width 150 height 150
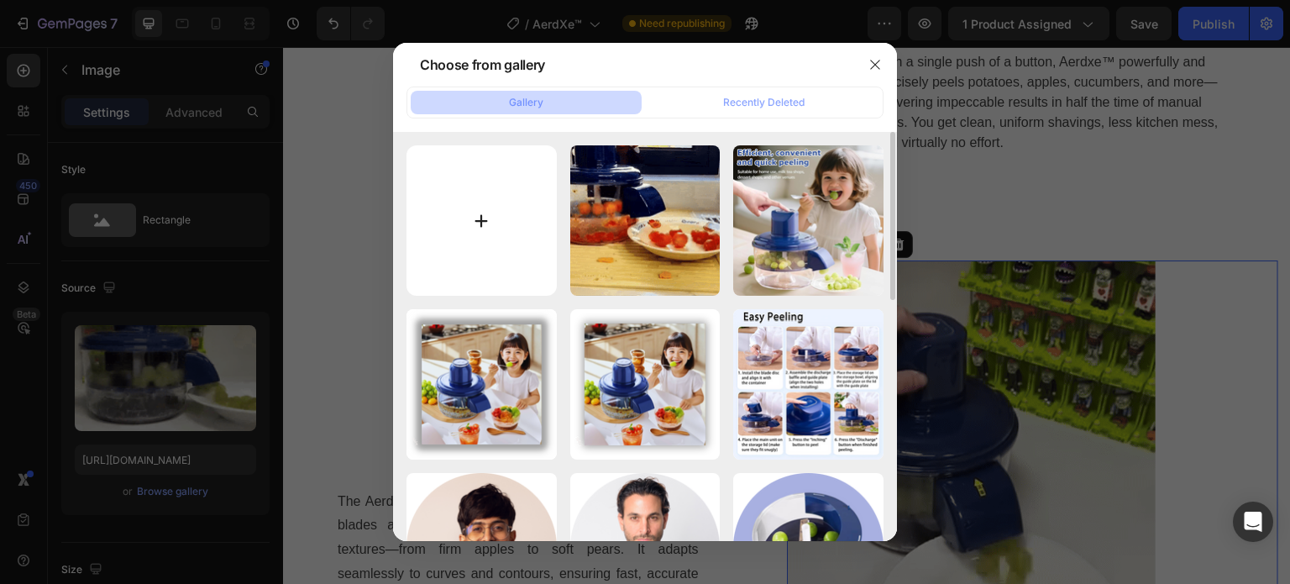
type input "C:\fakepath\0825(1).gif"
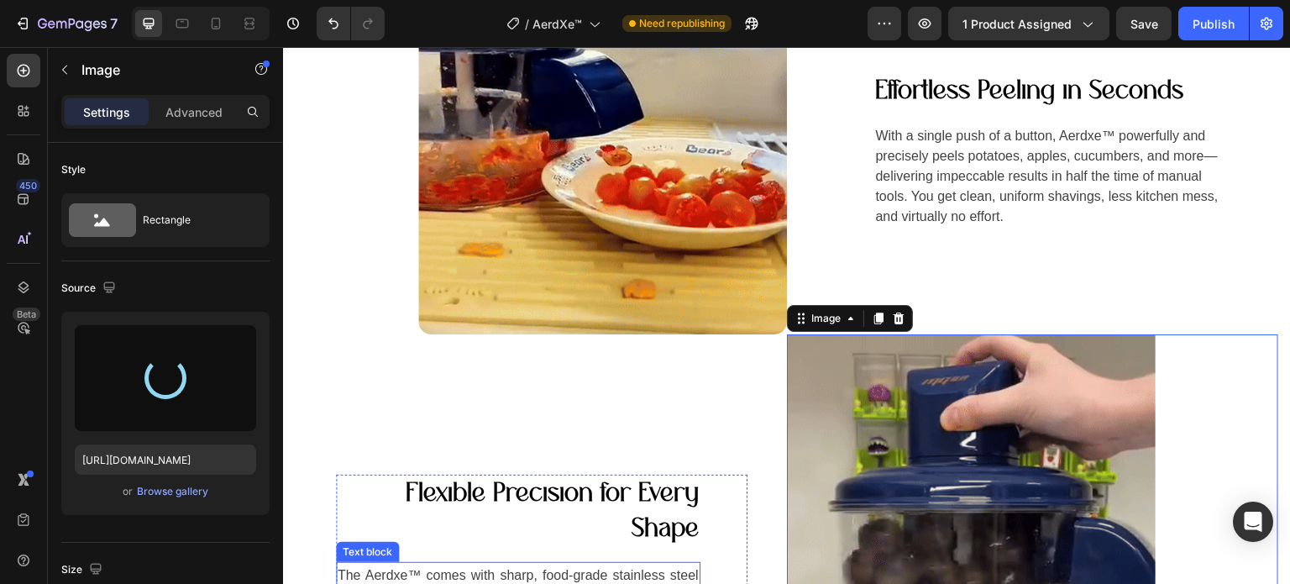
scroll to position [1764, 0]
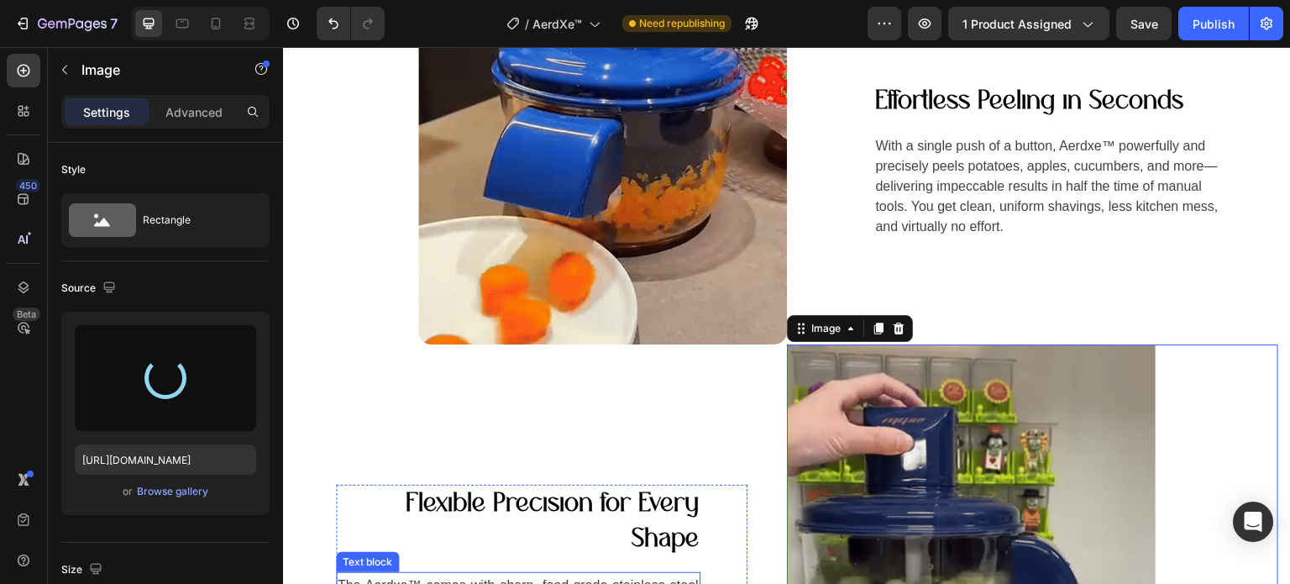
type input "[URL][DOMAIN_NAME]"
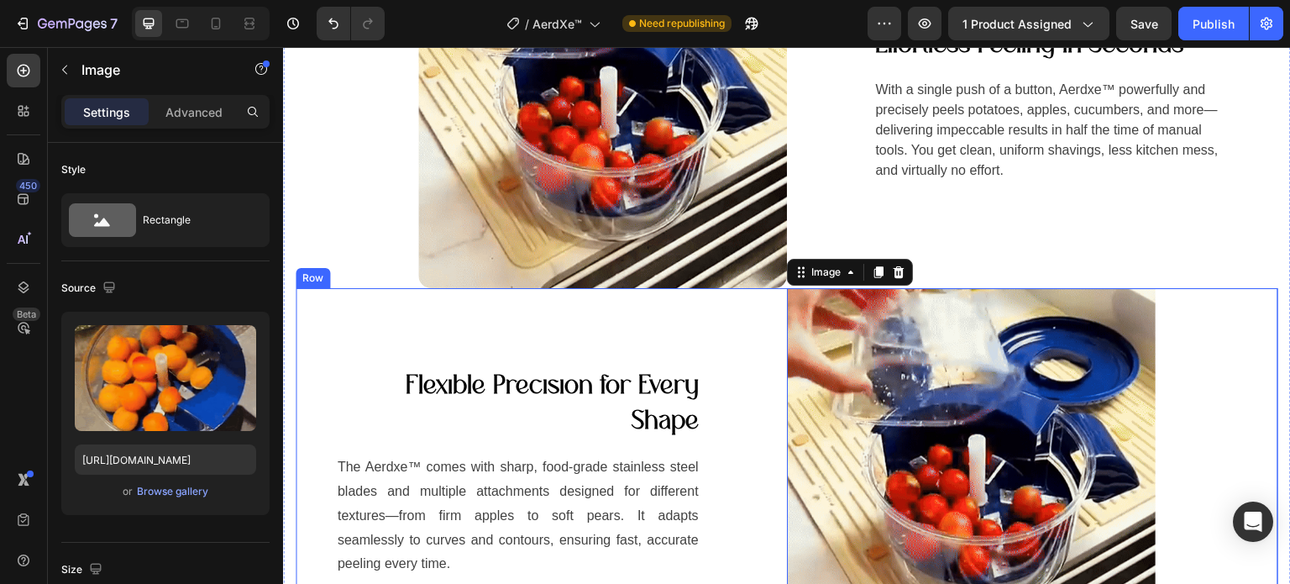
scroll to position [1848, 0]
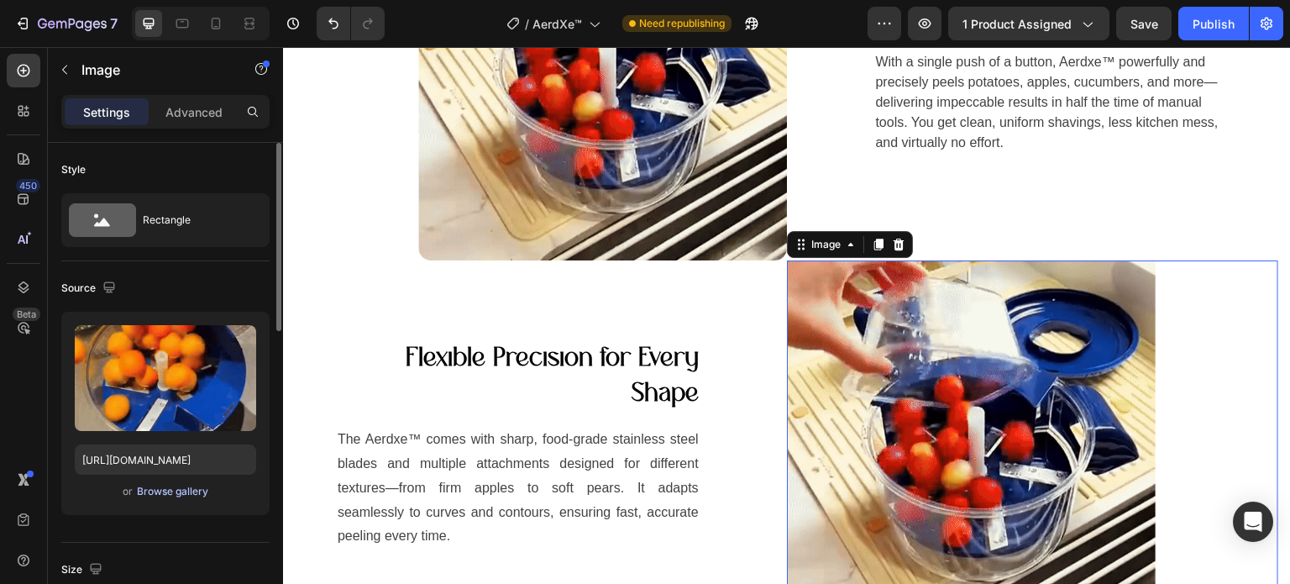
click at [150, 489] on div "Browse gallery" at bounding box center [172, 491] width 71 height 15
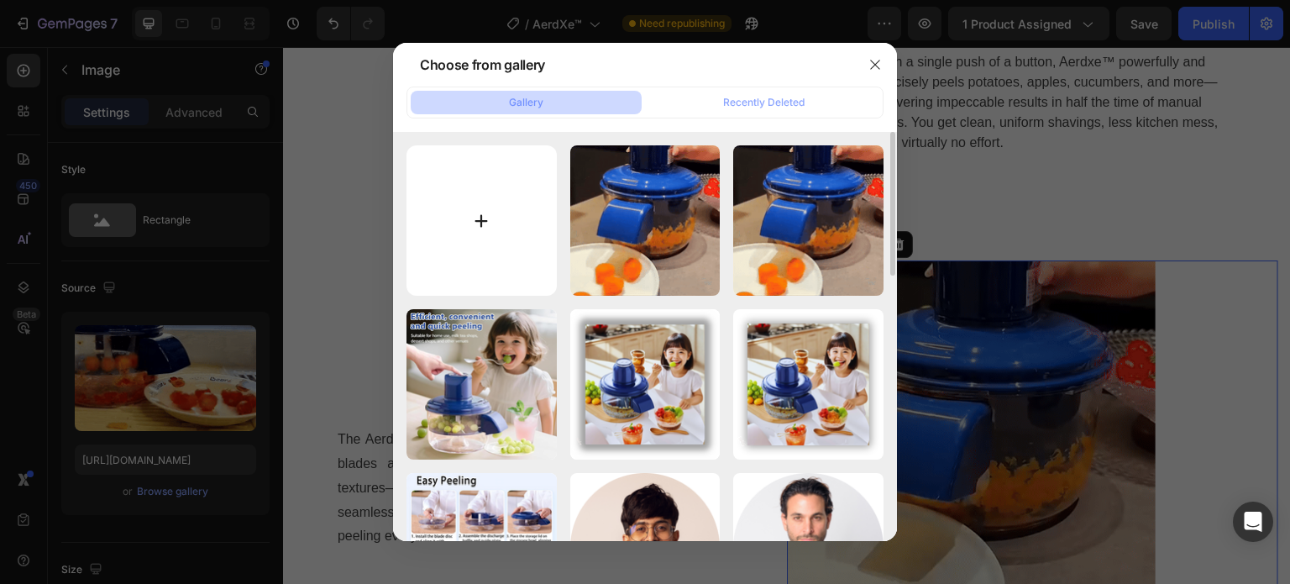
click at [481, 219] on input "file" at bounding box center [482, 220] width 150 height 150
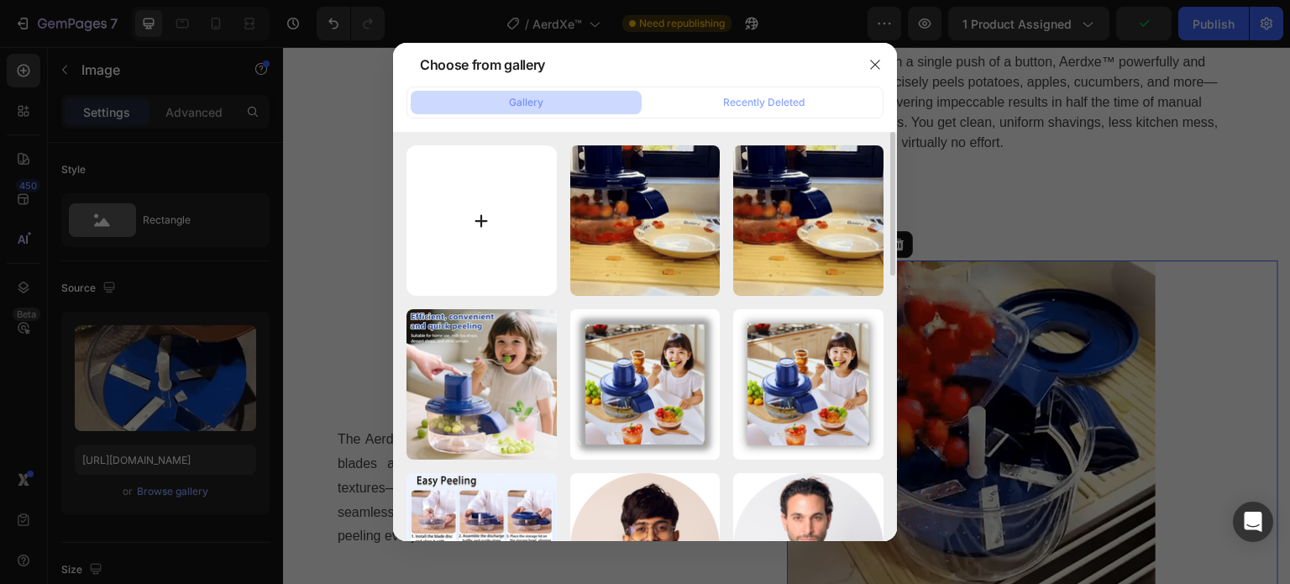
type input "C:\fakepath\0825.gif"
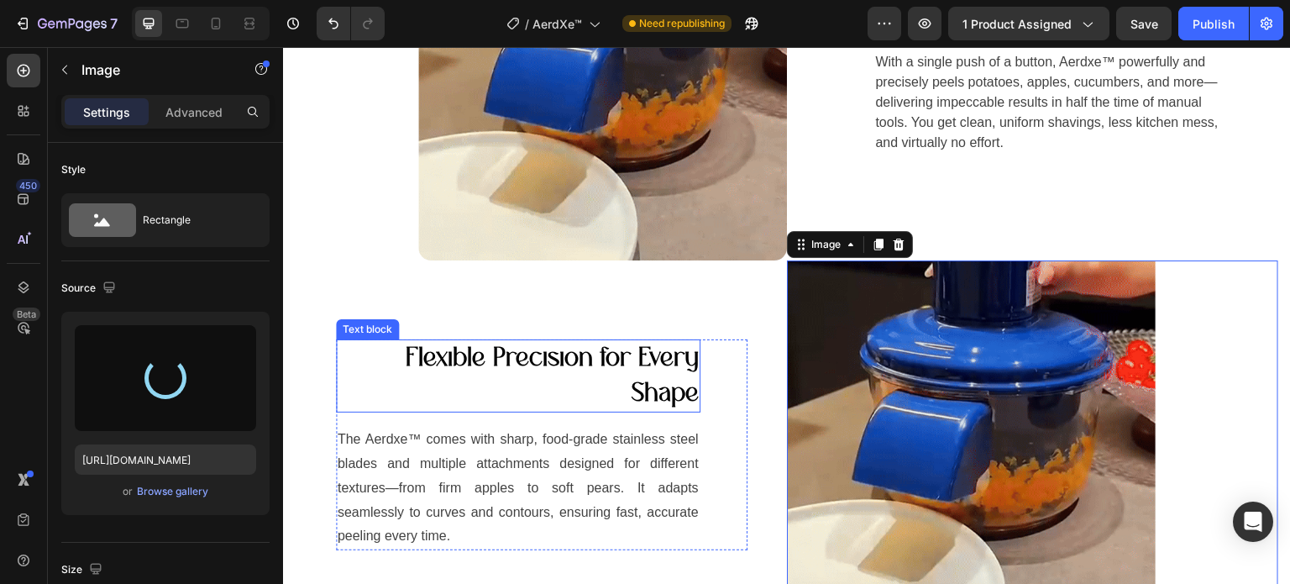
type input "[URL][DOMAIN_NAME]"
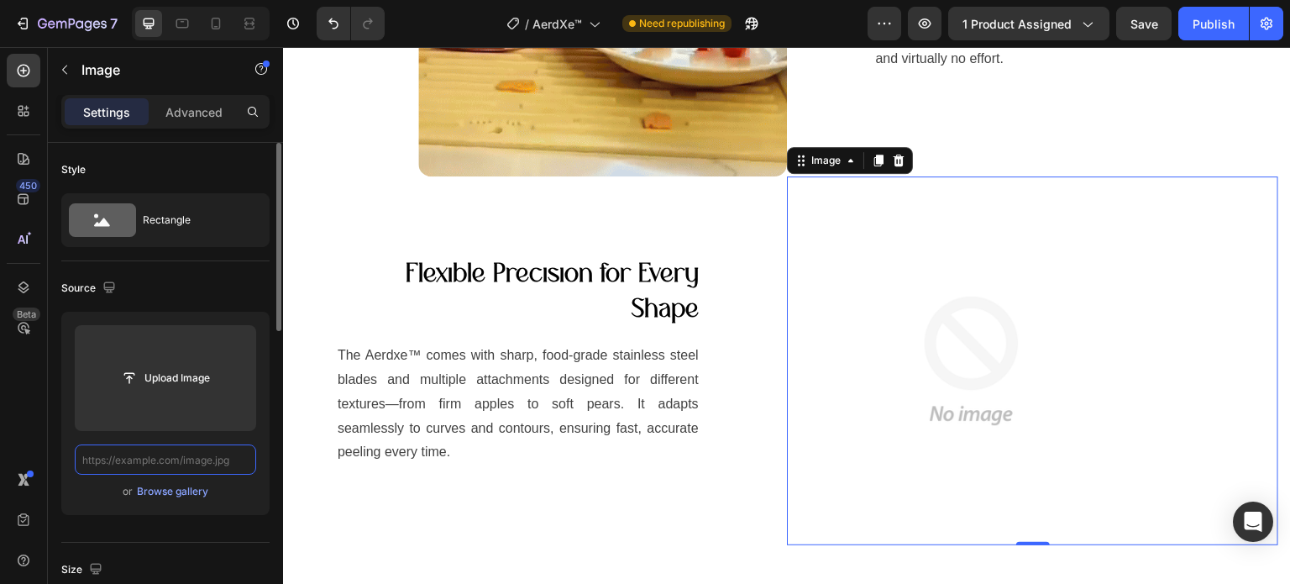
scroll to position [0, 0]
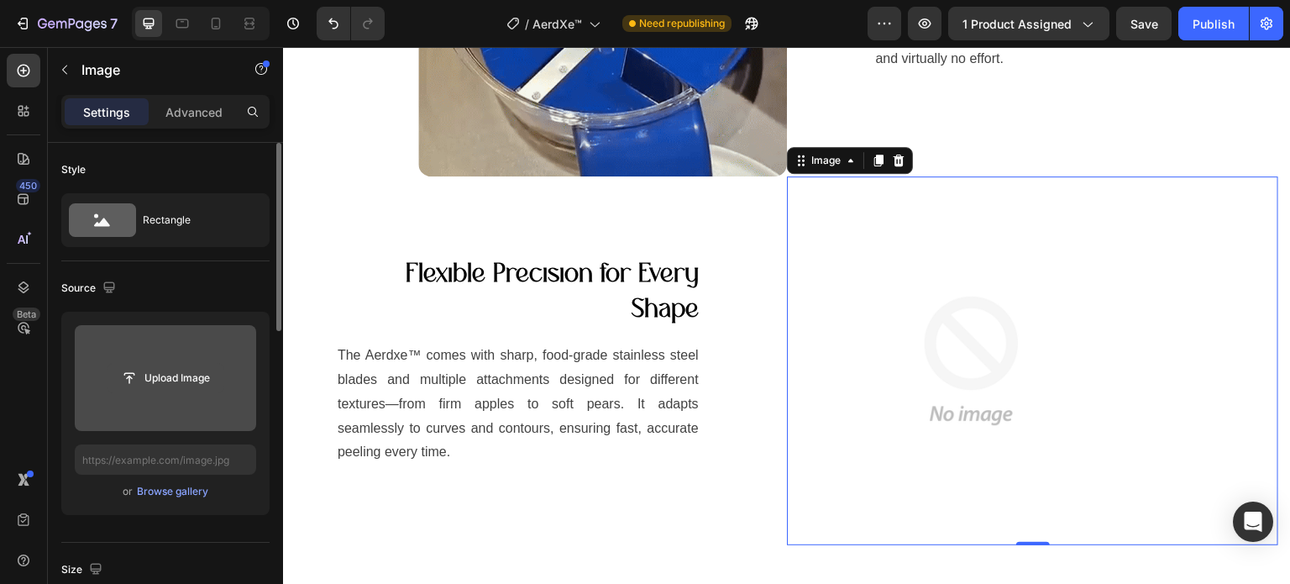
click at [185, 388] on input "file" at bounding box center [166, 378] width 116 height 29
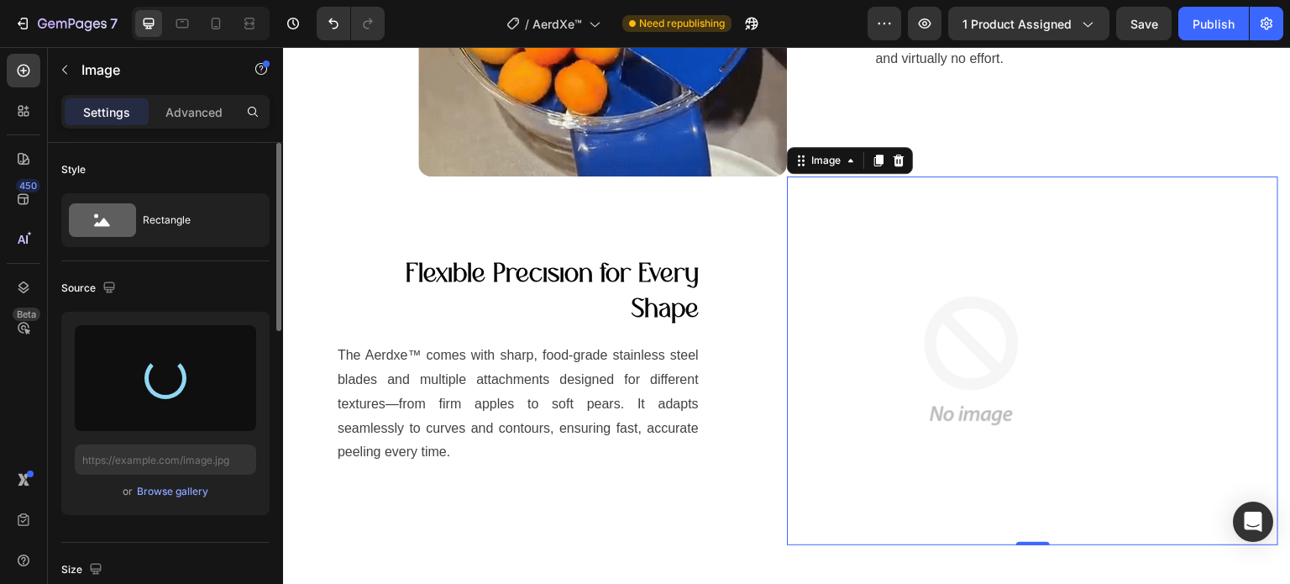
type input "[URL][DOMAIN_NAME]"
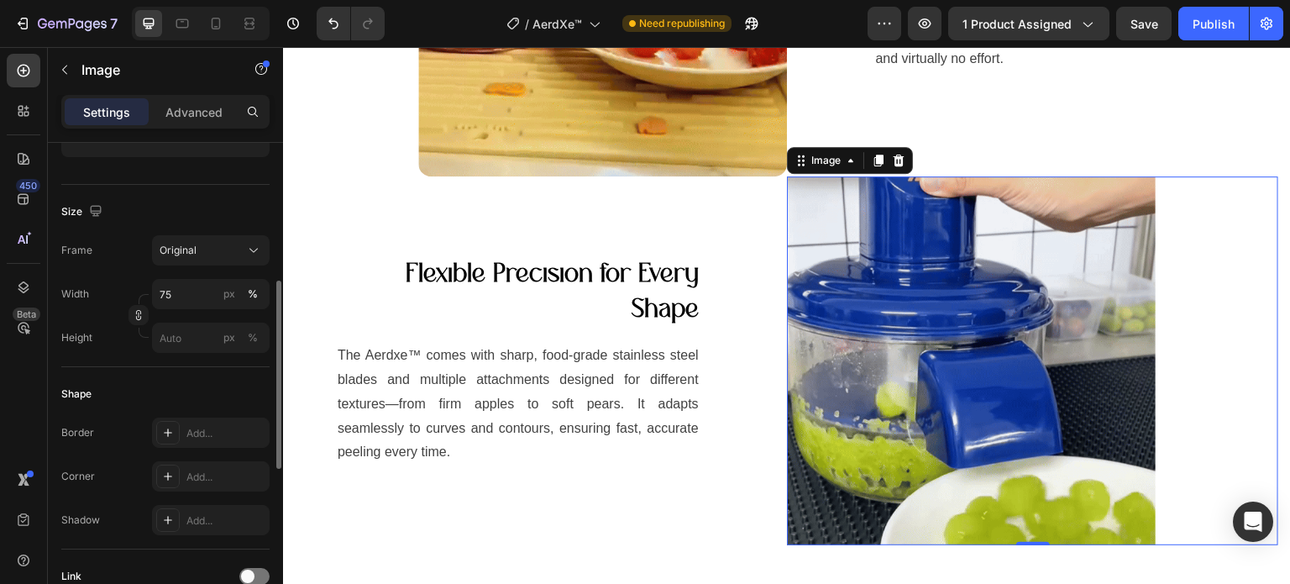
scroll to position [442, 0]
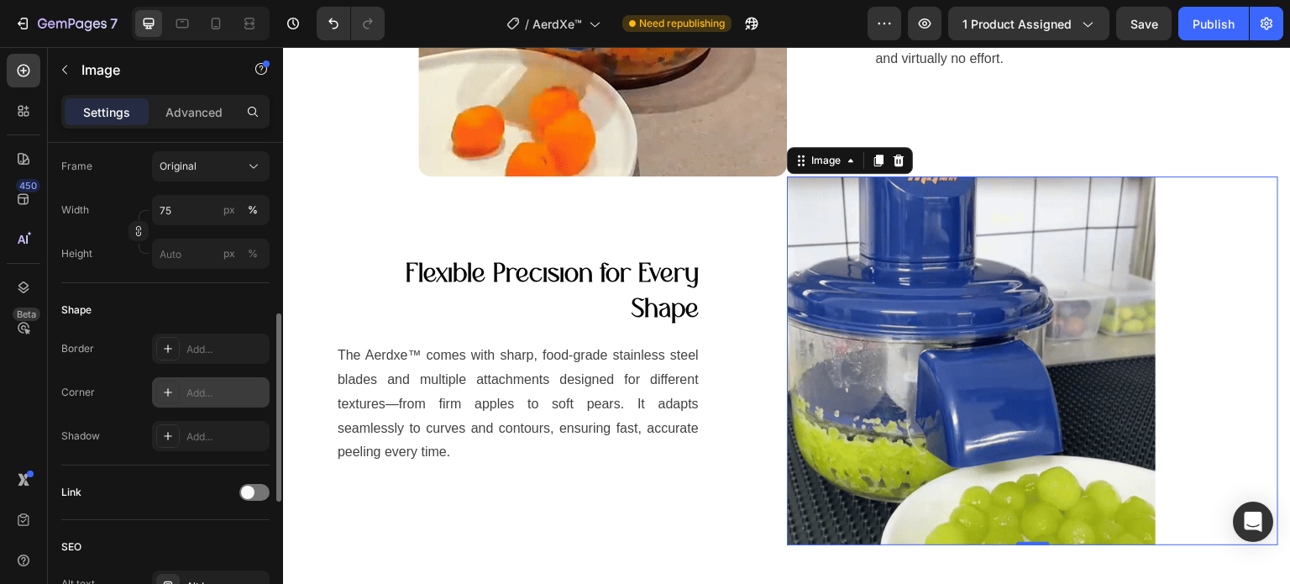
click at [213, 394] on div "Add..." at bounding box center [225, 393] width 79 height 15
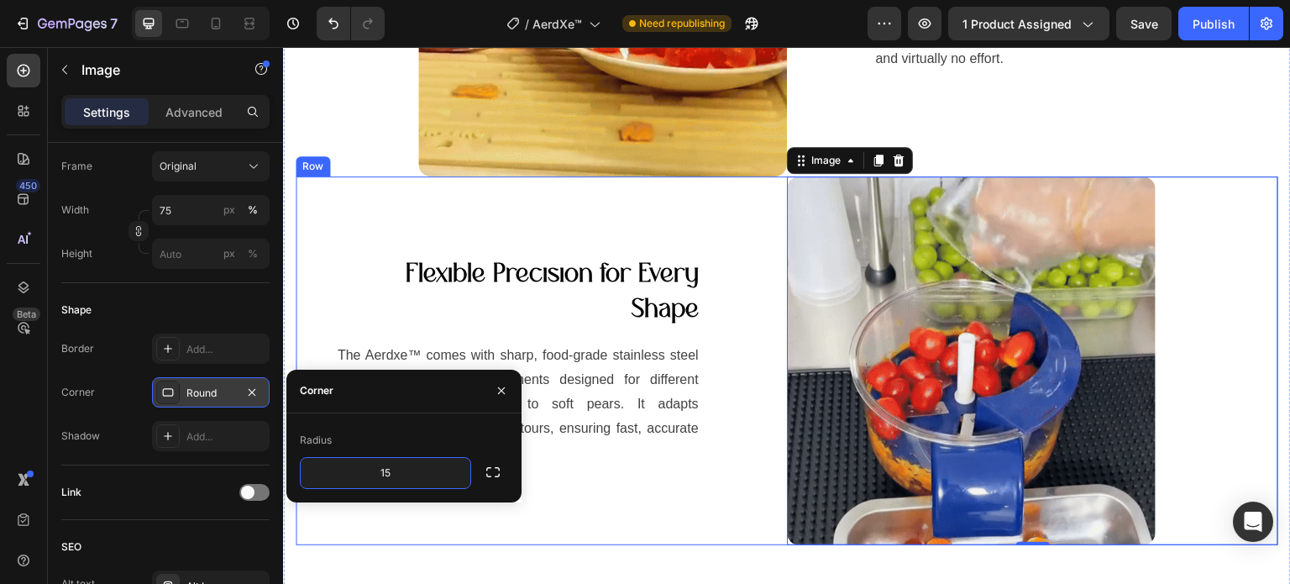
type input "15"
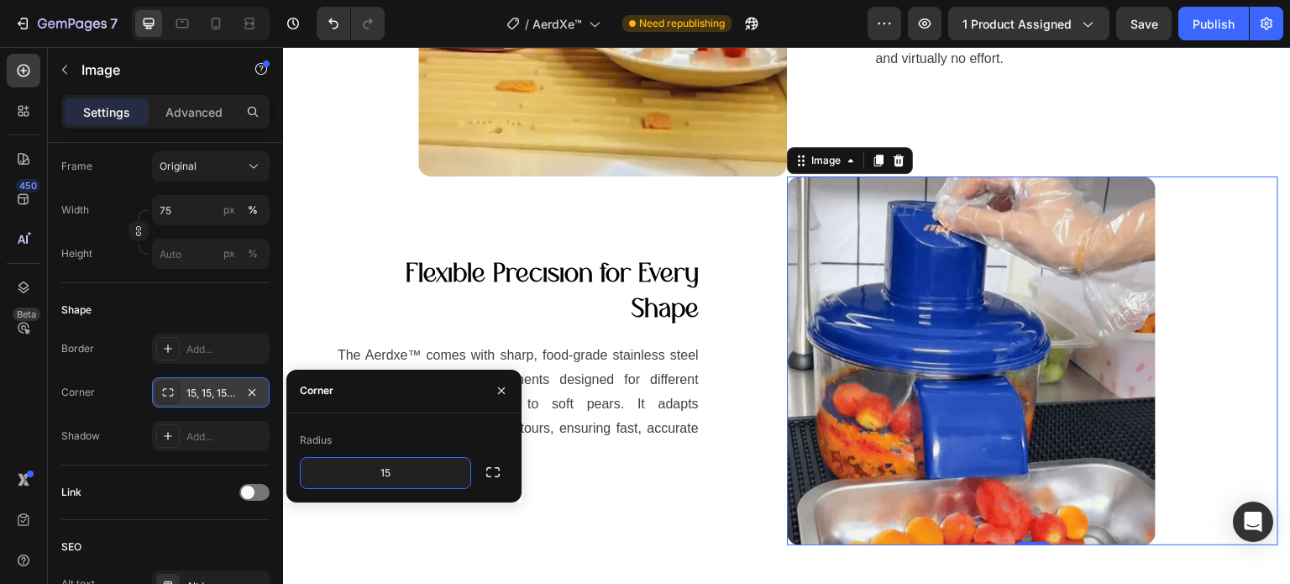
click at [1011, 266] on img at bounding box center [971, 360] width 369 height 369
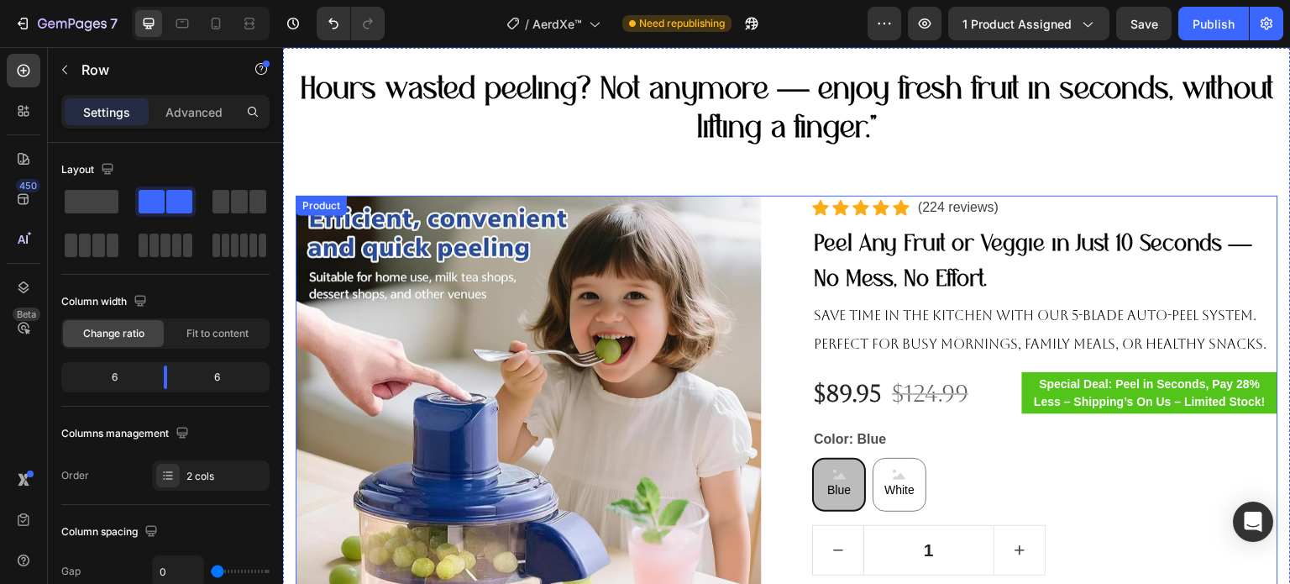
scroll to position [0, 0]
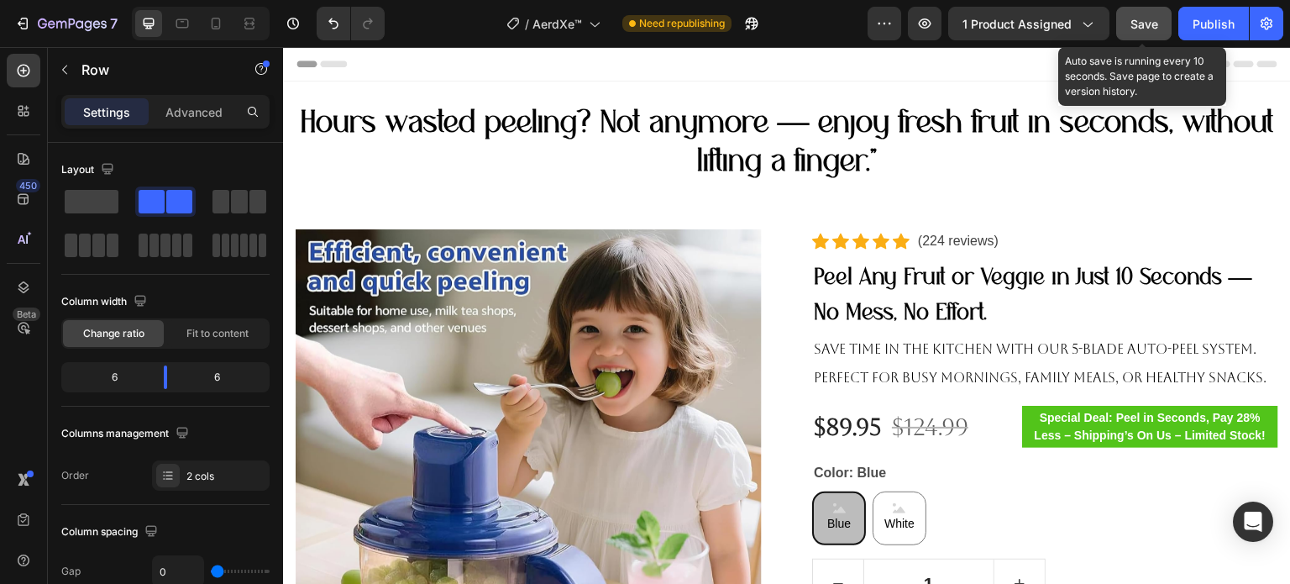
click at [1153, 32] on div "Save" at bounding box center [1145, 24] width 28 height 18
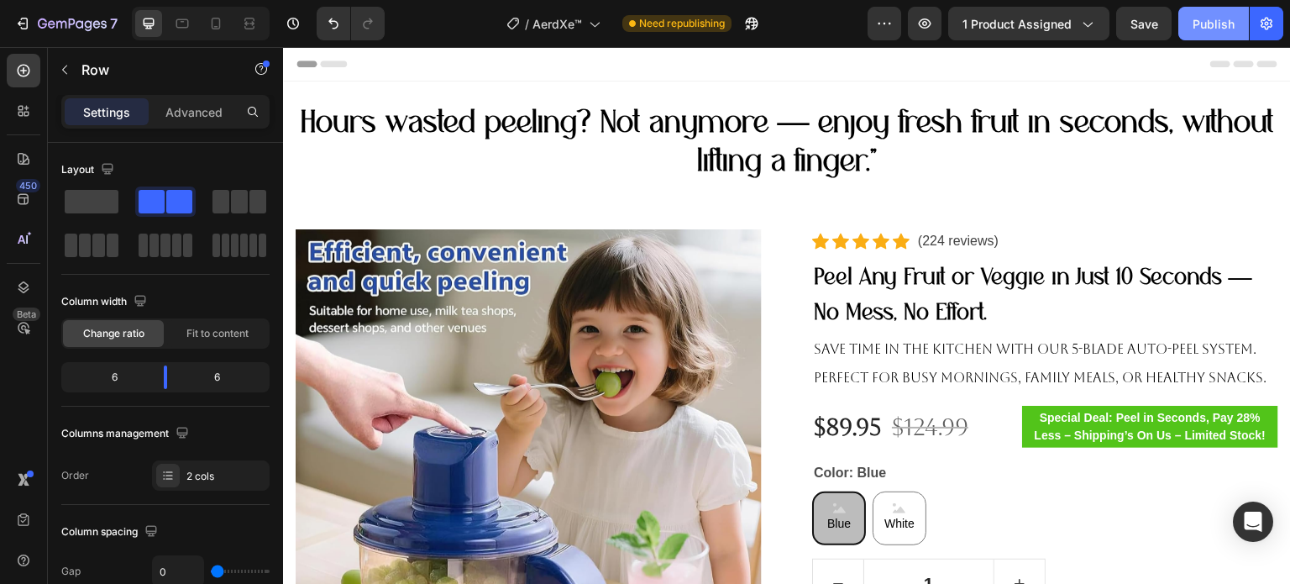
click at [1213, 23] on div "Publish" at bounding box center [1214, 24] width 42 height 18
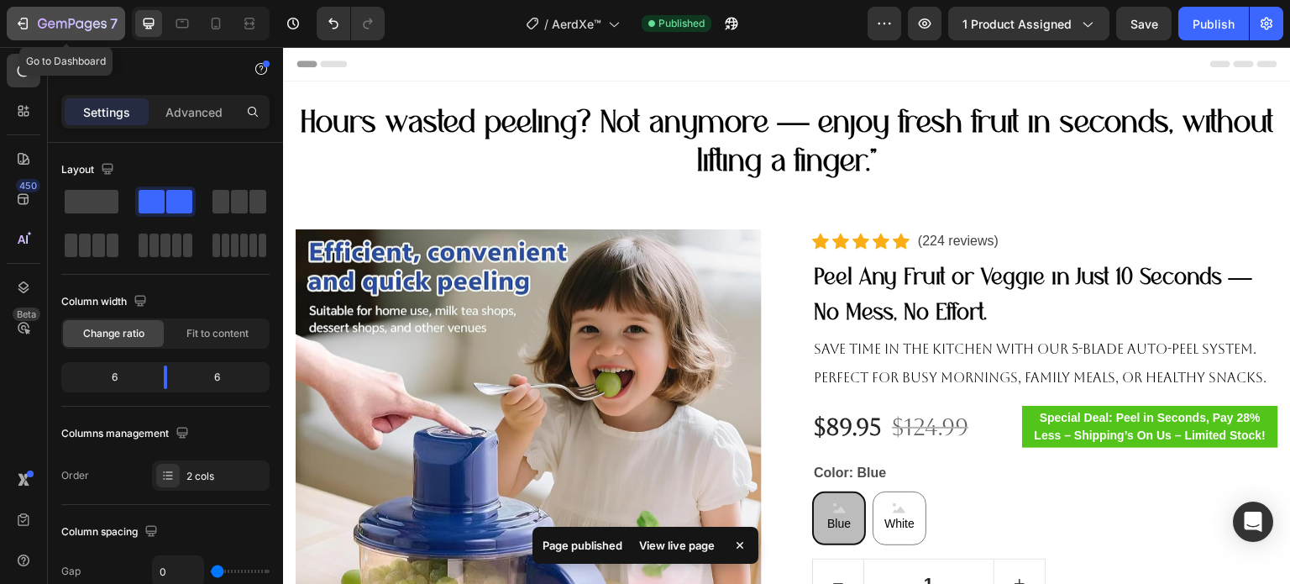
click at [42, 19] on icon "button" at bounding box center [42, 23] width 9 height 10
